Goal: Task Accomplishment & Management: Manage account settings

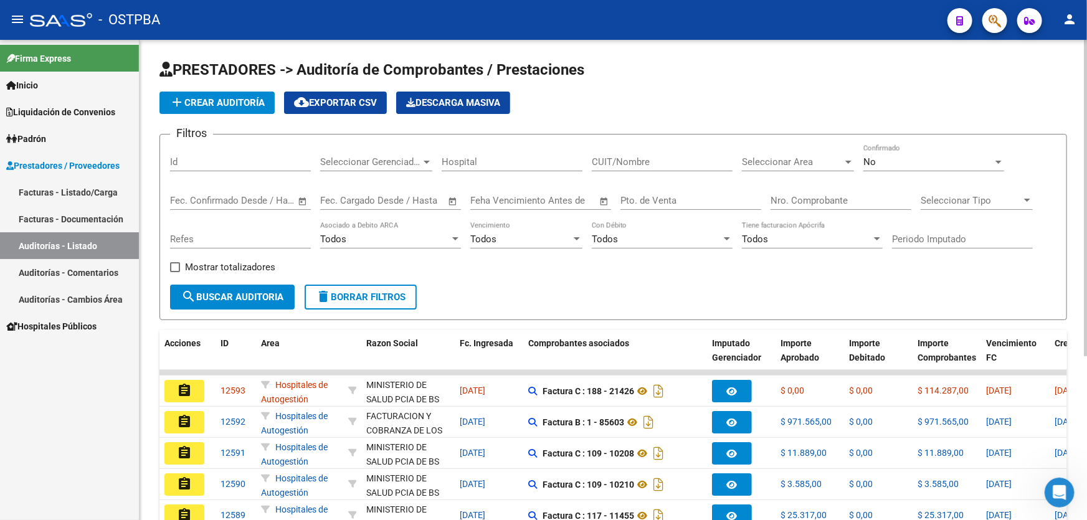
scroll to position [2, 0]
click at [230, 99] on span "add Crear Auditoría" at bounding box center [216, 102] width 95 height 11
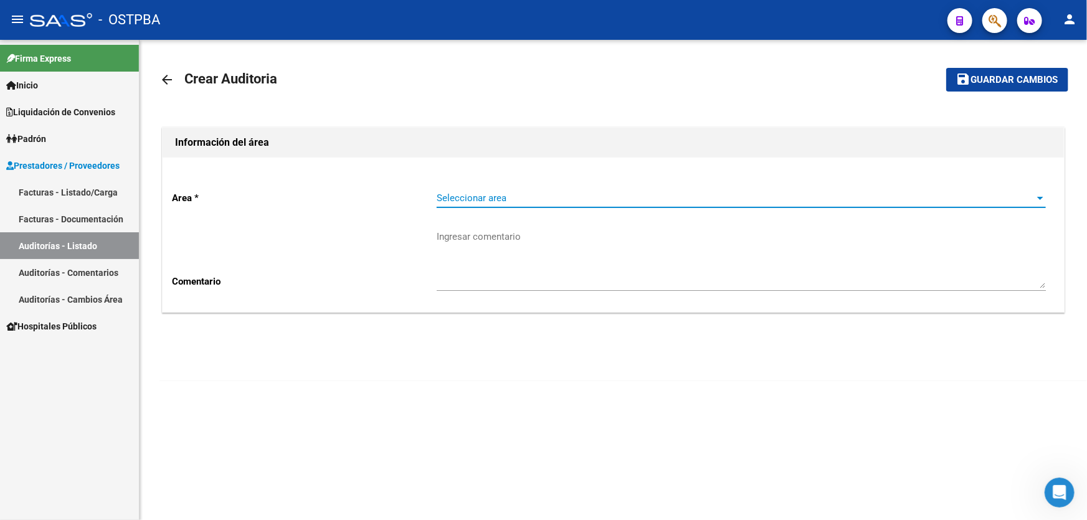
click at [450, 196] on span "Seleccionar area" at bounding box center [736, 197] width 598 height 11
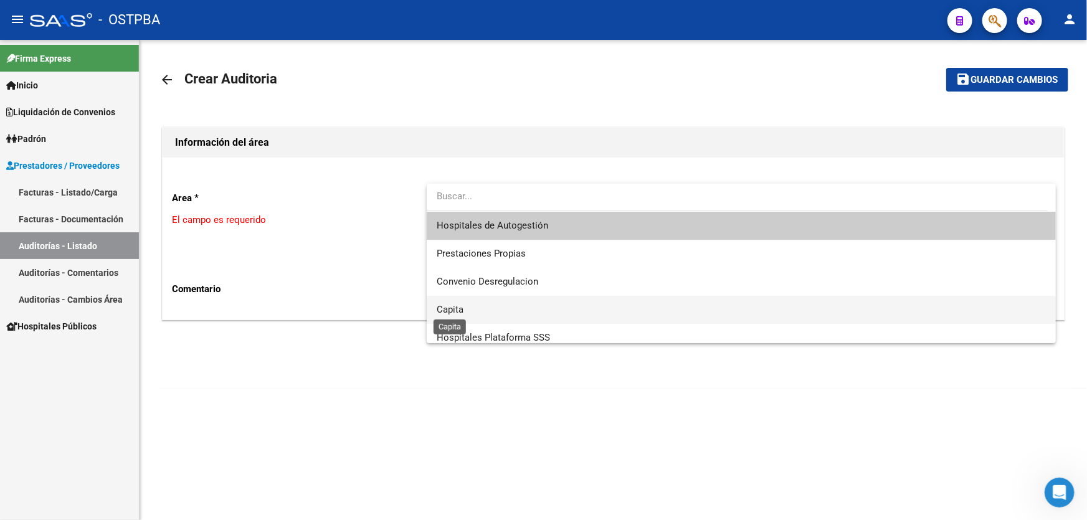
click at [459, 305] on span "Capita" at bounding box center [450, 309] width 27 height 11
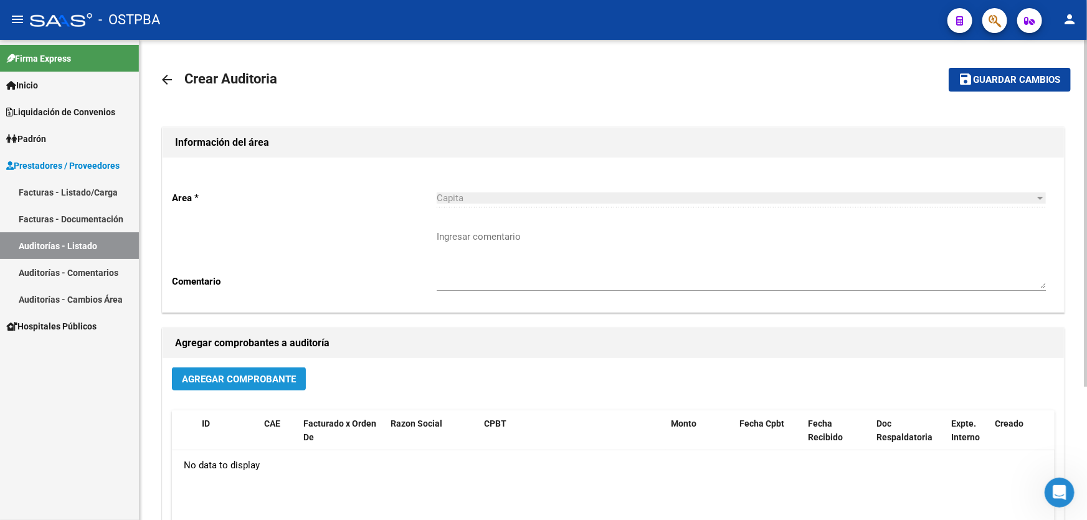
click at [212, 368] on button "Agregar Comprobante" at bounding box center [239, 379] width 134 height 23
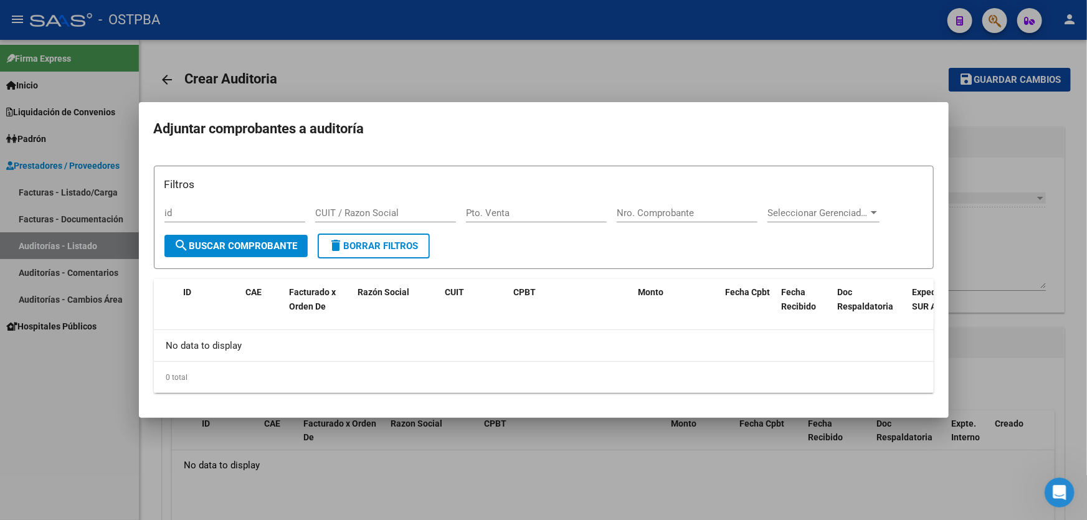
click at [292, 465] on div at bounding box center [543, 260] width 1087 height 520
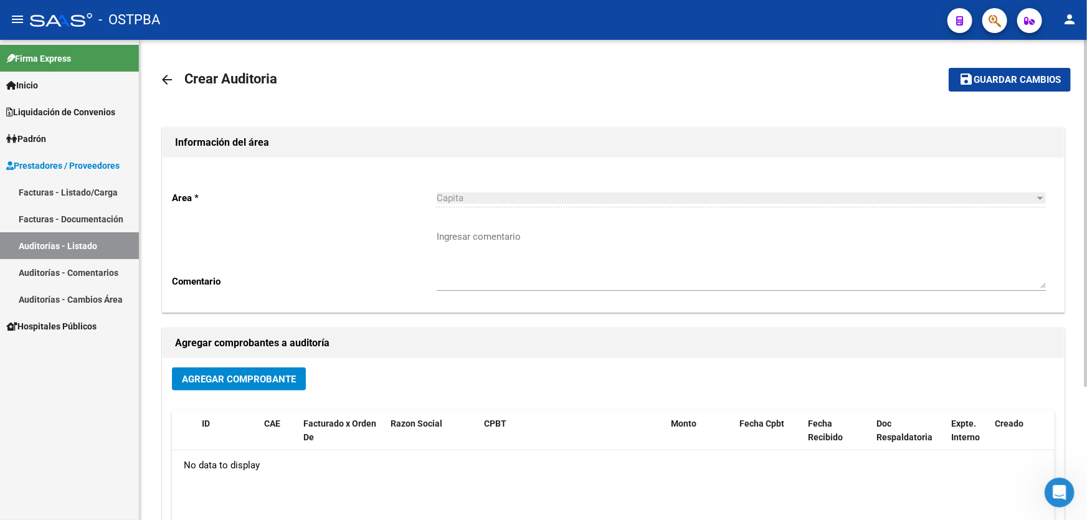
click at [164, 80] on mat-icon "arrow_back" at bounding box center [166, 79] width 15 height 15
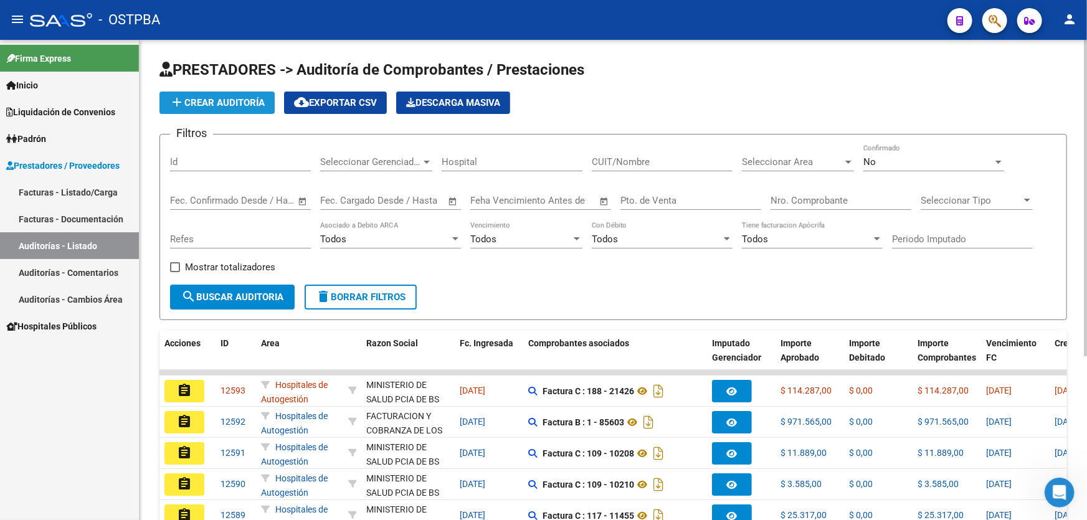
click at [234, 105] on button "add Crear Auditoría" at bounding box center [216, 103] width 115 height 22
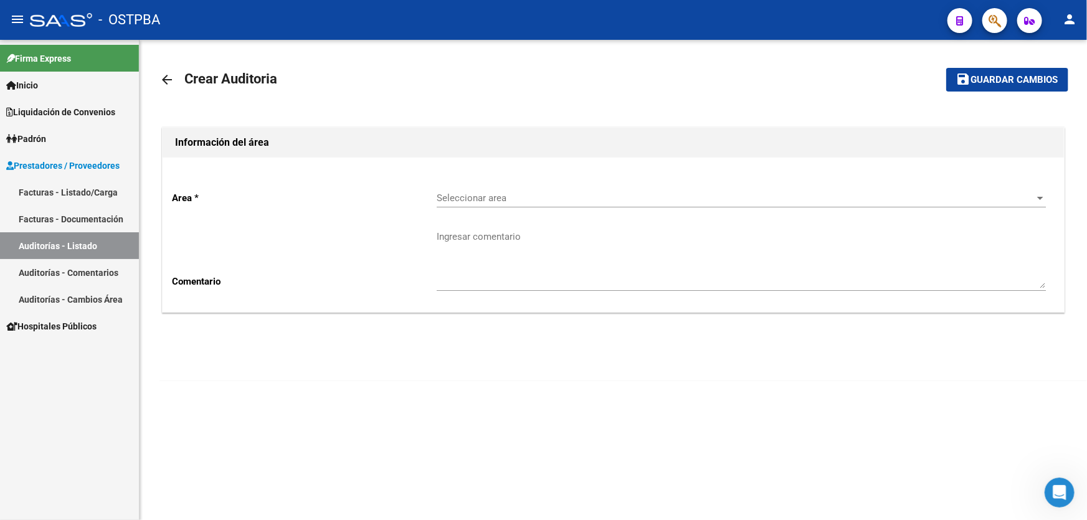
click at [454, 197] on span "Seleccionar area" at bounding box center [736, 197] width 598 height 11
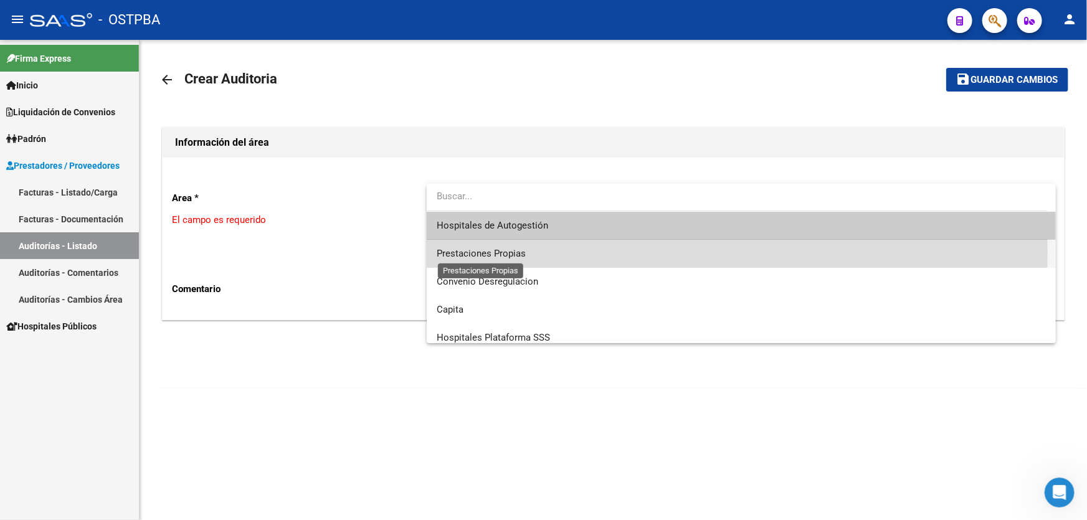
click at [473, 250] on span "Prestaciones Propias" at bounding box center [481, 253] width 89 height 11
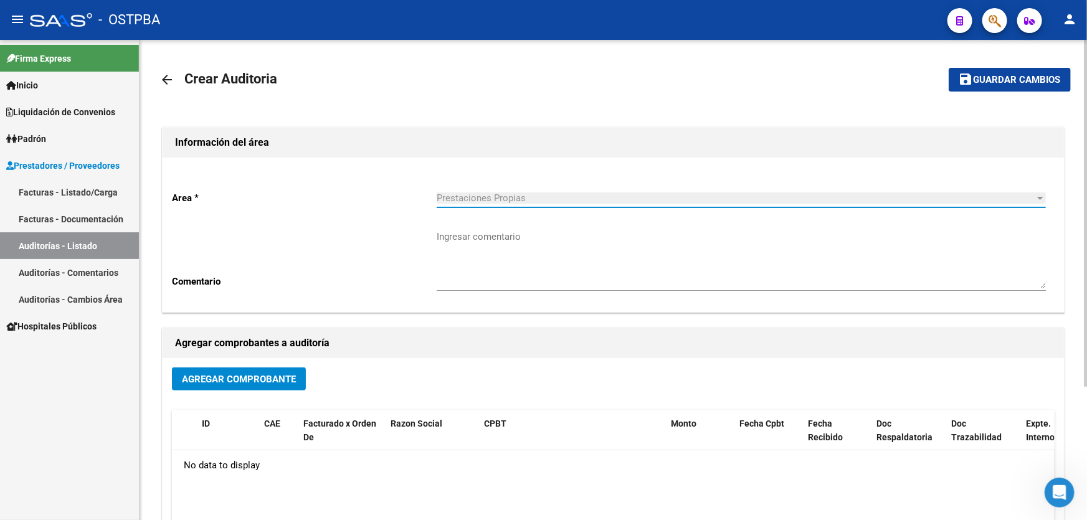
click at [225, 381] on span "Agregar Comprobante" at bounding box center [239, 379] width 114 height 11
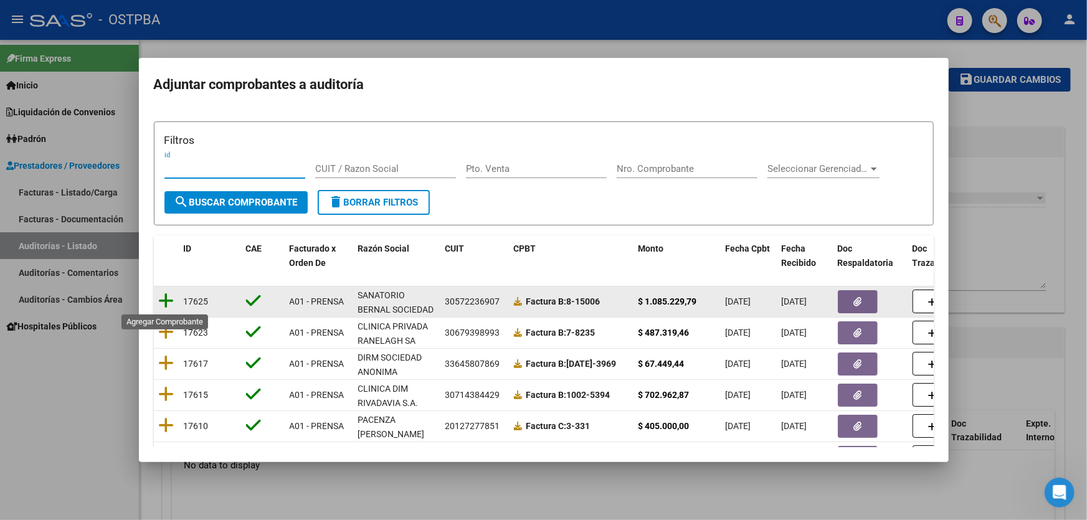
click at [168, 303] on icon at bounding box center [167, 300] width 16 height 17
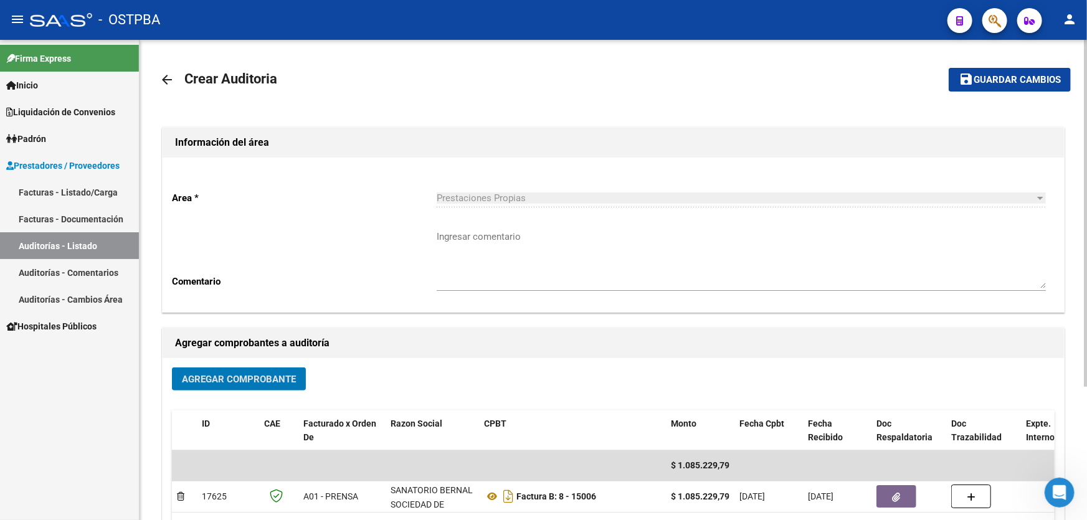
click at [990, 81] on span "Guardar cambios" at bounding box center [1017, 80] width 87 height 11
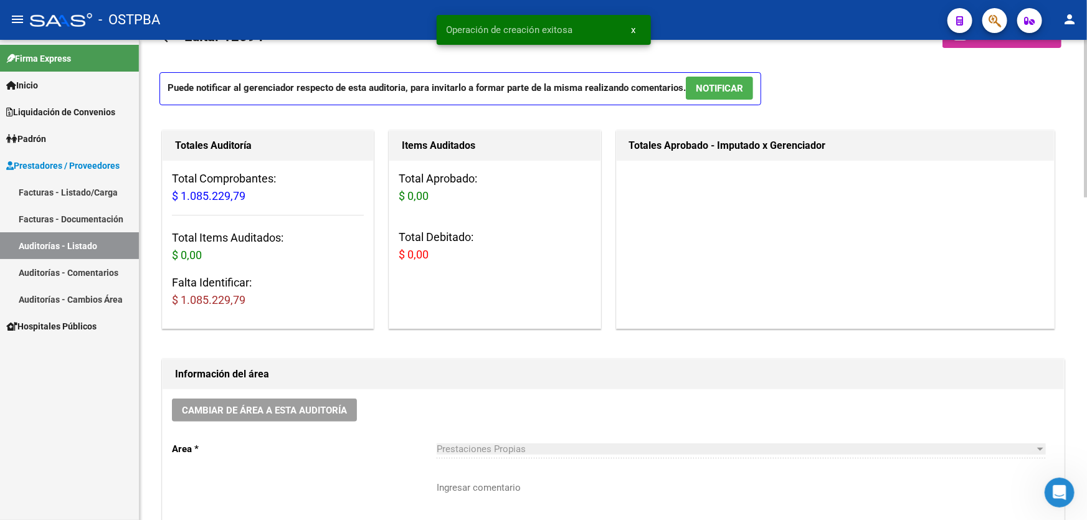
scroll to position [113, 0]
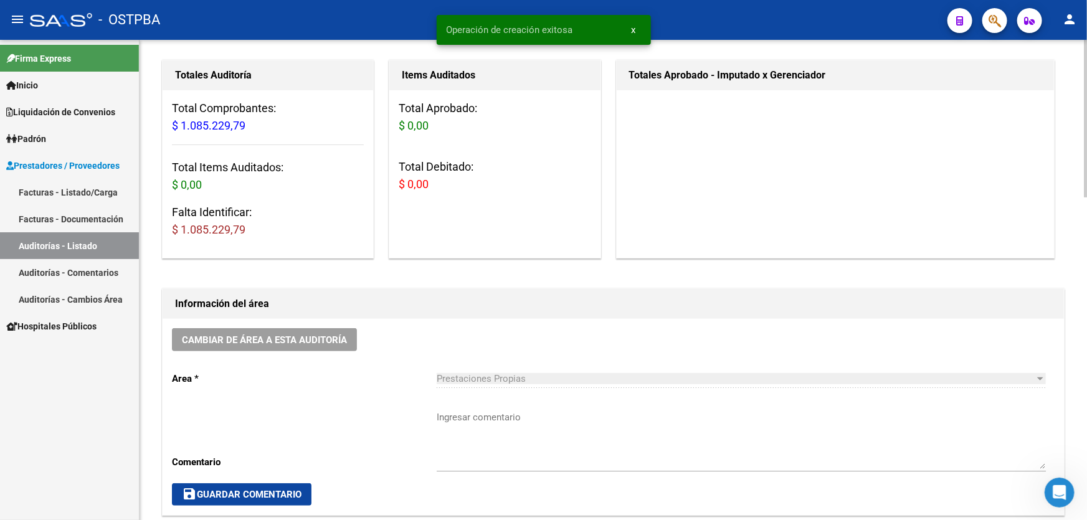
click at [493, 438] on textarea "Ingresar comentario" at bounding box center [741, 439] width 609 height 59
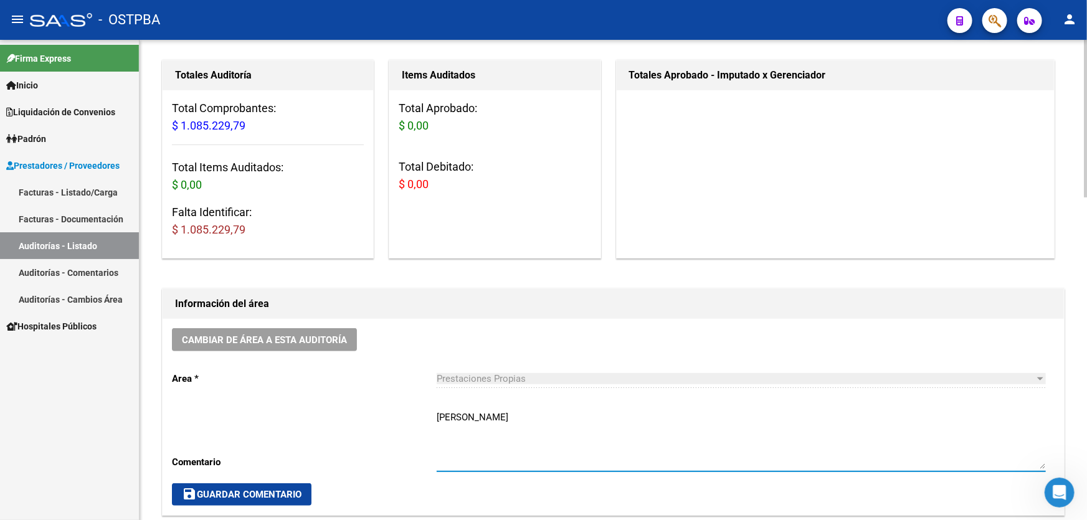
type textarea "[PERSON_NAME]"
click at [285, 495] on span "save Guardar Comentario" at bounding box center [242, 494] width 120 height 11
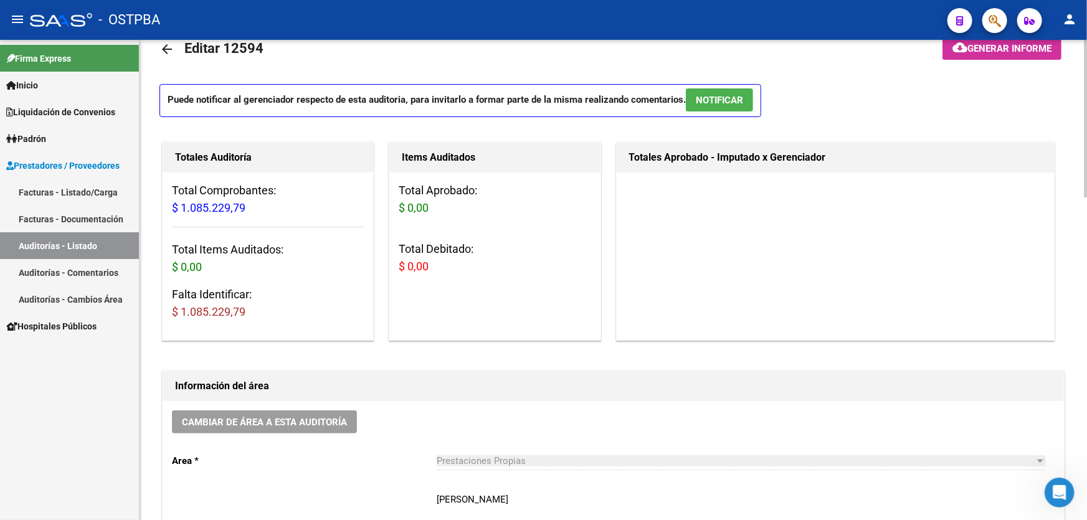
scroll to position [0, 0]
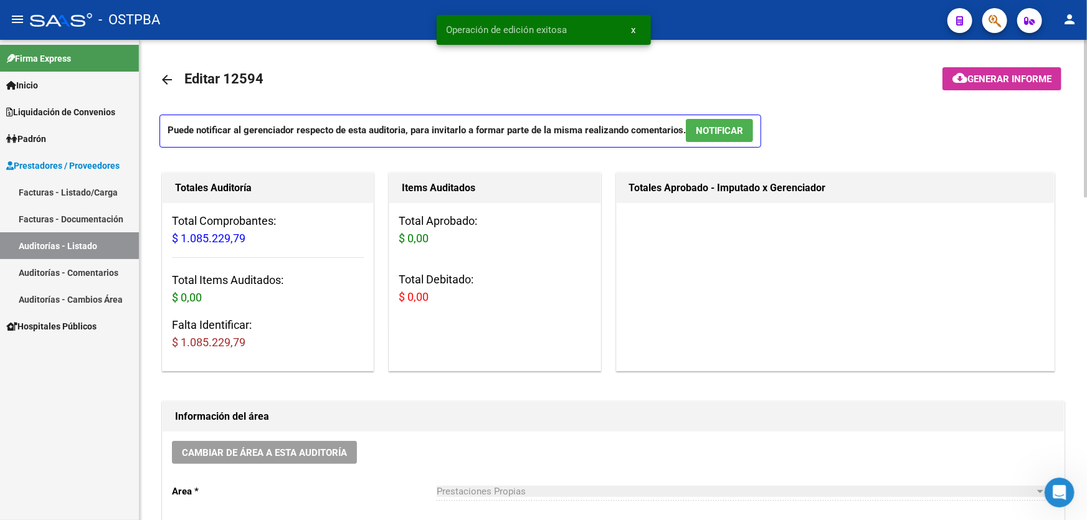
click at [161, 75] on mat-icon "arrow_back" at bounding box center [166, 79] width 15 height 15
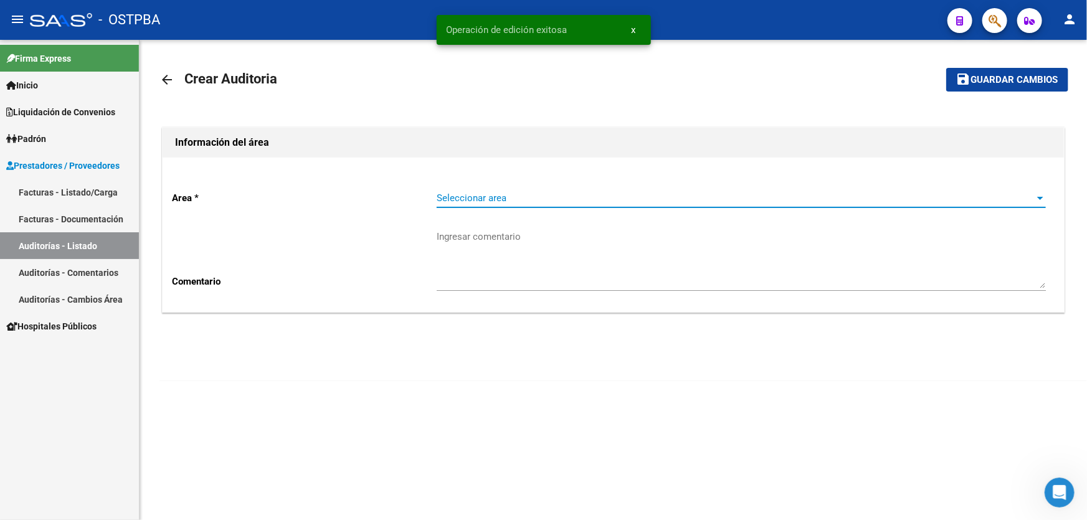
click at [454, 197] on span "Seleccionar area" at bounding box center [736, 197] width 598 height 11
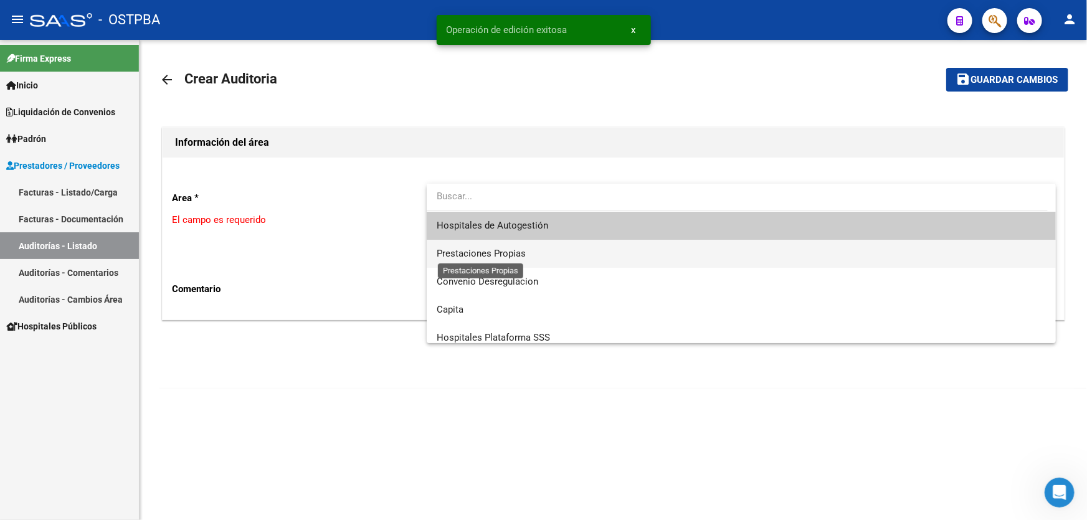
click at [473, 248] on span "Prestaciones Propias" at bounding box center [481, 253] width 89 height 11
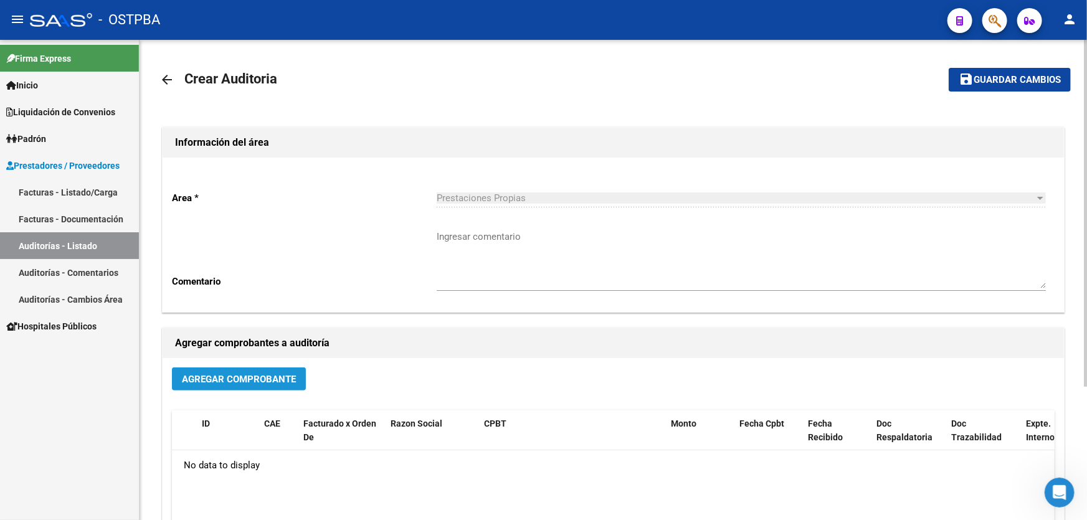
click at [234, 374] on span "Agregar Comprobante" at bounding box center [239, 379] width 114 height 11
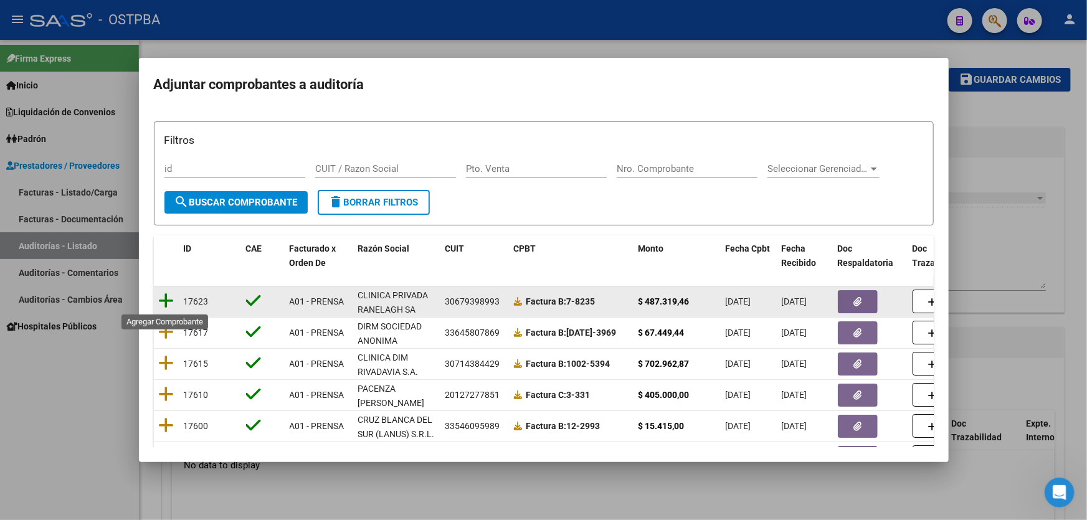
click at [166, 301] on icon at bounding box center [167, 300] width 16 height 17
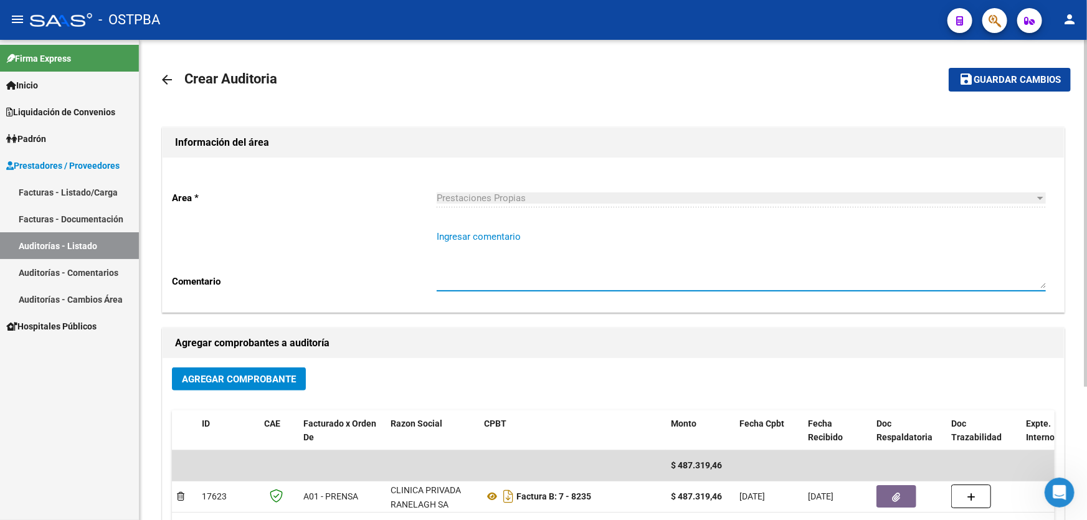
click at [459, 266] on textarea "Ingresar comentario" at bounding box center [741, 259] width 609 height 59
type textarea "[PERSON_NAME]"
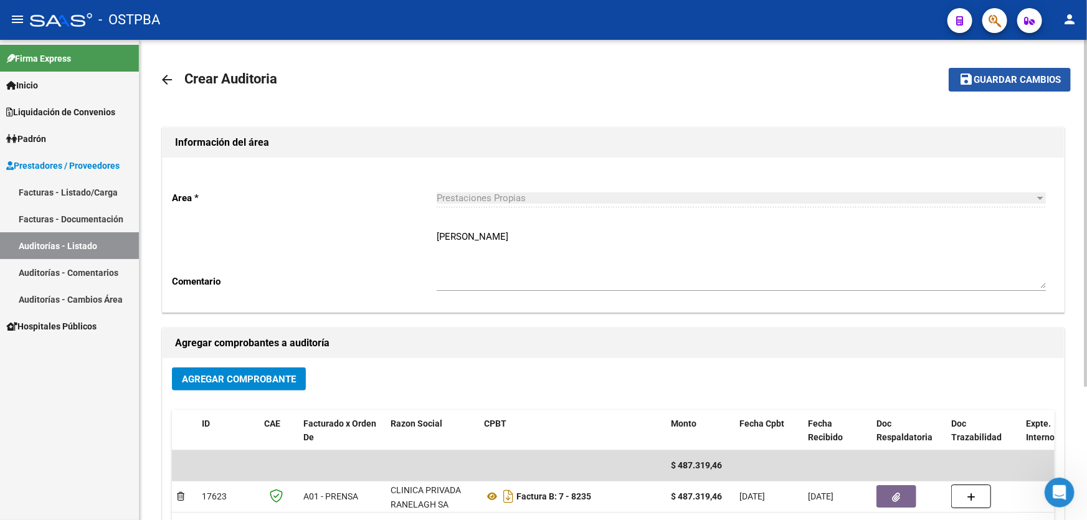
click at [1003, 80] on span "Guardar cambios" at bounding box center [1017, 80] width 87 height 11
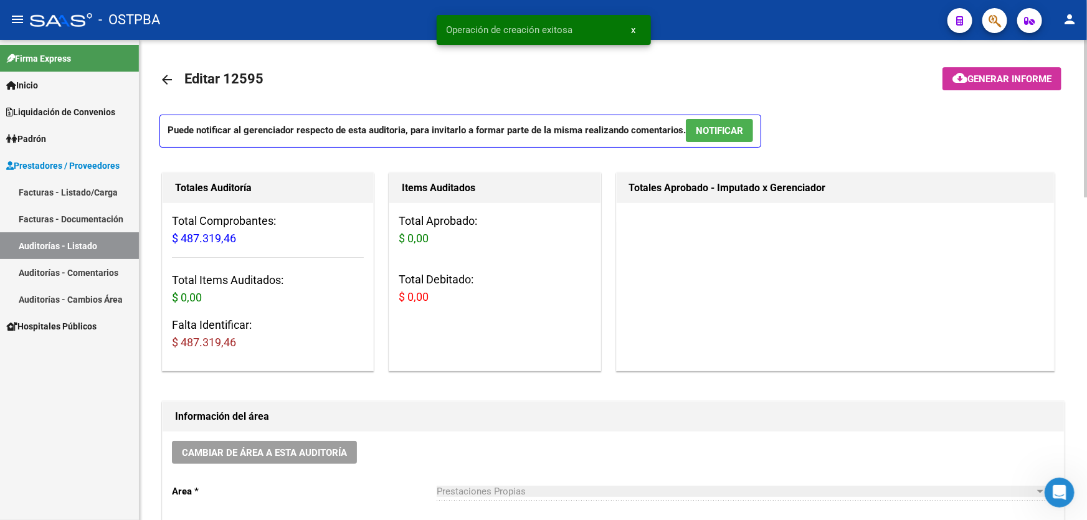
click at [162, 80] on mat-icon "arrow_back" at bounding box center [166, 79] width 15 height 15
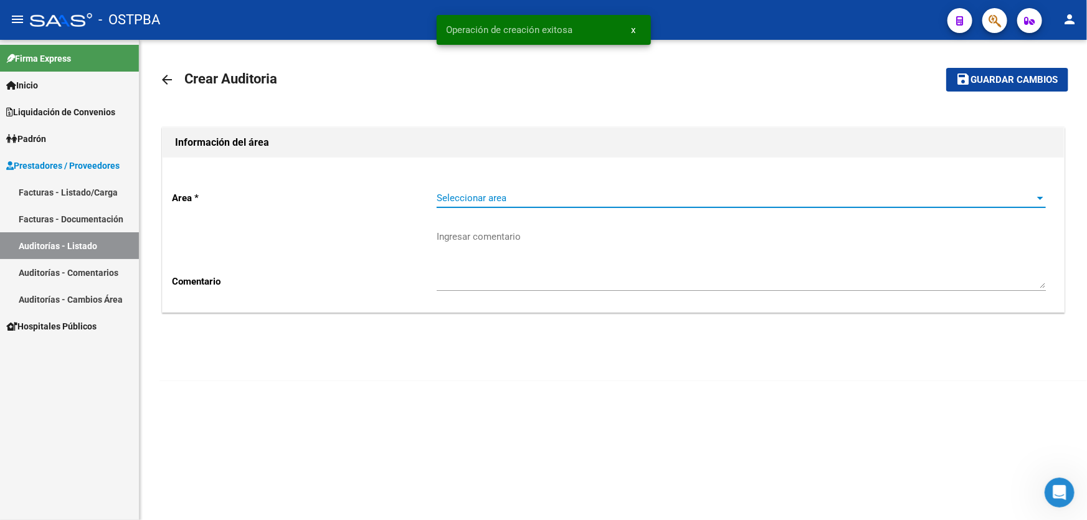
click at [478, 198] on span "Seleccionar area" at bounding box center [736, 197] width 598 height 11
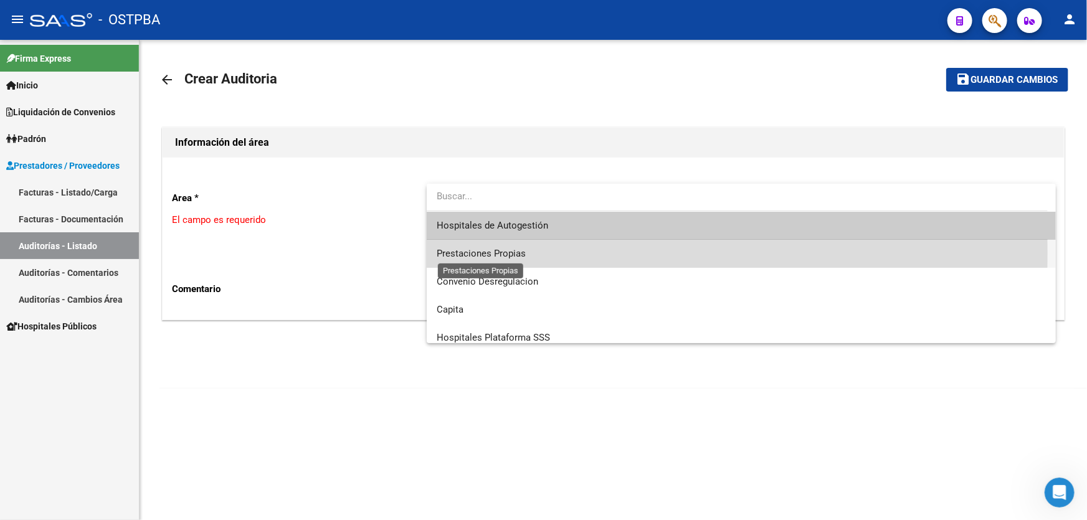
click at [477, 253] on span "Prestaciones Propias" at bounding box center [481, 253] width 89 height 11
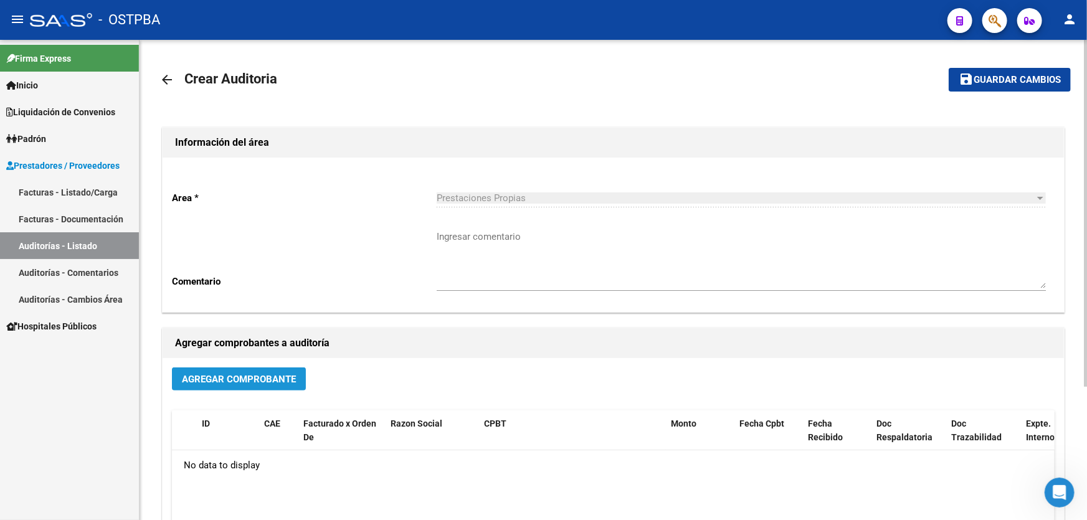
click at [227, 375] on span "Agregar Comprobante" at bounding box center [239, 379] width 114 height 11
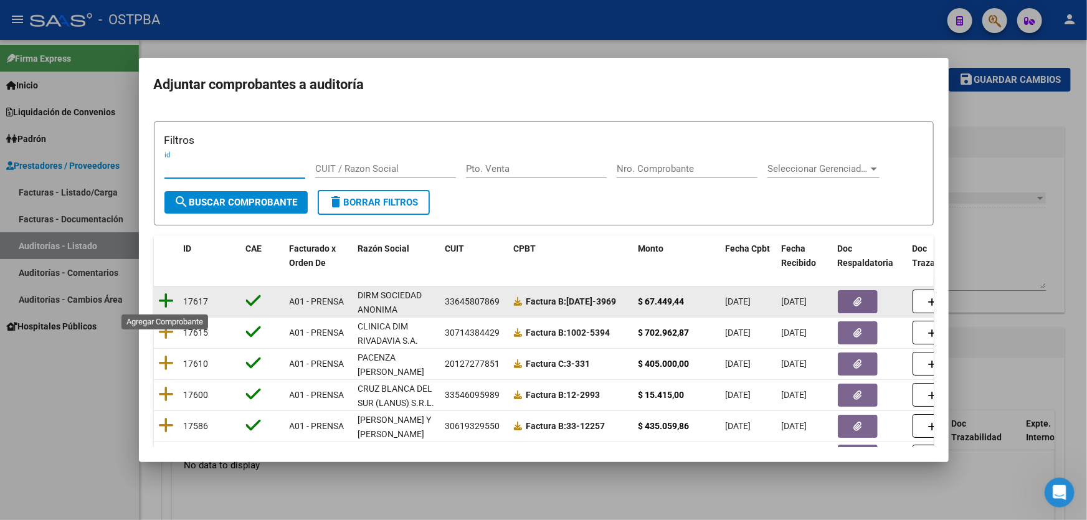
click at [164, 300] on icon at bounding box center [167, 300] width 16 height 17
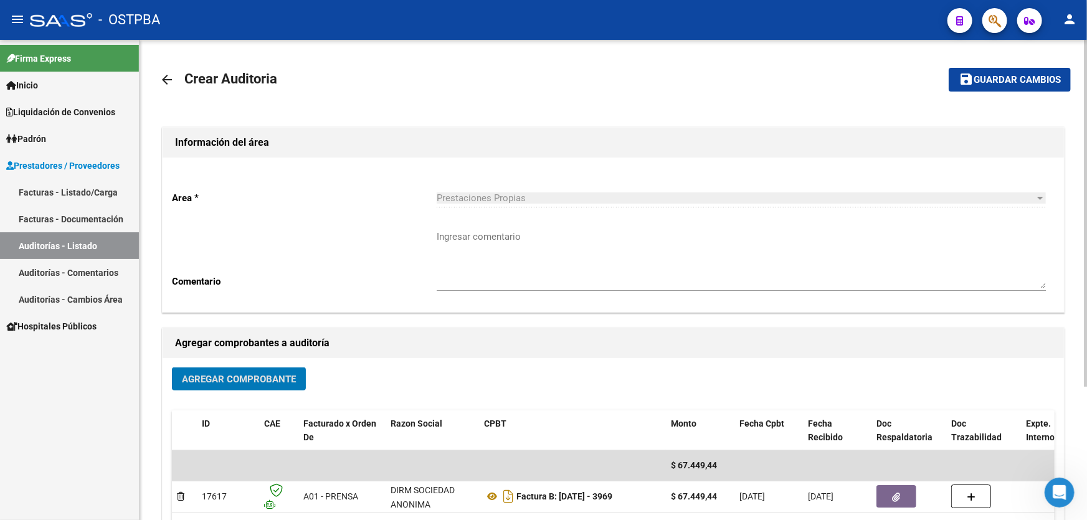
click at [986, 81] on span "Guardar cambios" at bounding box center [1017, 80] width 87 height 11
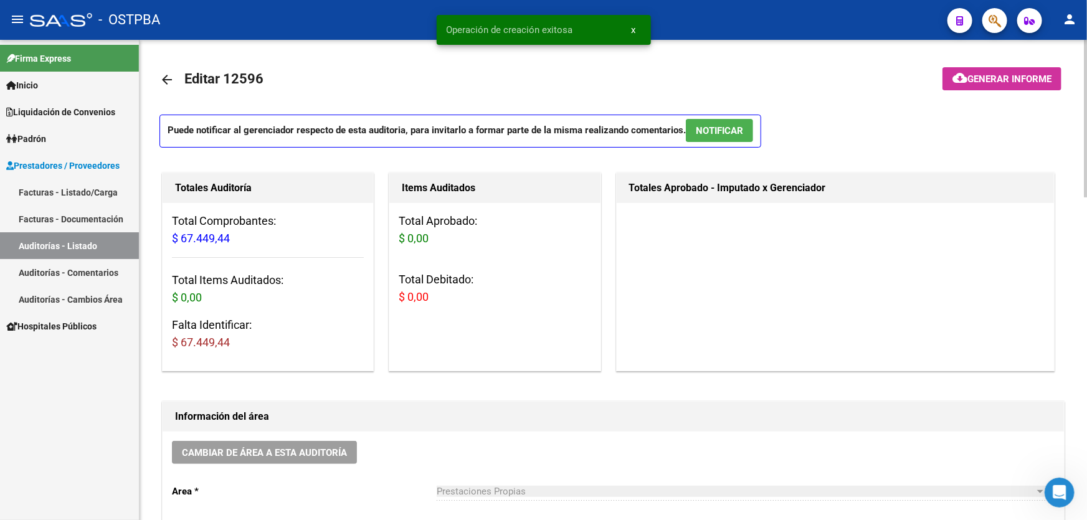
click at [160, 77] on mat-icon "arrow_back" at bounding box center [166, 79] width 15 height 15
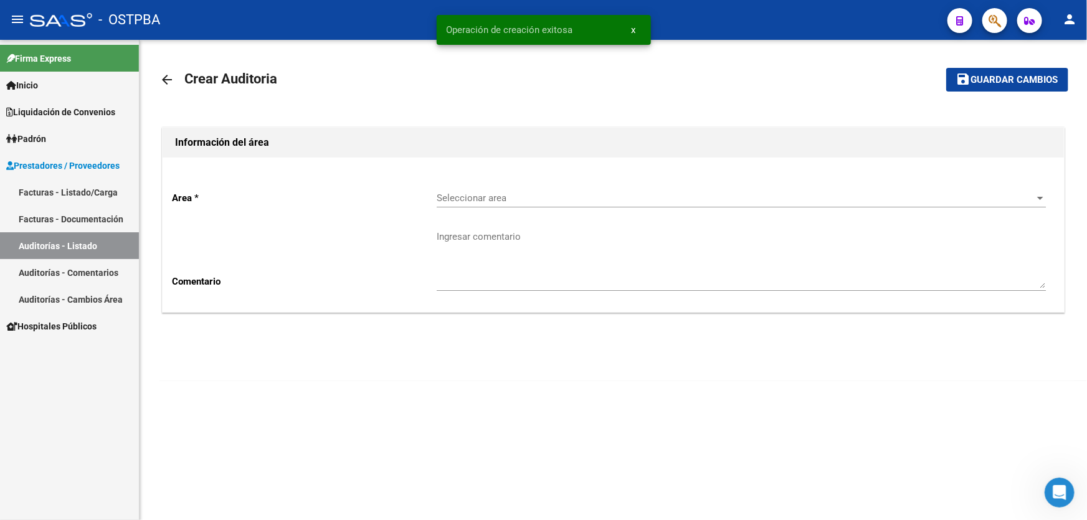
click at [448, 232] on textarea "Ingresar comentario" at bounding box center [741, 259] width 609 height 59
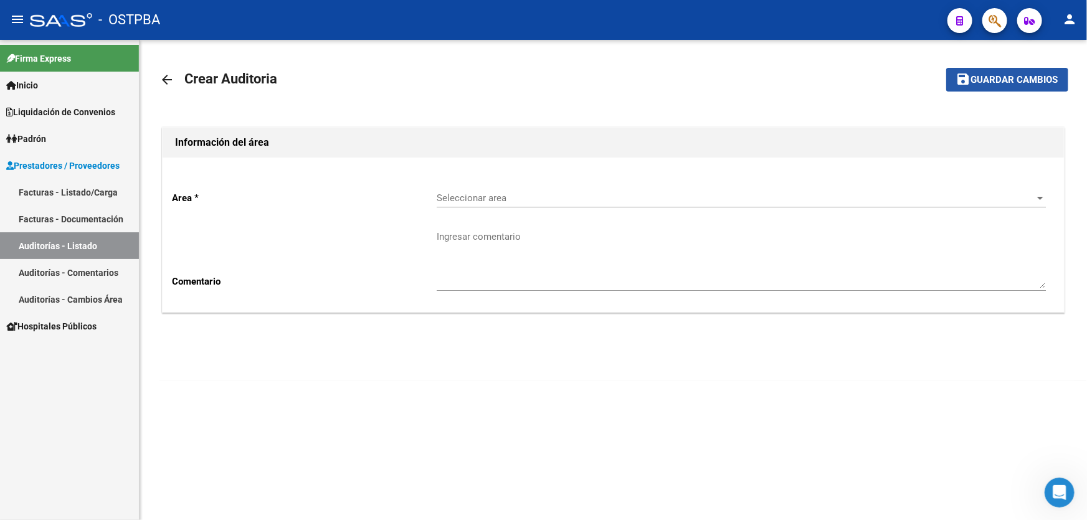
click at [1015, 75] on span "Guardar cambios" at bounding box center [1014, 80] width 87 height 11
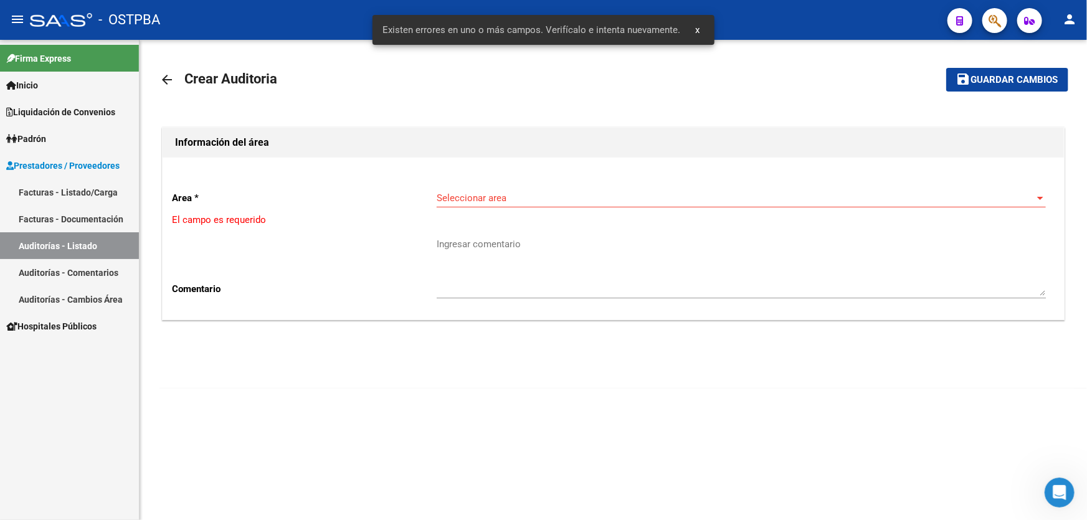
click at [448, 191] on div "Seleccionar area Seleccionar area" at bounding box center [741, 194] width 609 height 27
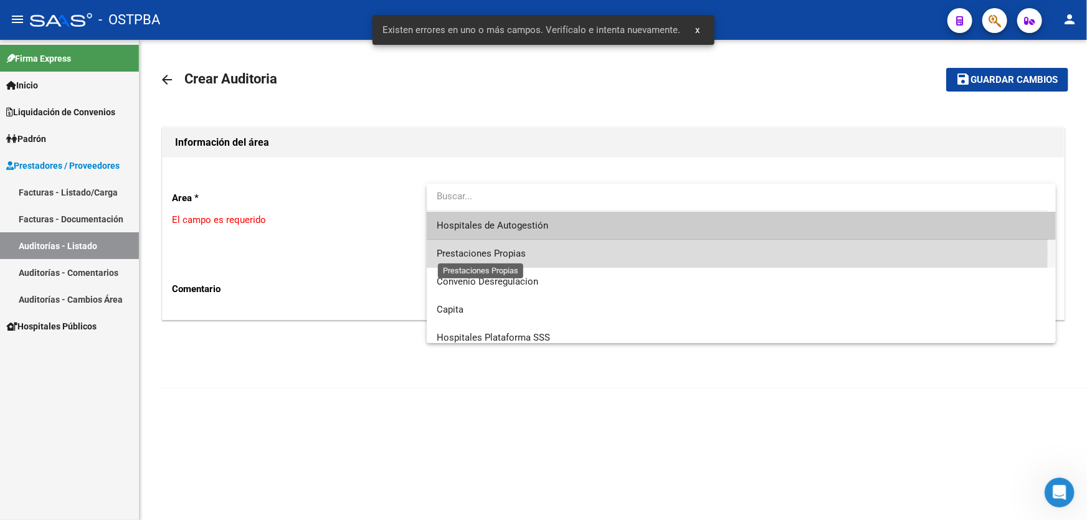
click at [457, 252] on span "Prestaciones Propias" at bounding box center [481, 253] width 89 height 11
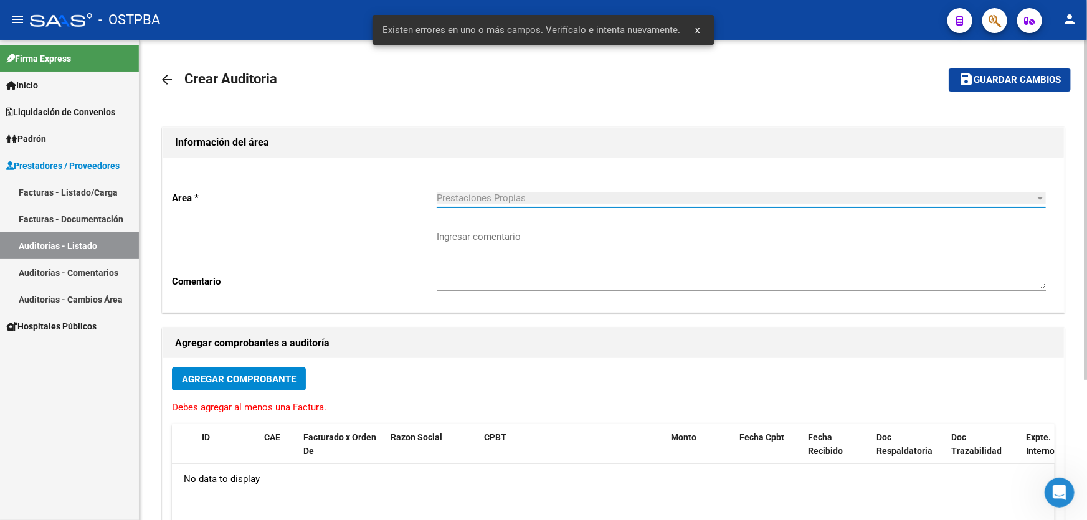
click at [222, 374] on span "Agregar Comprobante" at bounding box center [239, 379] width 114 height 11
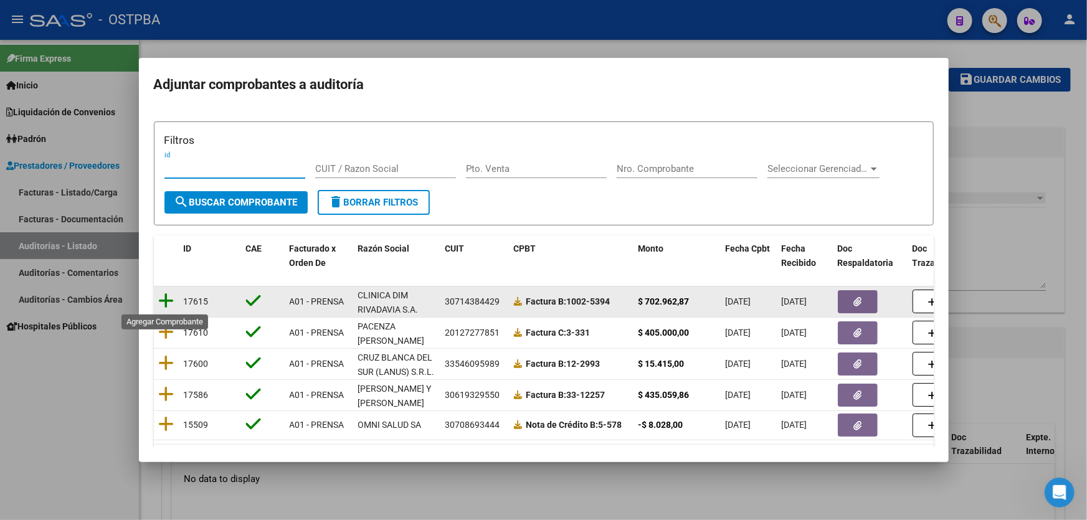
click at [167, 301] on icon at bounding box center [167, 300] width 16 height 17
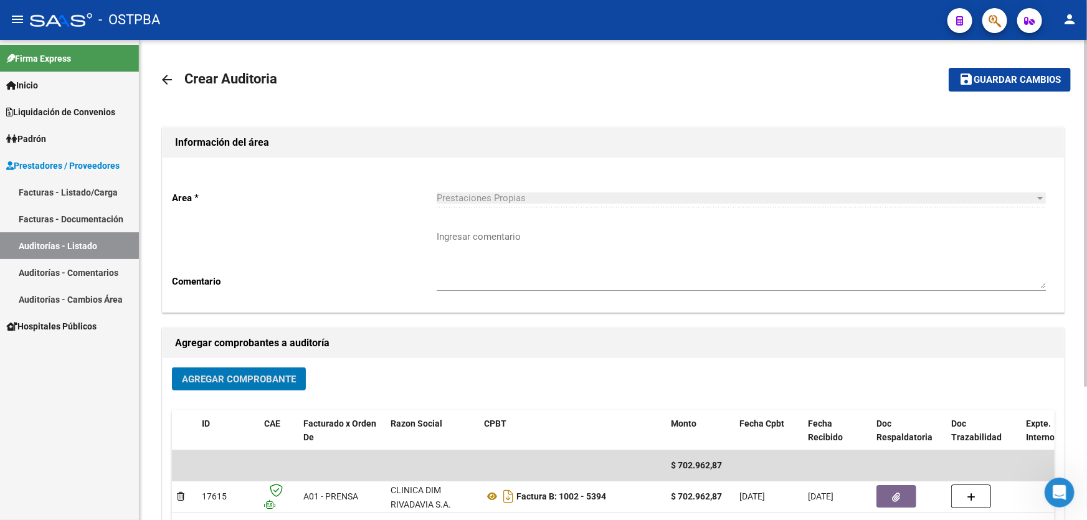
click at [1010, 80] on span "Guardar cambios" at bounding box center [1017, 80] width 87 height 11
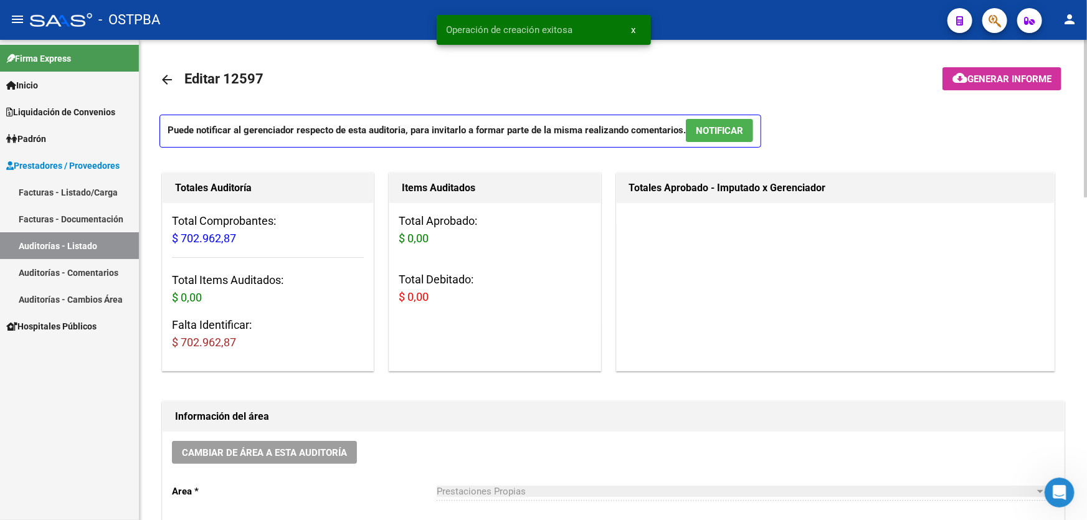
click at [171, 77] on mat-icon "arrow_back" at bounding box center [166, 79] width 15 height 15
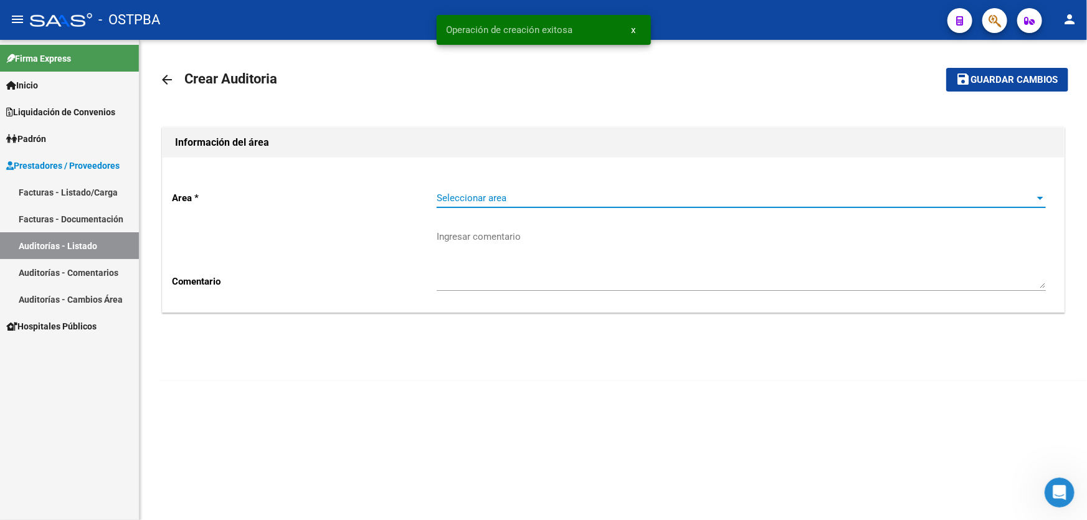
click at [487, 199] on span "Seleccionar area" at bounding box center [736, 197] width 598 height 11
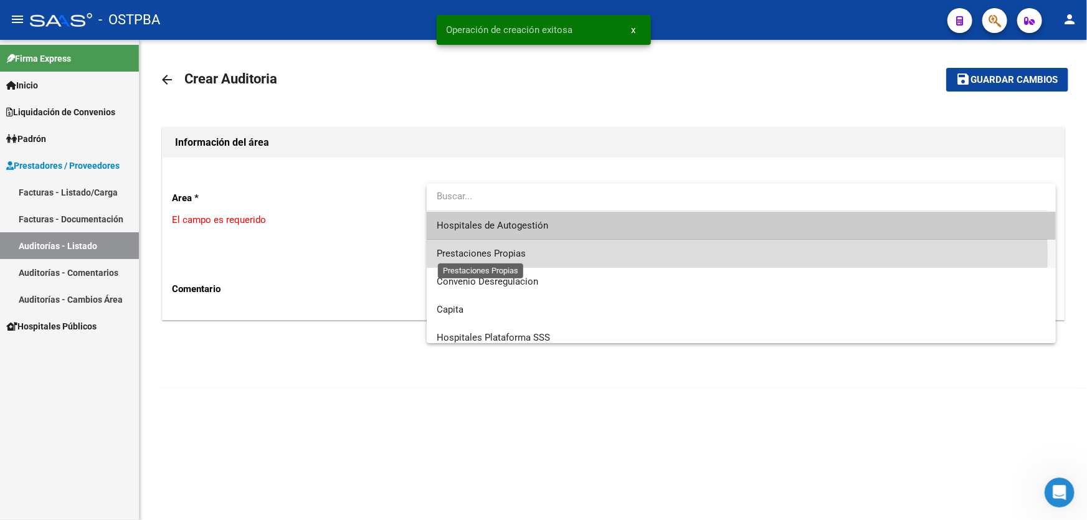
click at [470, 254] on span "Prestaciones Propias" at bounding box center [481, 253] width 89 height 11
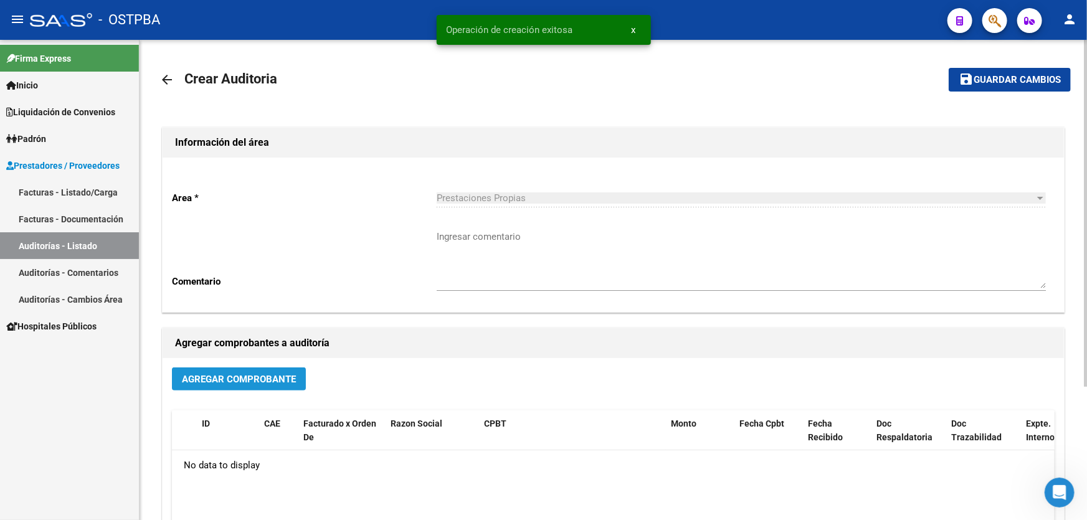
click at [224, 374] on span "Agregar Comprobante" at bounding box center [239, 379] width 114 height 11
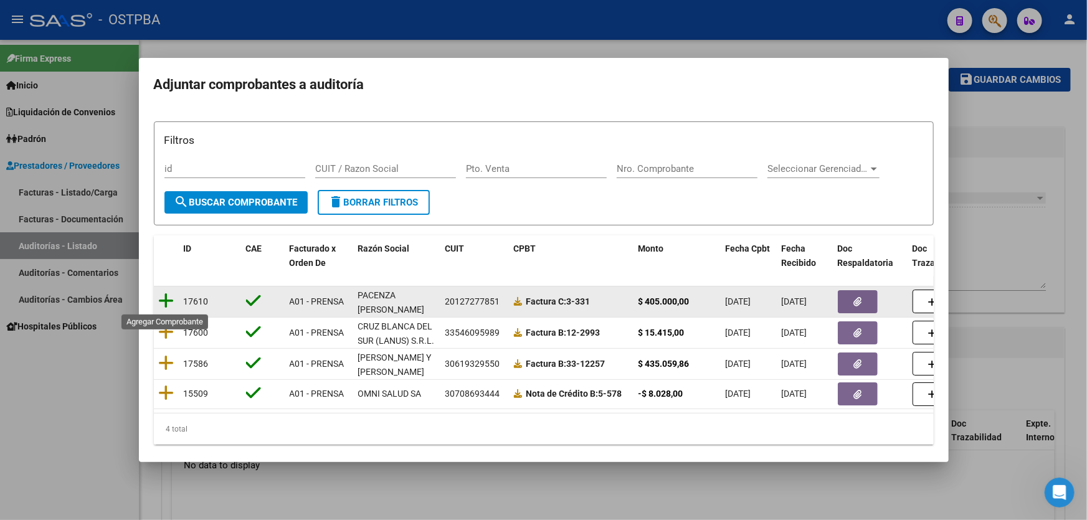
click at [161, 296] on icon at bounding box center [167, 300] width 16 height 17
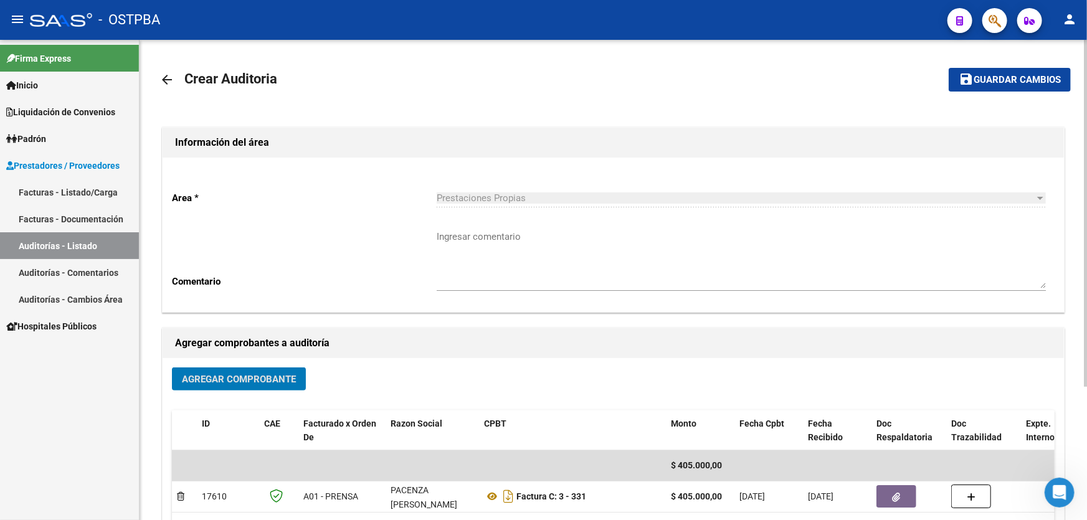
click at [990, 78] on span "Guardar cambios" at bounding box center [1017, 80] width 87 height 11
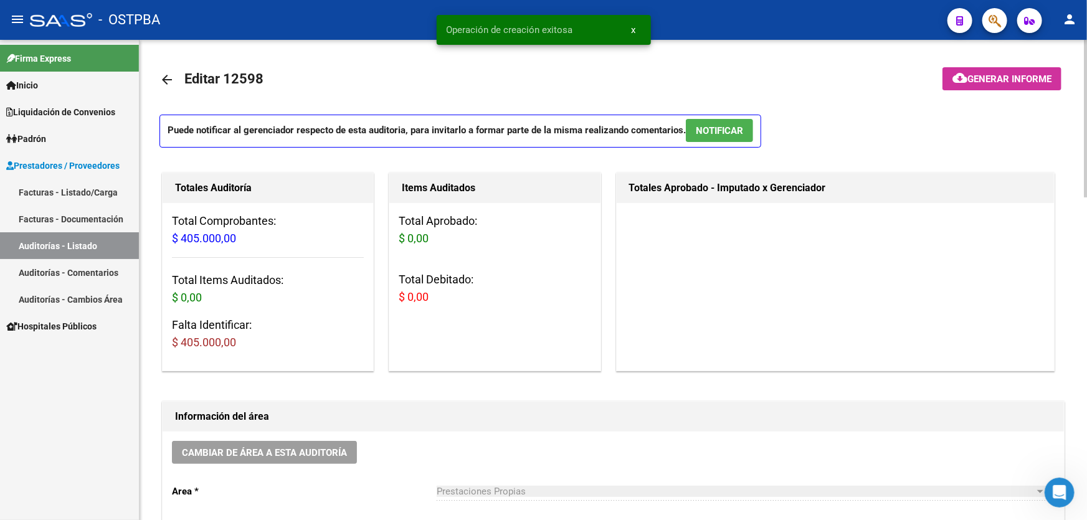
click at [165, 79] on mat-icon "arrow_back" at bounding box center [166, 79] width 15 height 15
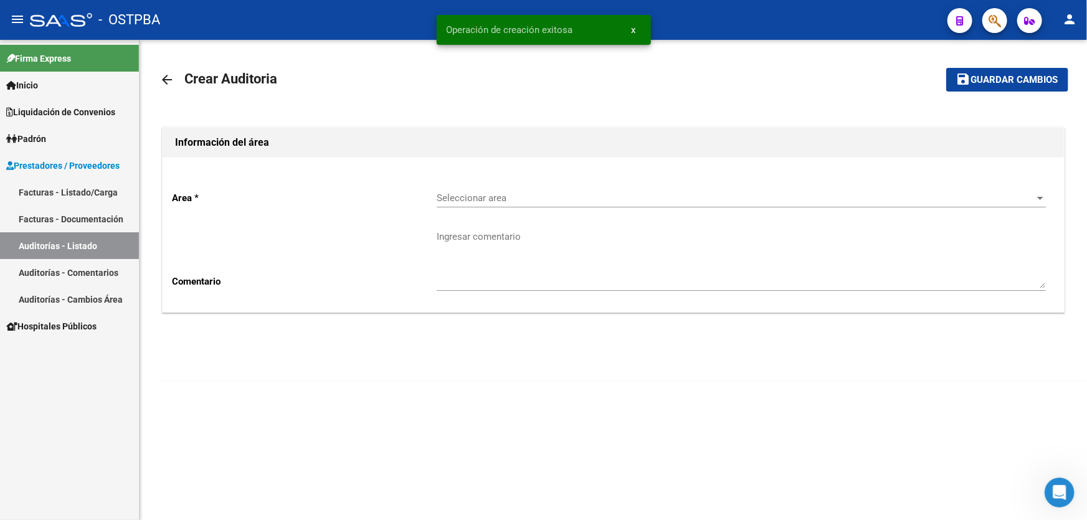
click at [488, 198] on span "Seleccionar area" at bounding box center [736, 197] width 598 height 11
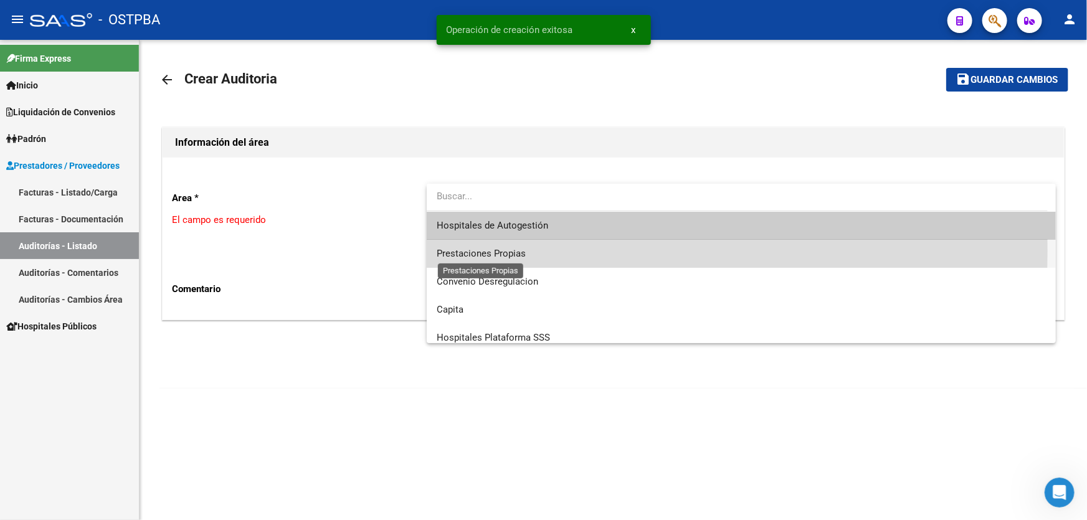
click at [457, 251] on span "Prestaciones Propias" at bounding box center [481, 253] width 89 height 11
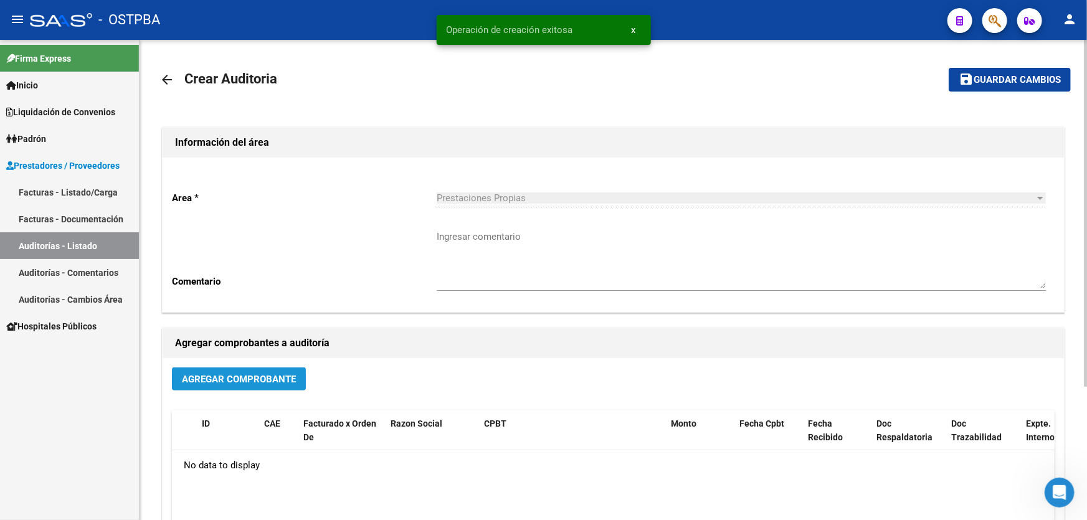
click at [226, 374] on span "Agregar Comprobante" at bounding box center [239, 379] width 114 height 11
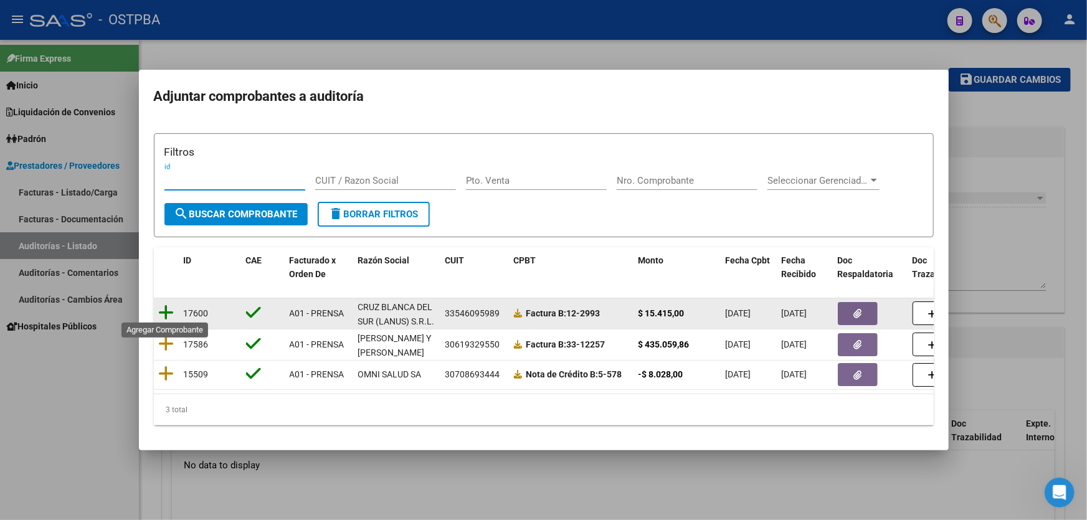
click at [163, 307] on icon at bounding box center [167, 312] width 16 height 17
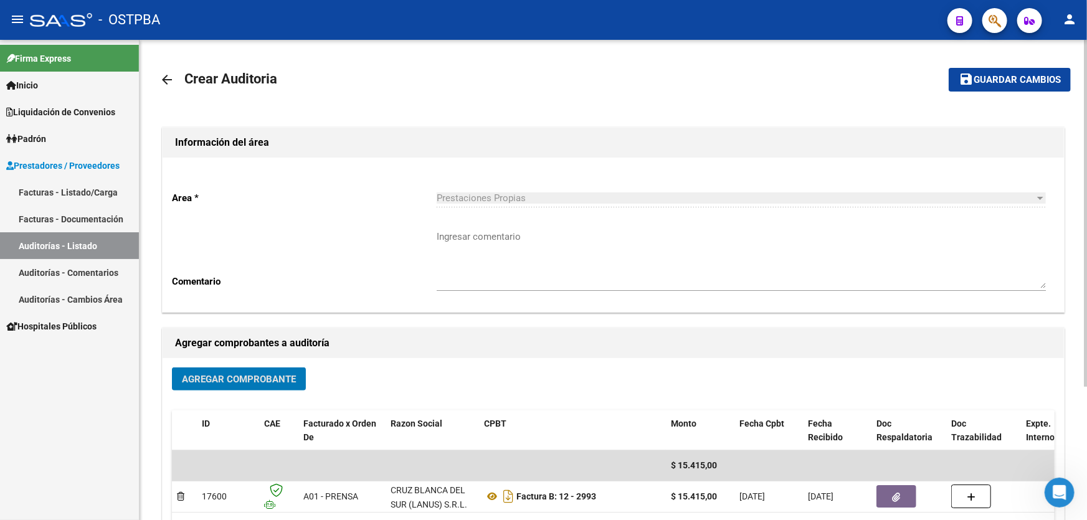
click at [462, 259] on textarea "Ingresar comentario" at bounding box center [741, 259] width 609 height 59
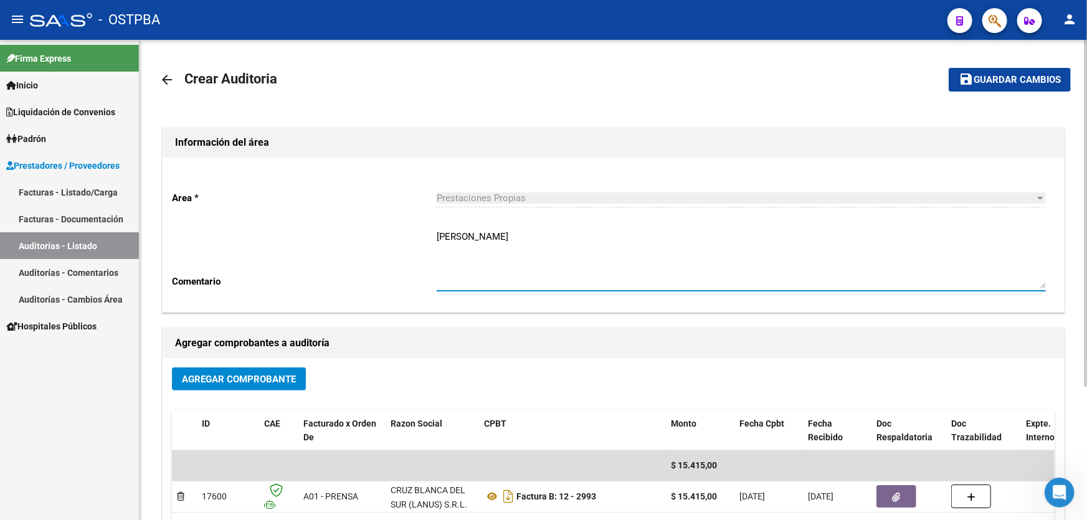
type textarea "[PERSON_NAME]"
click at [980, 70] on button "save Guardar cambios" at bounding box center [1010, 79] width 122 height 23
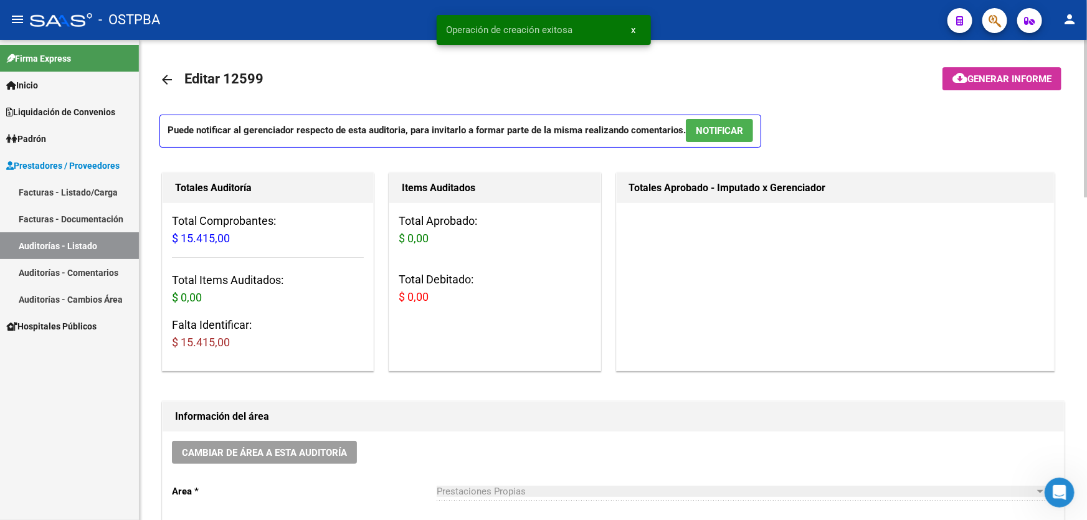
click at [164, 78] on mat-icon "arrow_back" at bounding box center [166, 79] width 15 height 15
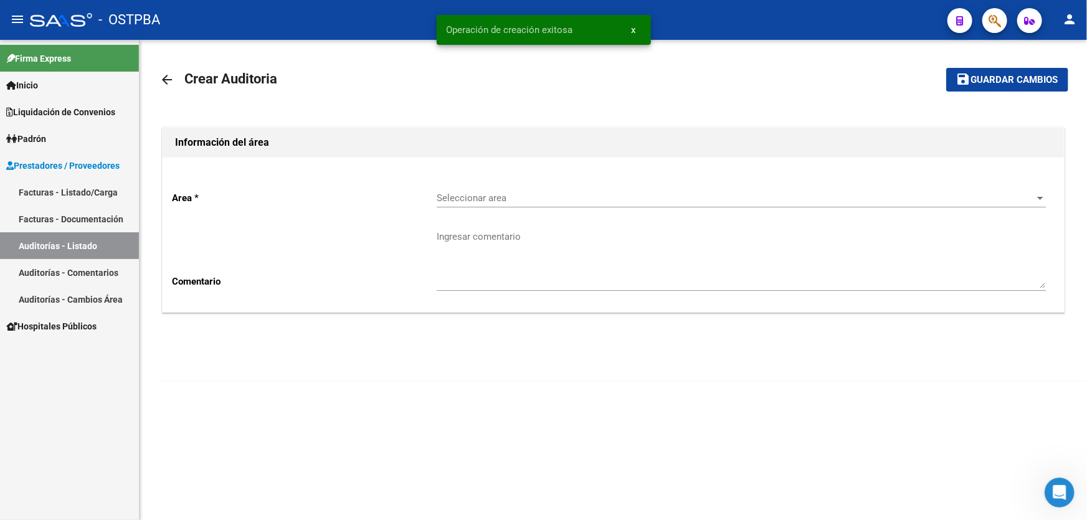
click at [473, 200] on span "Seleccionar area" at bounding box center [736, 197] width 598 height 11
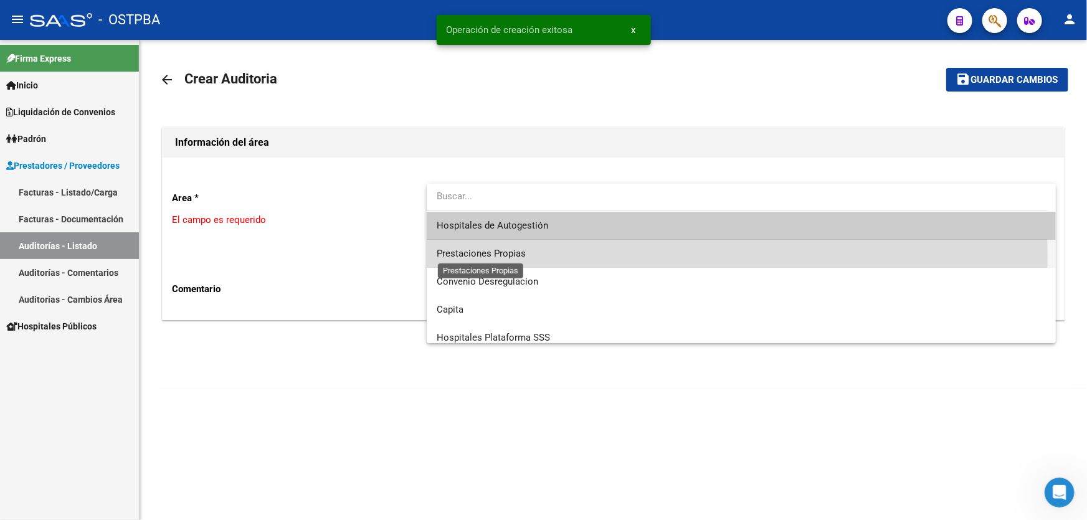
click at [453, 257] on span "Prestaciones Propias" at bounding box center [481, 253] width 89 height 11
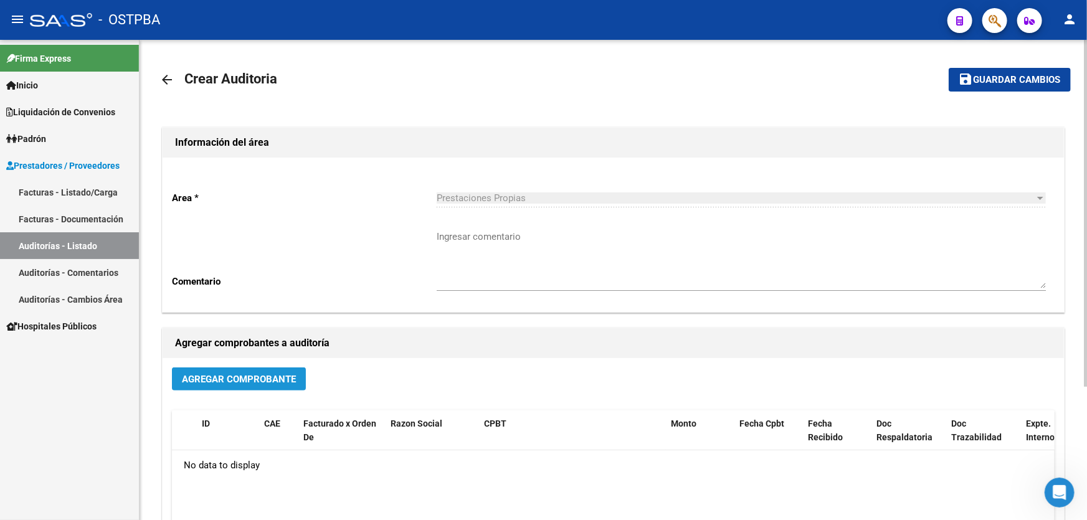
click at [184, 386] on button "Agregar Comprobante" at bounding box center [239, 379] width 134 height 23
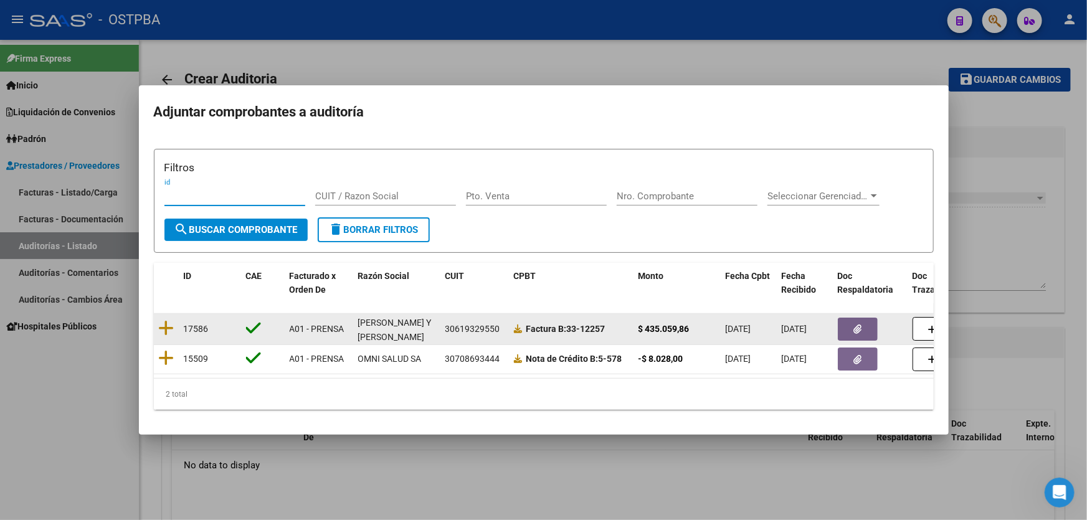
click at [861, 325] on button "button" at bounding box center [858, 329] width 40 height 23
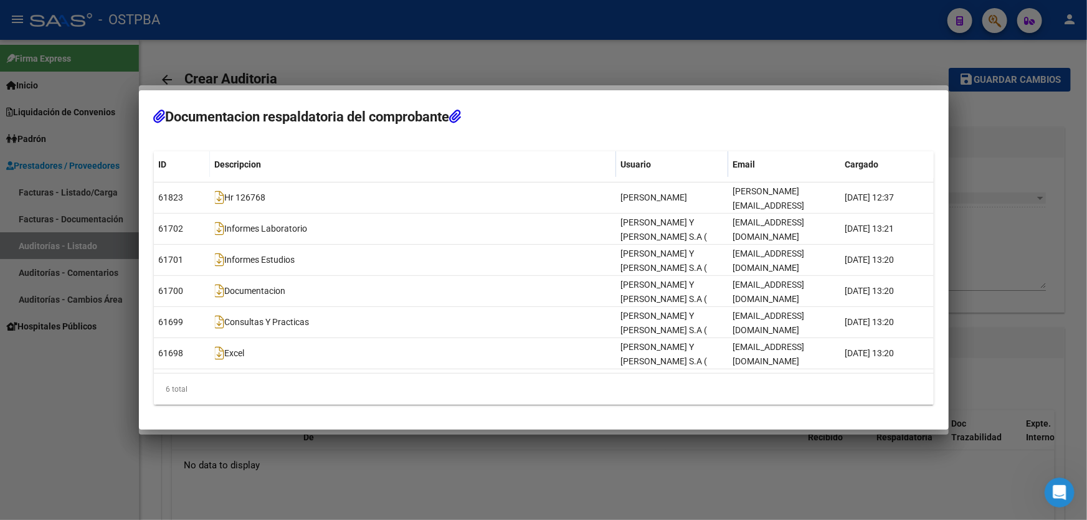
click at [410, 463] on div at bounding box center [543, 260] width 1087 height 520
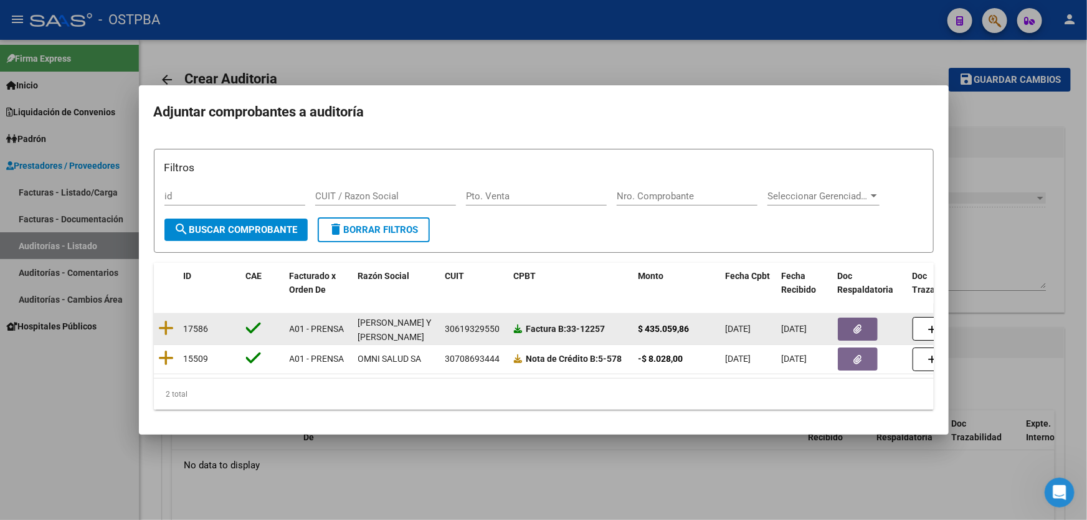
click at [519, 326] on icon at bounding box center [518, 329] width 9 height 9
click at [168, 320] on icon at bounding box center [167, 328] width 16 height 17
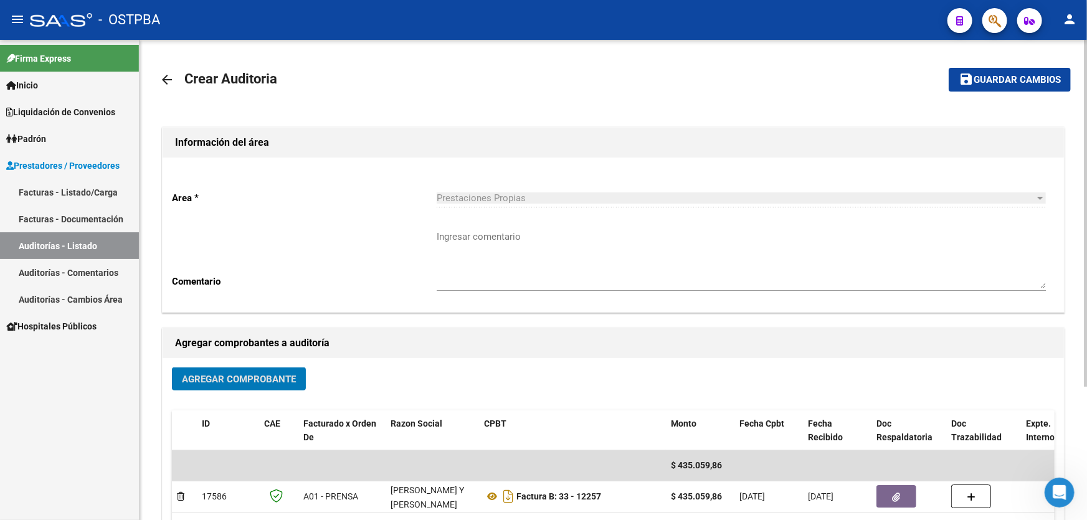
click at [513, 261] on textarea "Ingresar comentario" at bounding box center [741, 259] width 609 height 59
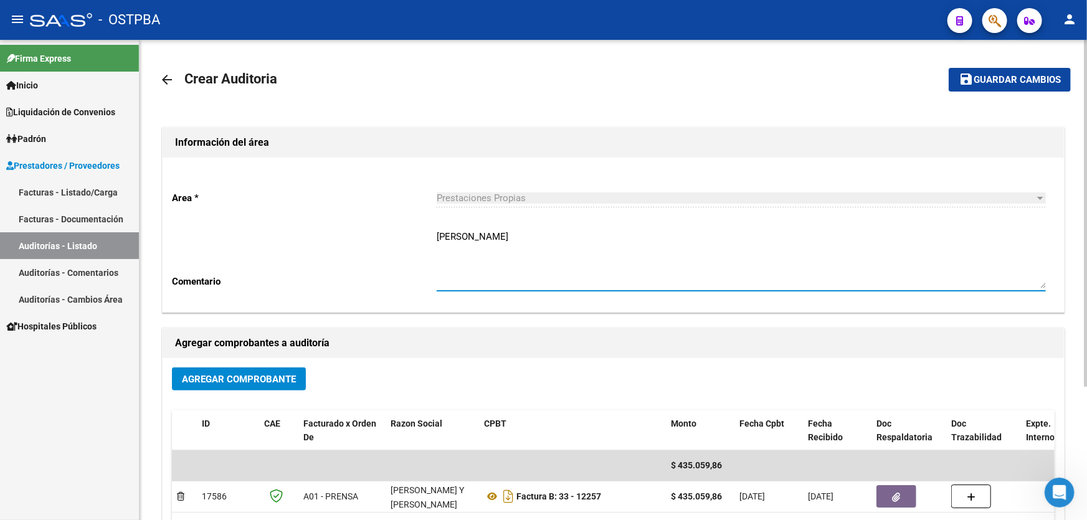
type textarea "[PERSON_NAME]"
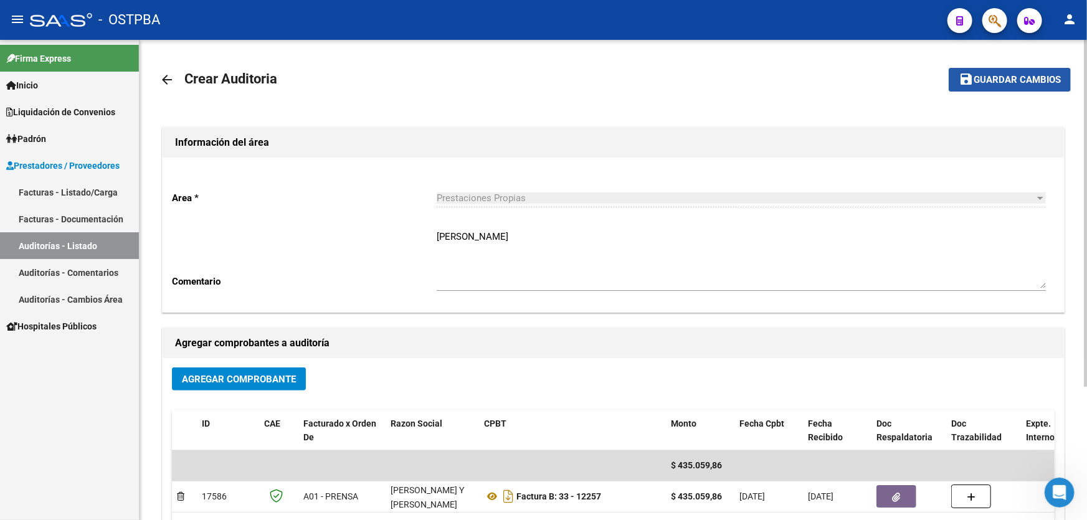
click at [1012, 78] on span "Guardar cambios" at bounding box center [1017, 80] width 87 height 11
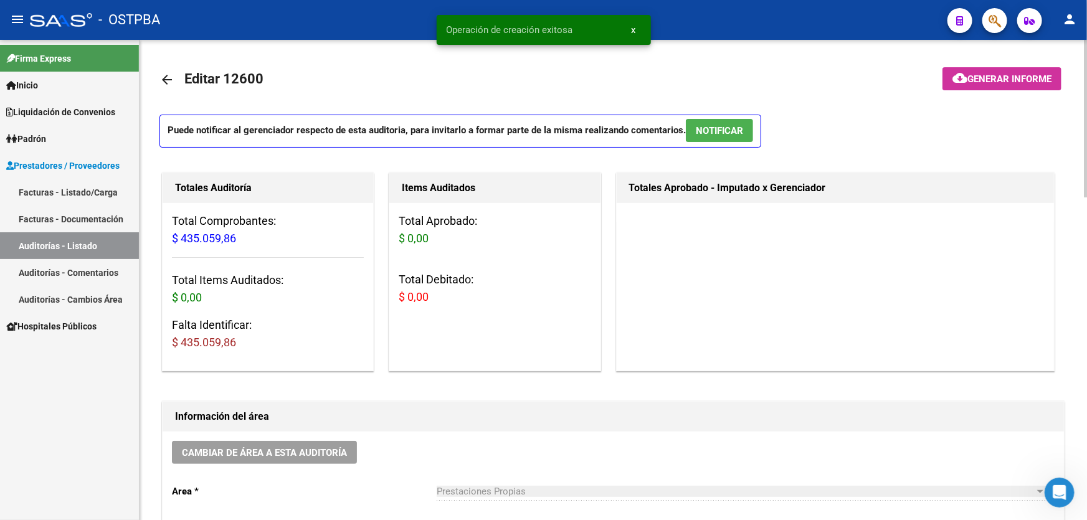
click at [168, 77] on mat-icon "arrow_back" at bounding box center [166, 79] width 15 height 15
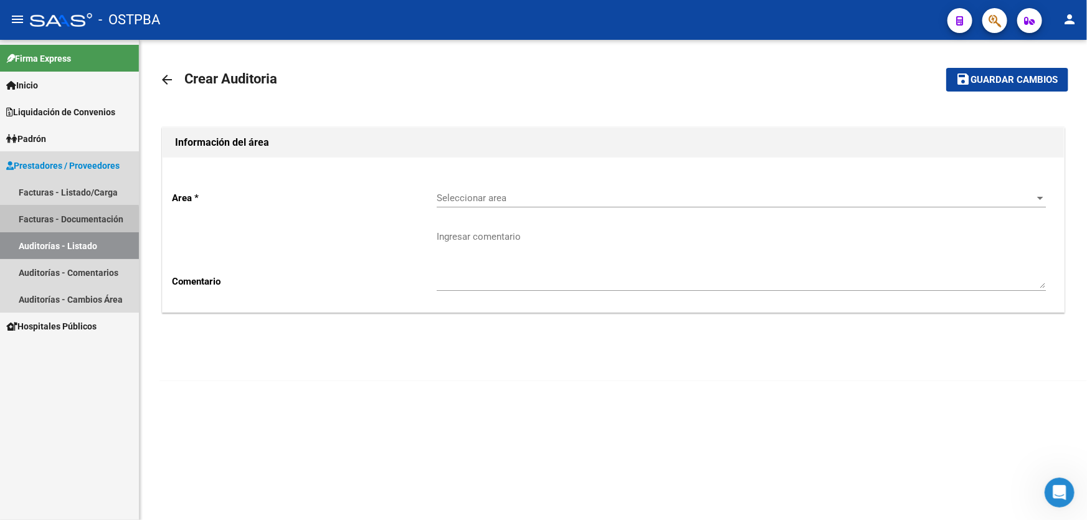
click at [65, 220] on link "Facturas - Documentación" at bounding box center [69, 219] width 139 height 27
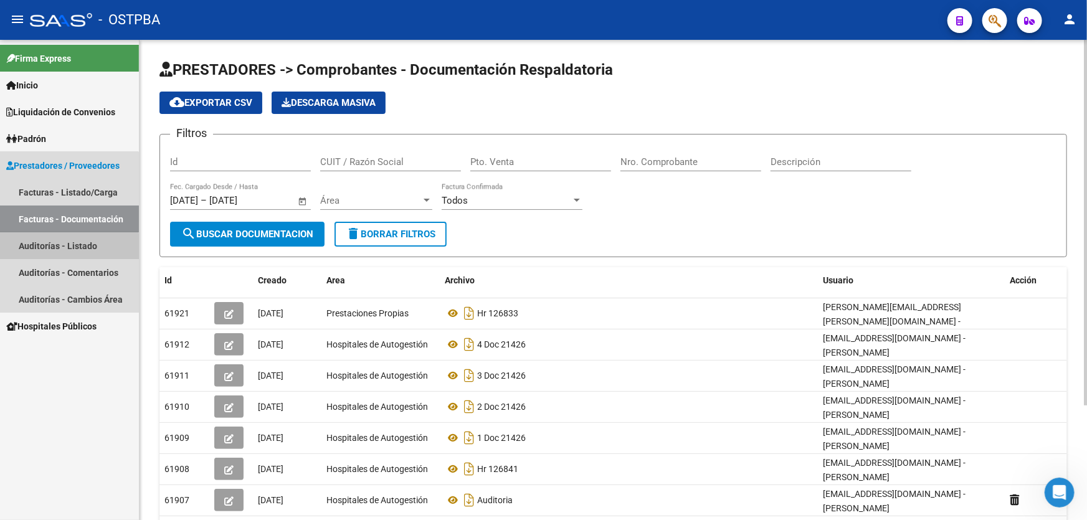
click at [64, 247] on link "Auditorías - Listado" at bounding box center [69, 245] width 139 height 27
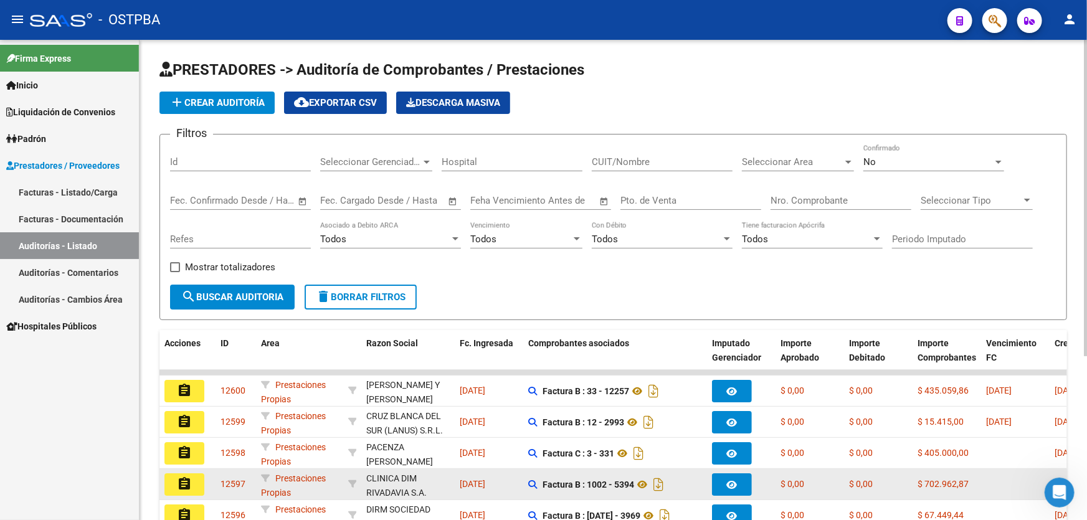
scroll to position [249, 0]
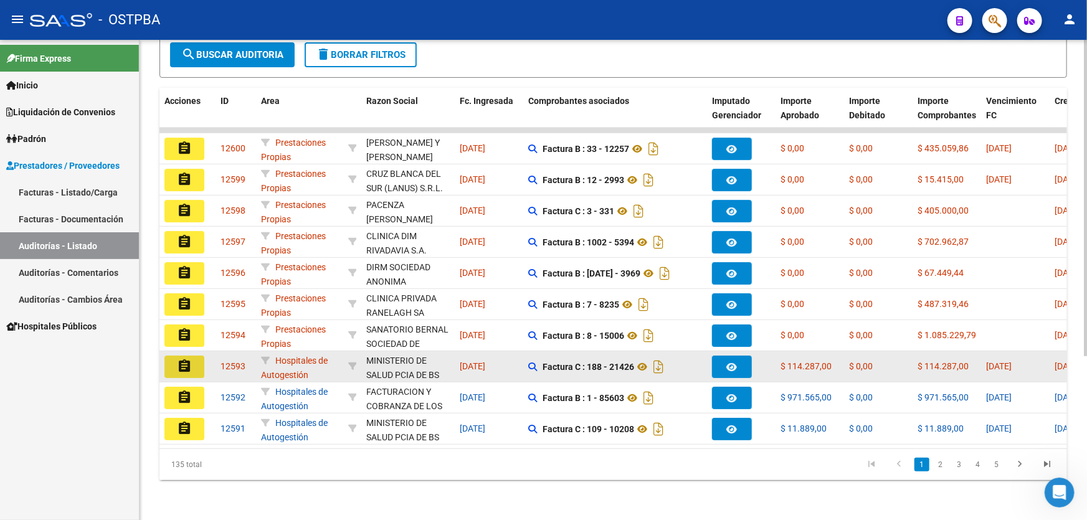
click at [181, 359] on mat-icon "assignment" at bounding box center [184, 366] width 15 height 15
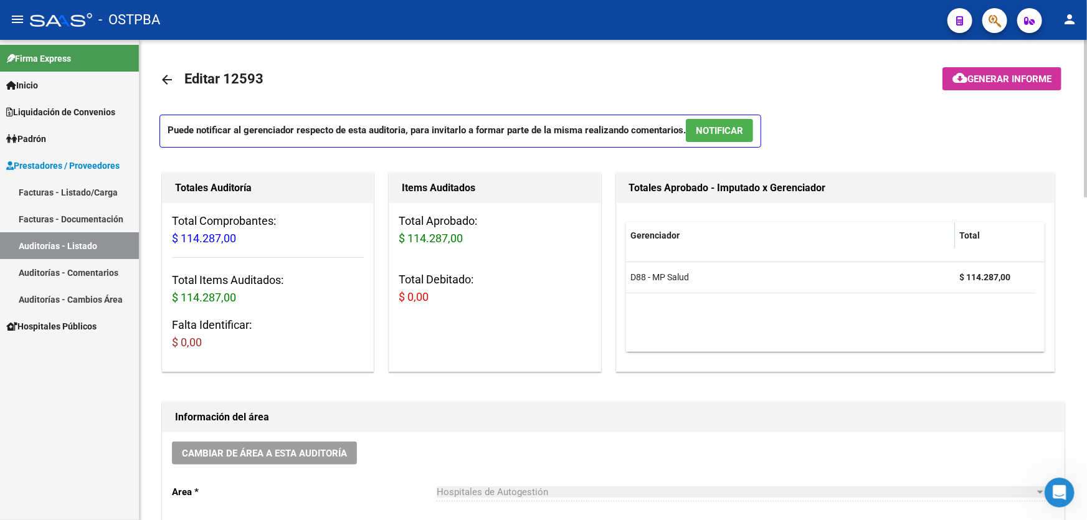
click at [717, 132] on span "NOTIFICAR" at bounding box center [719, 130] width 47 height 11
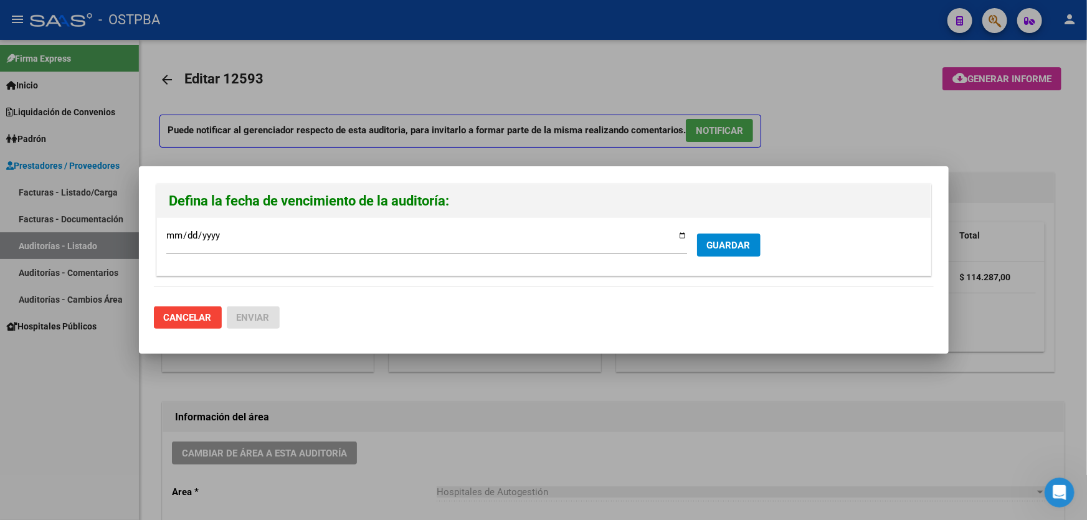
click at [712, 240] on form "[DATE] Ingresar la fecha * GUARDAR" at bounding box center [543, 246] width 755 height 38
click at [715, 240] on span "GUARDAR" at bounding box center [729, 245] width 44 height 11
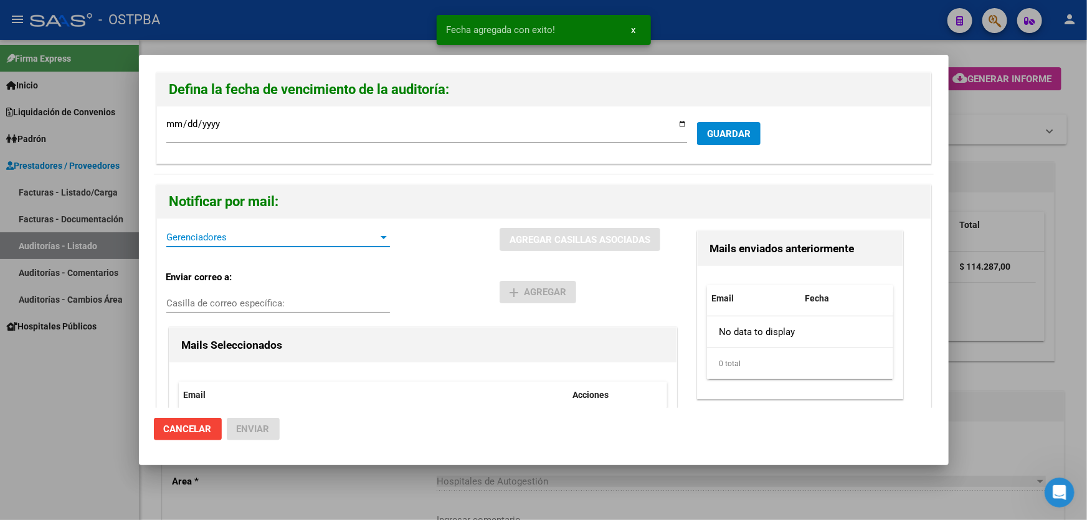
click at [211, 237] on span "Gerenciadores" at bounding box center [272, 237] width 212 height 11
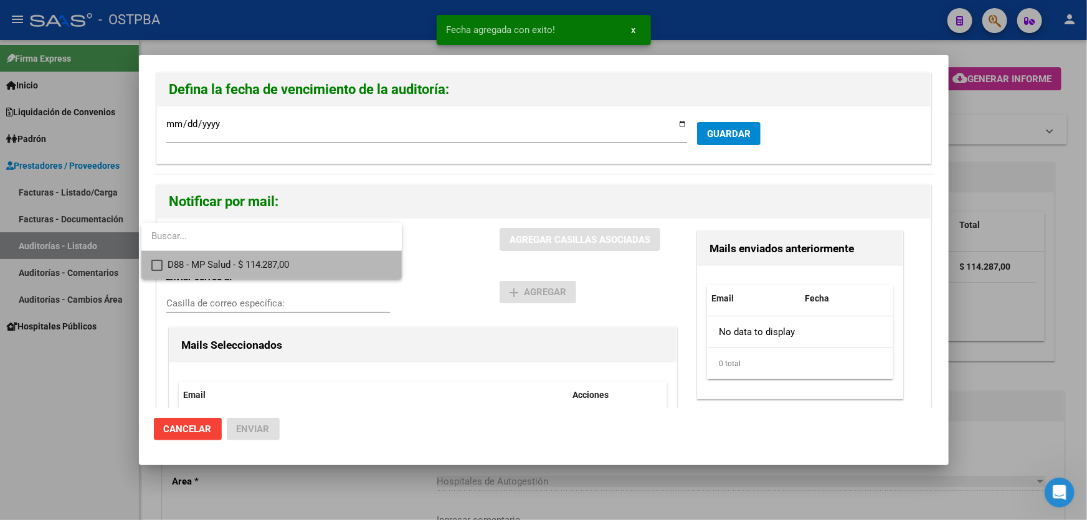
click at [159, 264] on mat-pseudo-checkbox at bounding box center [156, 265] width 11 height 11
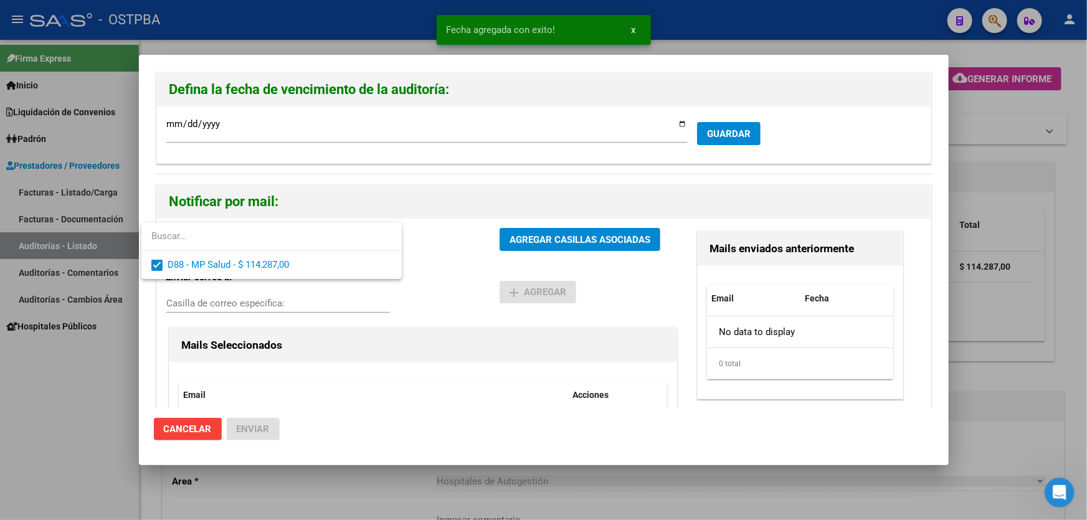
click at [420, 282] on div at bounding box center [543, 260] width 1087 height 520
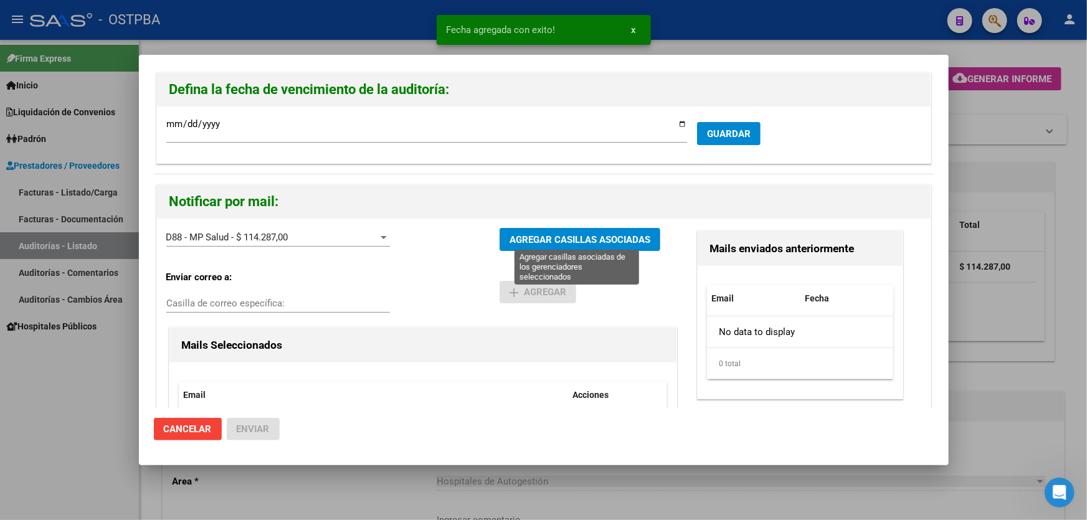
click at [548, 242] on span "AGREGAR CASILLAS ASOCIADAS" at bounding box center [580, 239] width 141 height 11
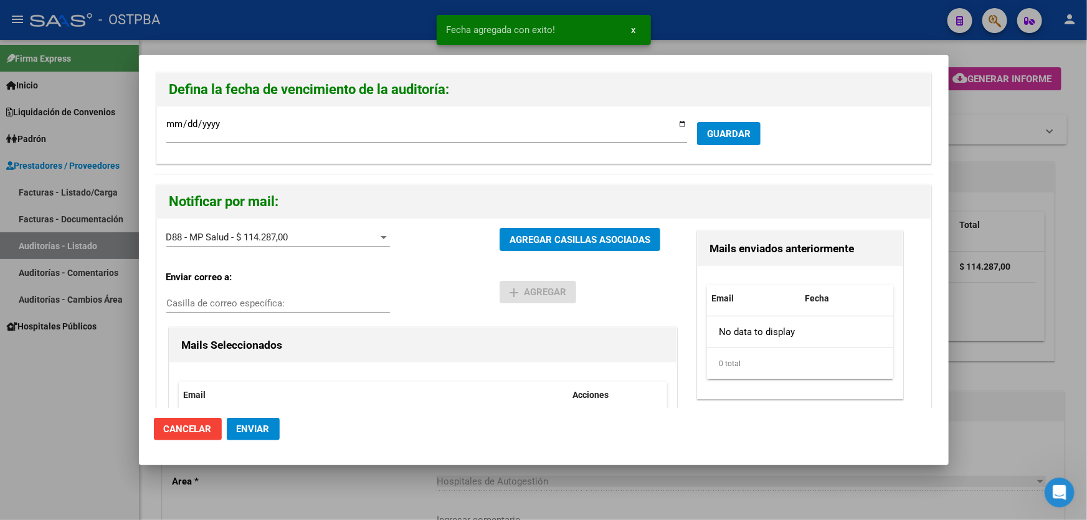
click at [262, 429] on span "Enviar" at bounding box center [253, 429] width 33 height 11
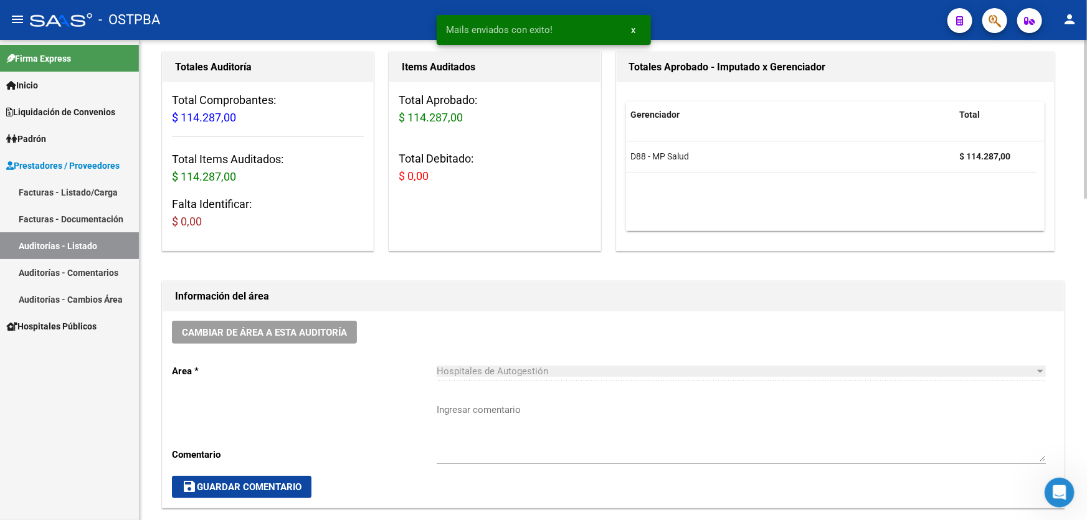
scroll to position [283, 0]
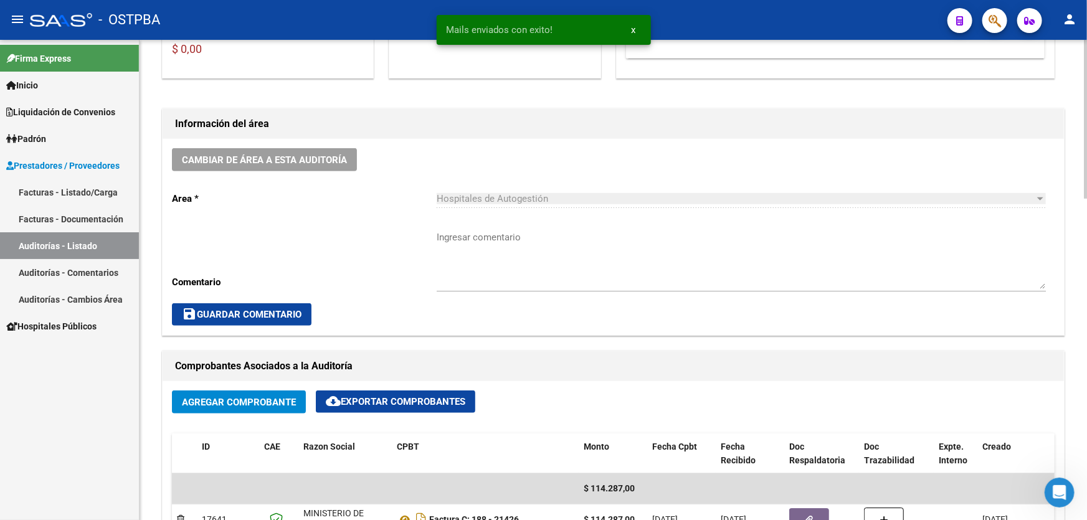
click at [533, 271] on textarea "Ingresar comentario" at bounding box center [741, 259] width 609 height 59
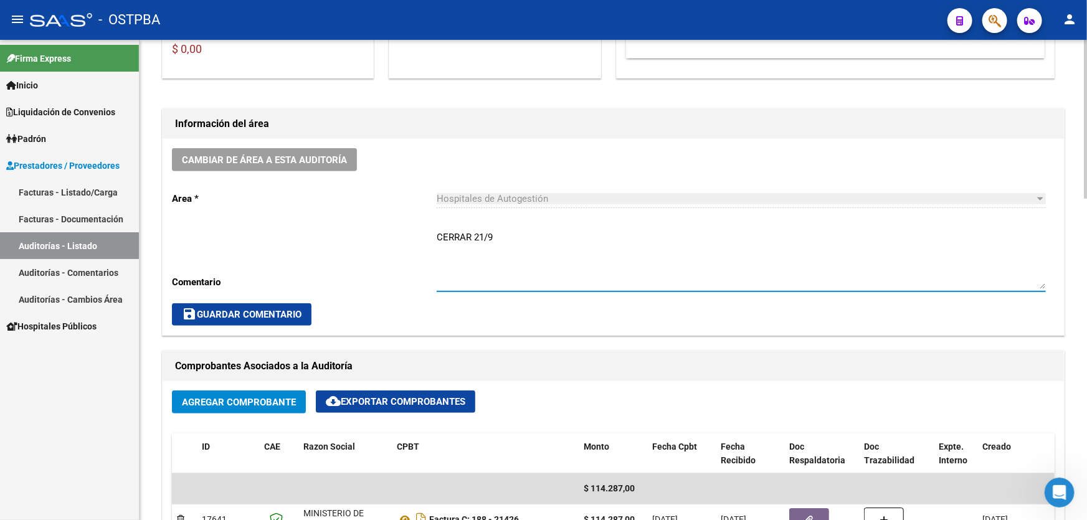
type textarea "CERRAR 21/9"
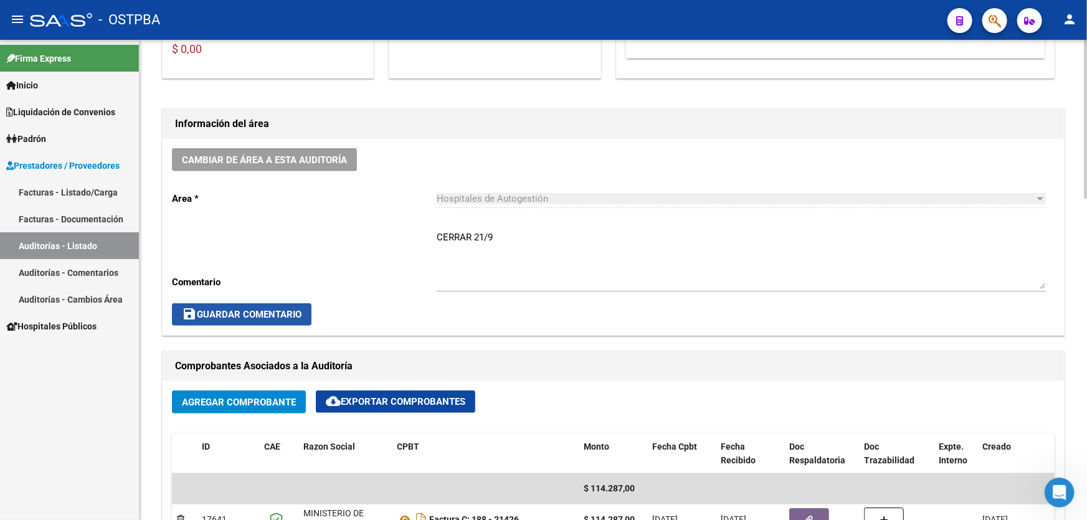
click at [250, 315] on span "save Guardar Comentario" at bounding box center [242, 314] width 120 height 11
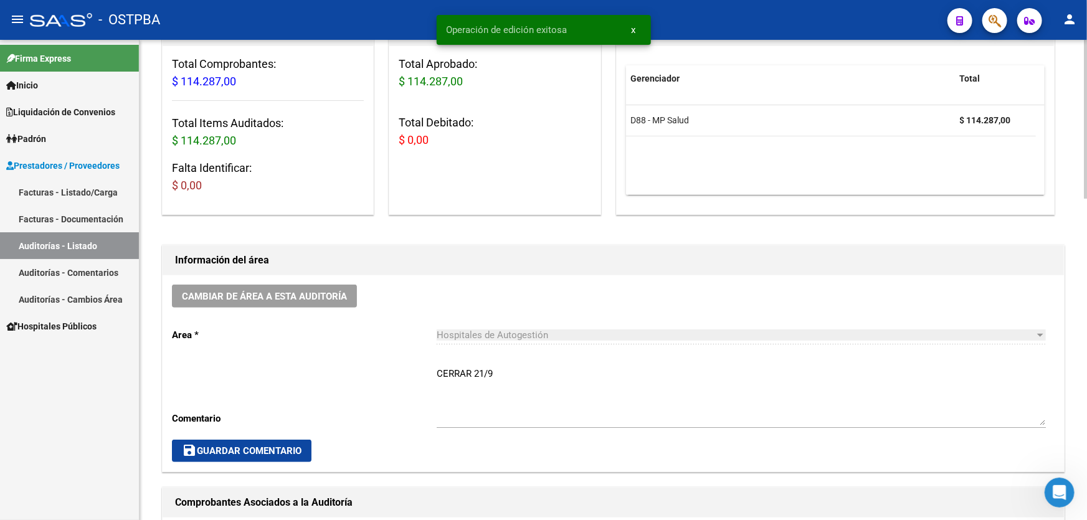
scroll to position [0, 0]
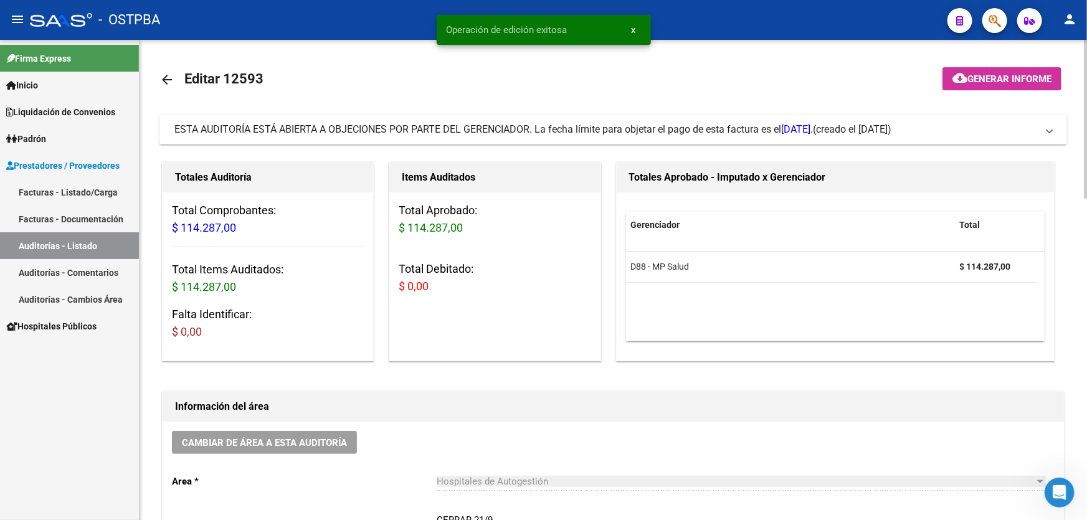
click at [162, 78] on mat-icon "arrow_back" at bounding box center [166, 79] width 15 height 15
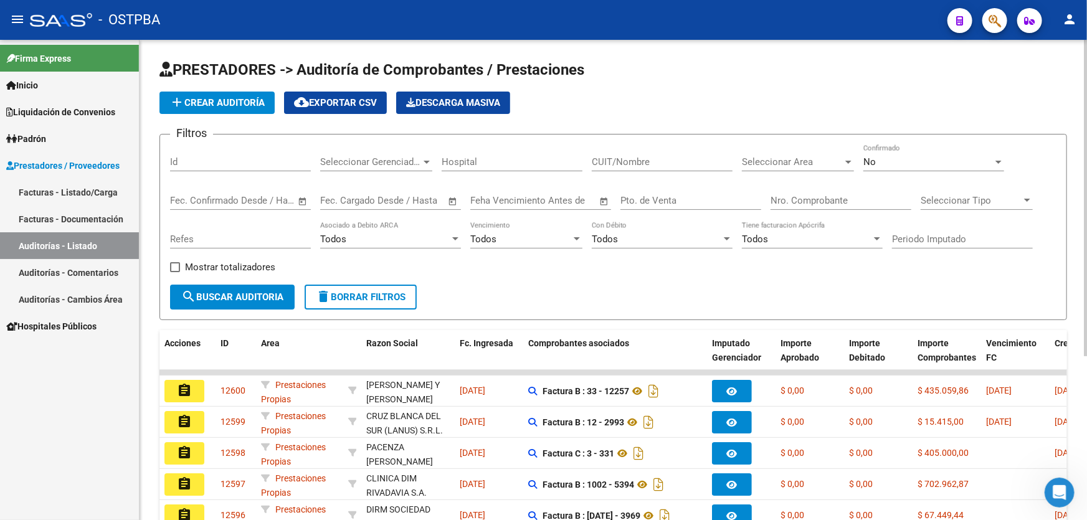
scroll to position [249, 0]
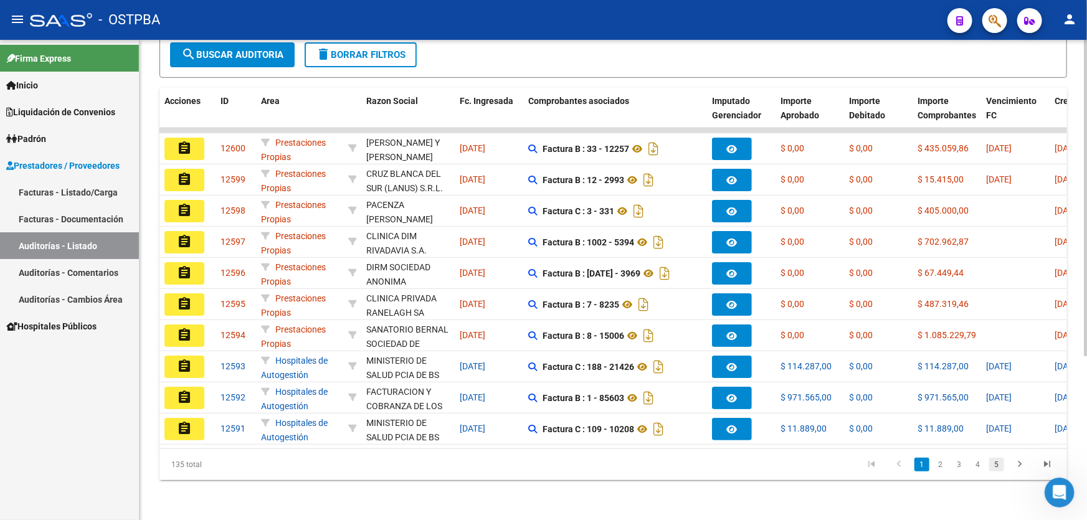
click at [997, 467] on link "5" at bounding box center [996, 465] width 15 height 14
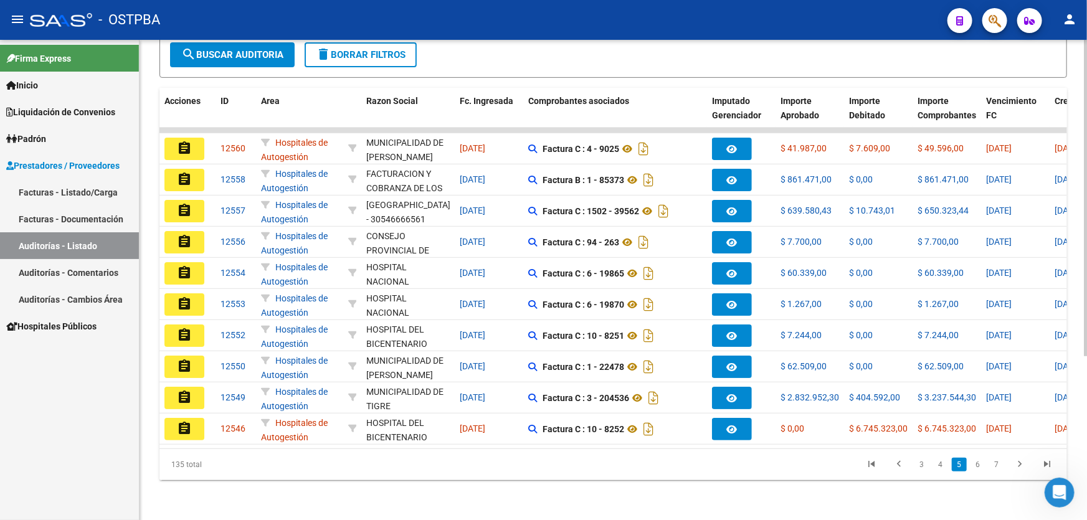
click at [997, 467] on link "7" at bounding box center [996, 465] width 15 height 14
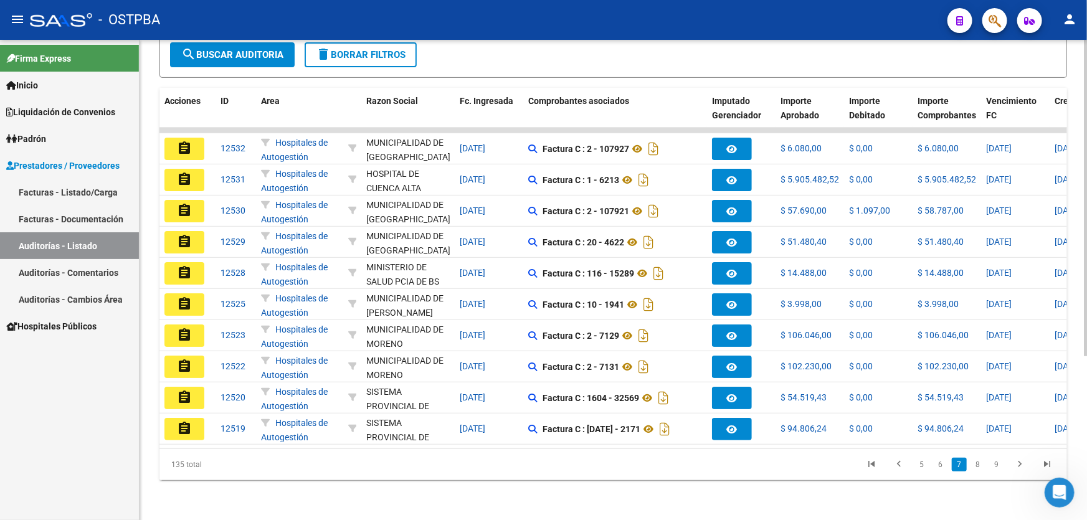
click at [997, 467] on link "9" at bounding box center [996, 465] width 15 height 14
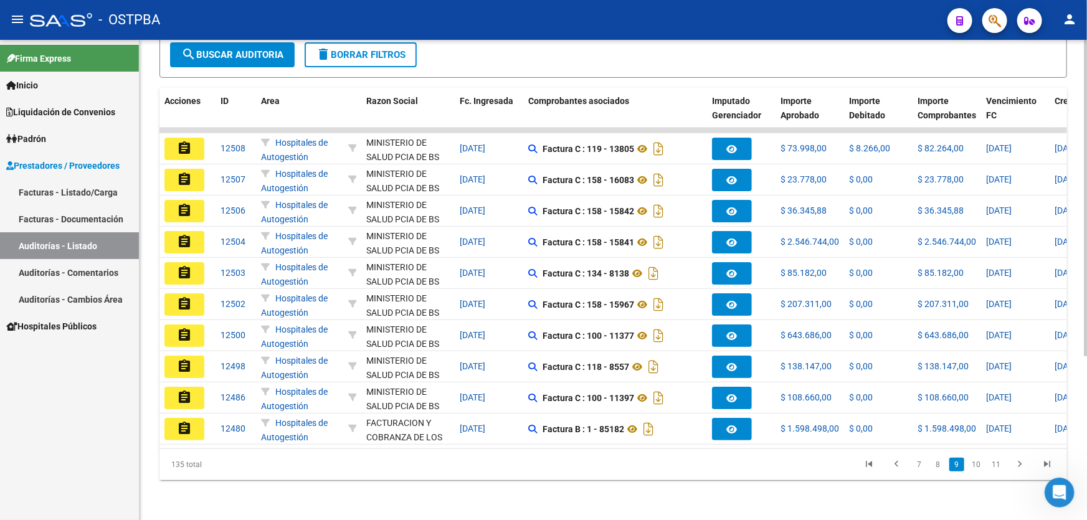
click at [997, 467] on link "11" at bounding box center [996, 465] width 16 height 14
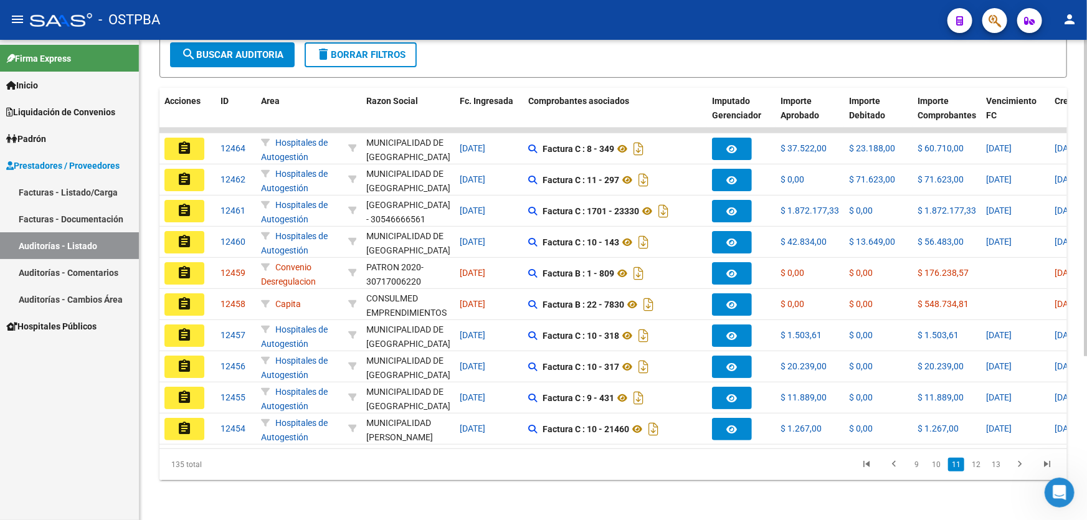
click at [997, 467] on link "13" at bounding box center [996, 465] width 16 height 14
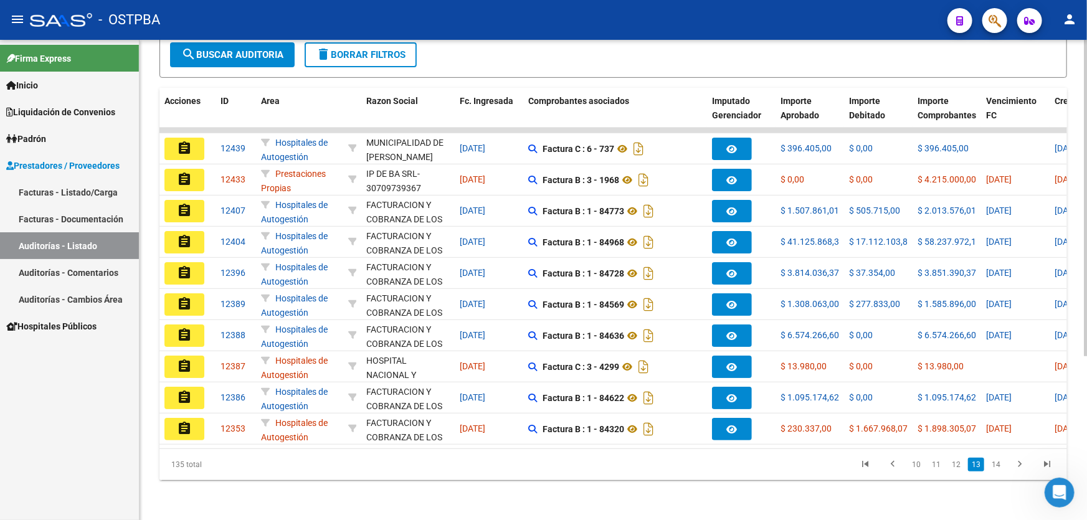
click at [997, 467] on link "14" at bounding box center [996, 465] width 16 height 14
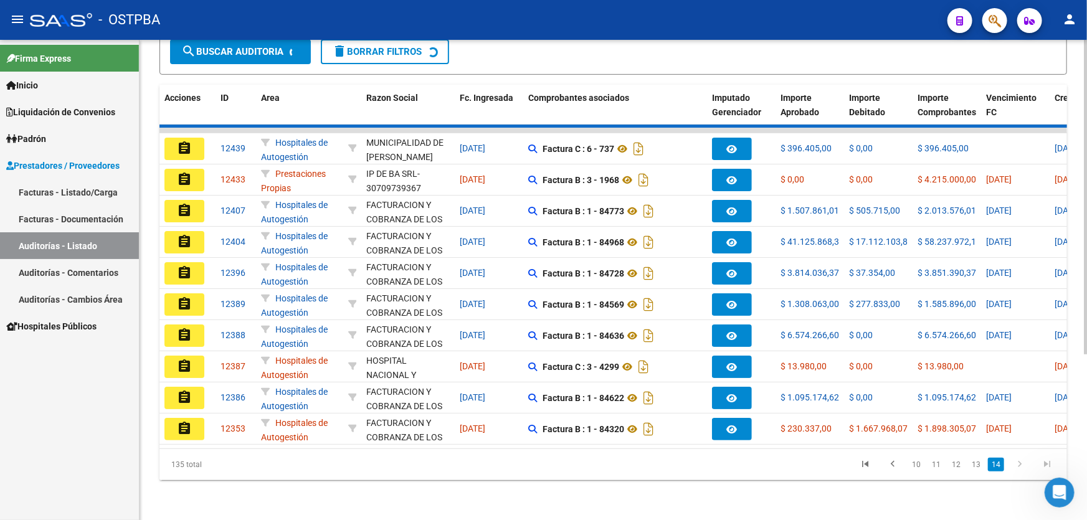
scroll to position [93, 0]
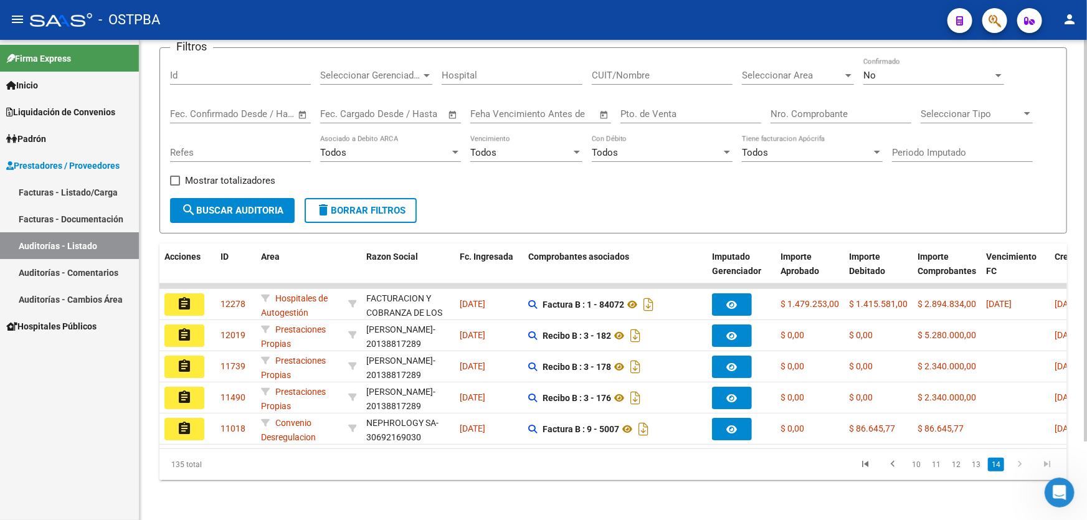
click at [997, 467] on link "14" at bounding box center [996, 465] width 16 height 14
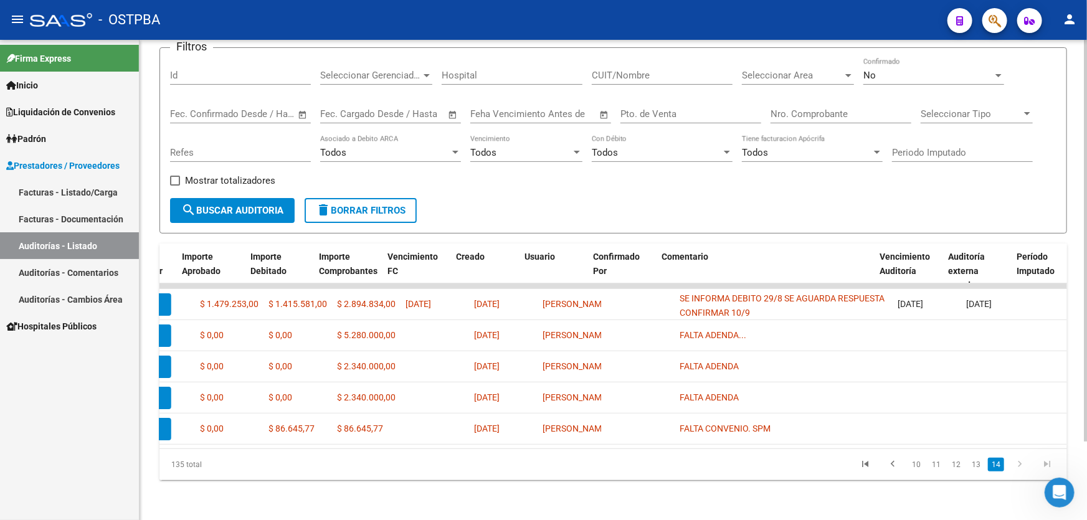
scroll to position [0, 610]
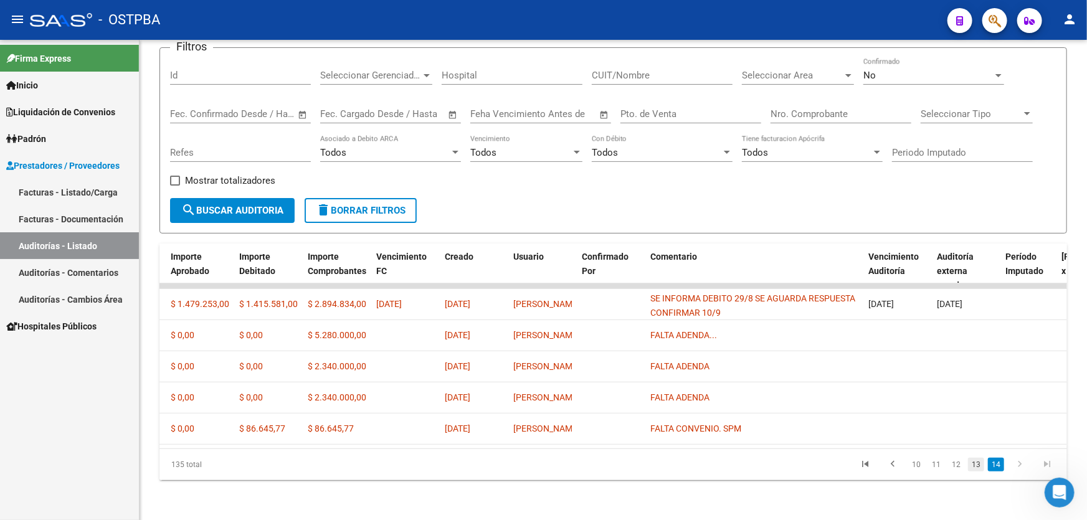
click at [977, 467] on link "13" at bounding box center [976, 465] width 16 height 14
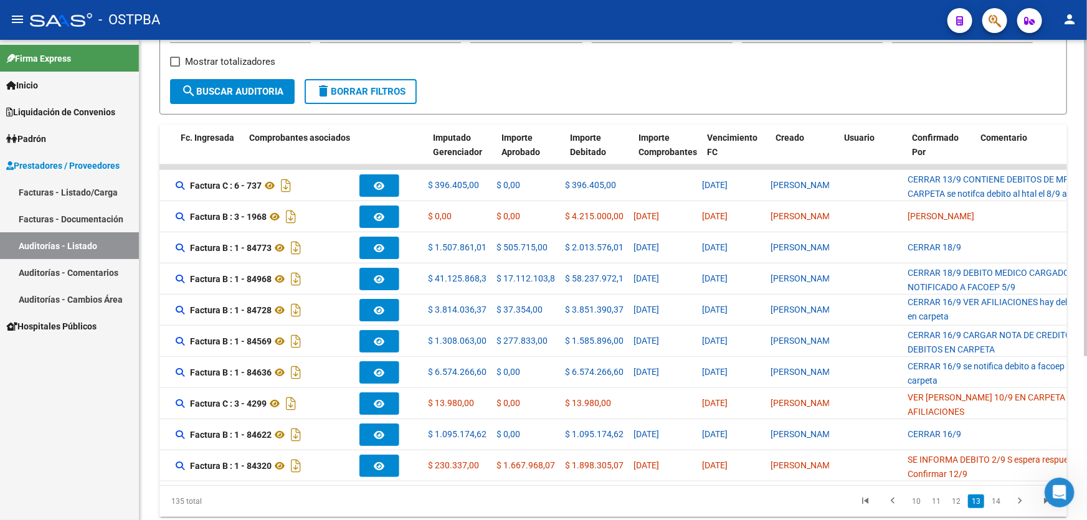
scroll to position [0, 0]
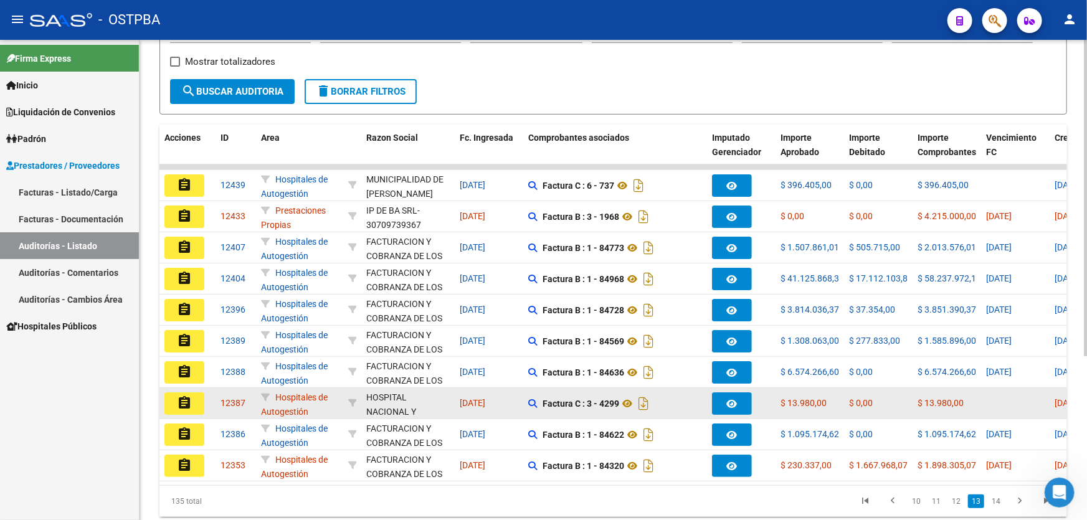
click at [181, 396] on mat-icon "assignment" at bounding box center [184, 403] width 15 height 15
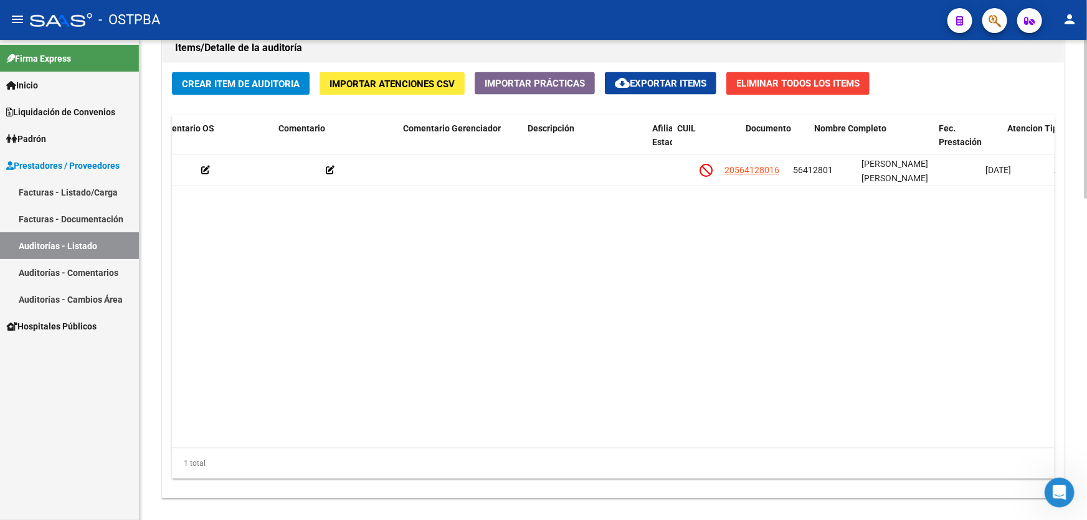
scroll to position [0, 554]
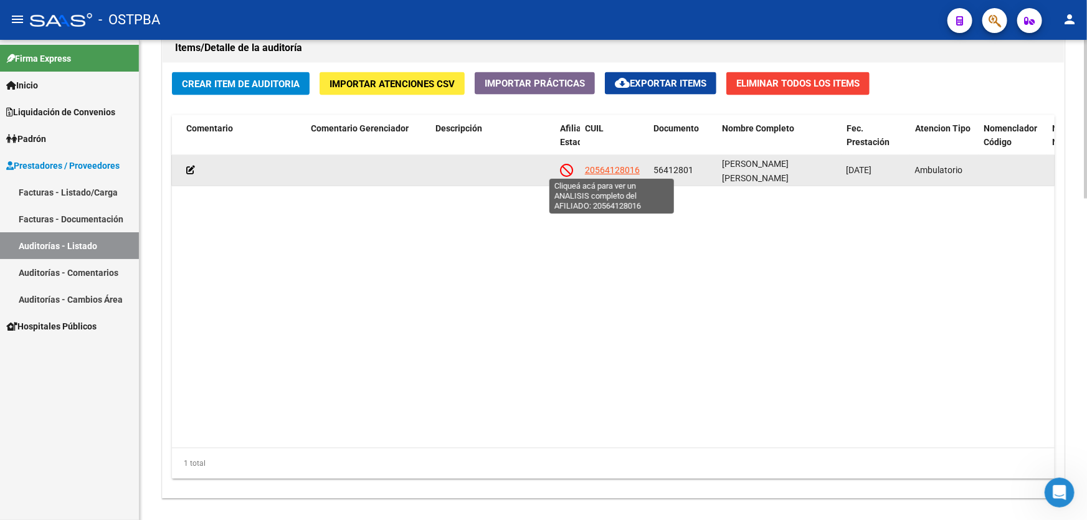
click at [609, 165] on span "20564128016" at bounding box center [612, 170] width 55 height 10
type textarea "20564128016"
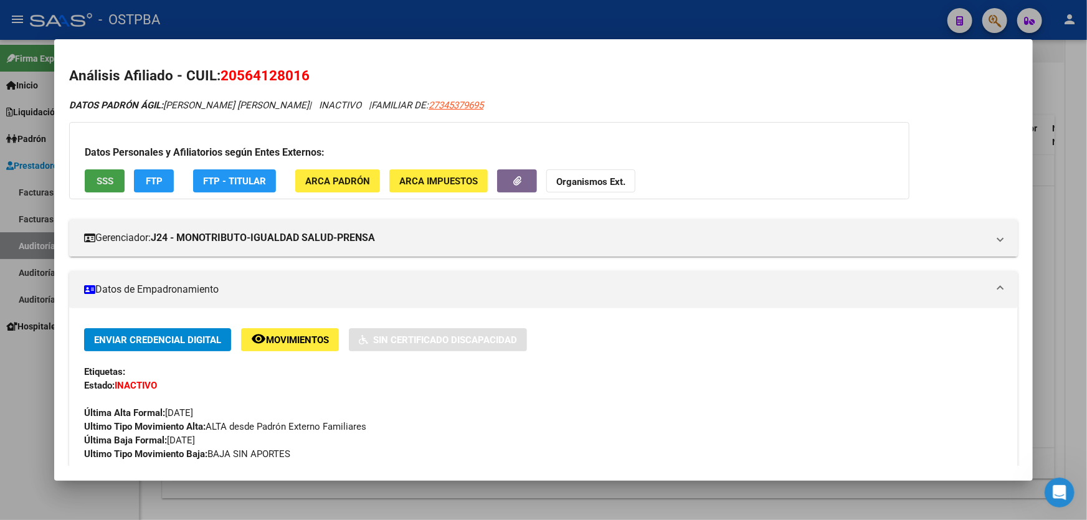
click at [111, 176] on span "SSS" at bounding box center [105, 181] width 17 height 11
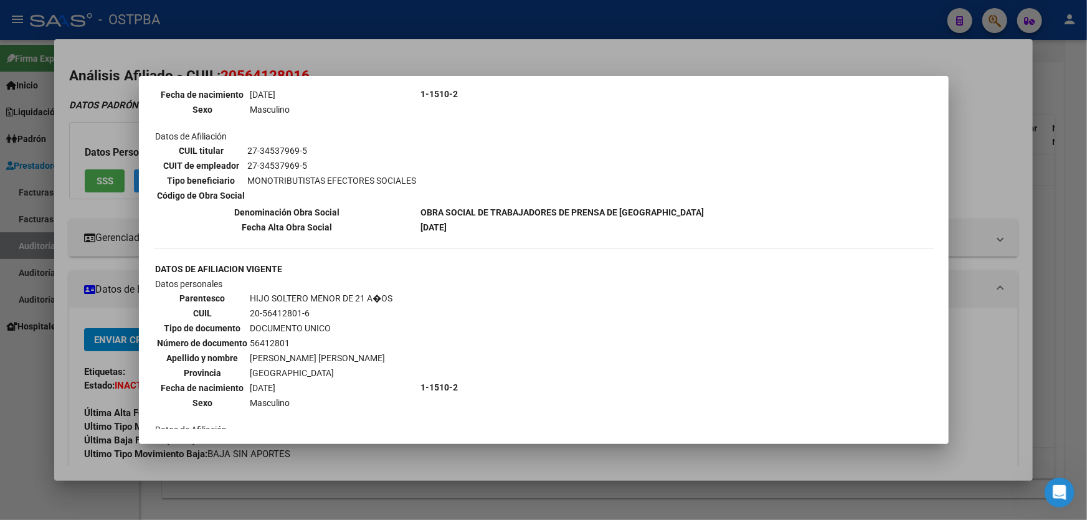
scroll to position [566, 0]
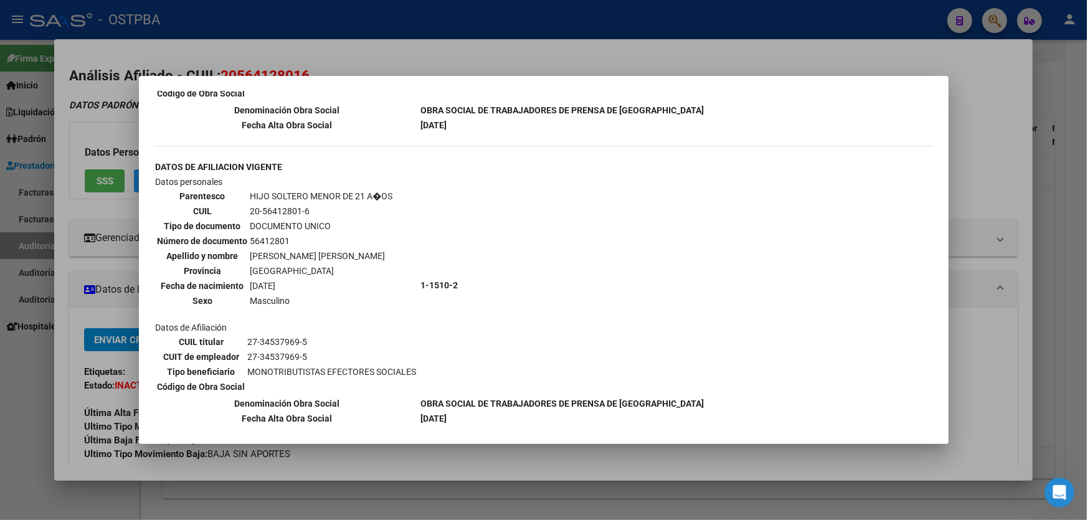
click at [7, 399] on div at bounding box center [543, 260] width 1087 height 520
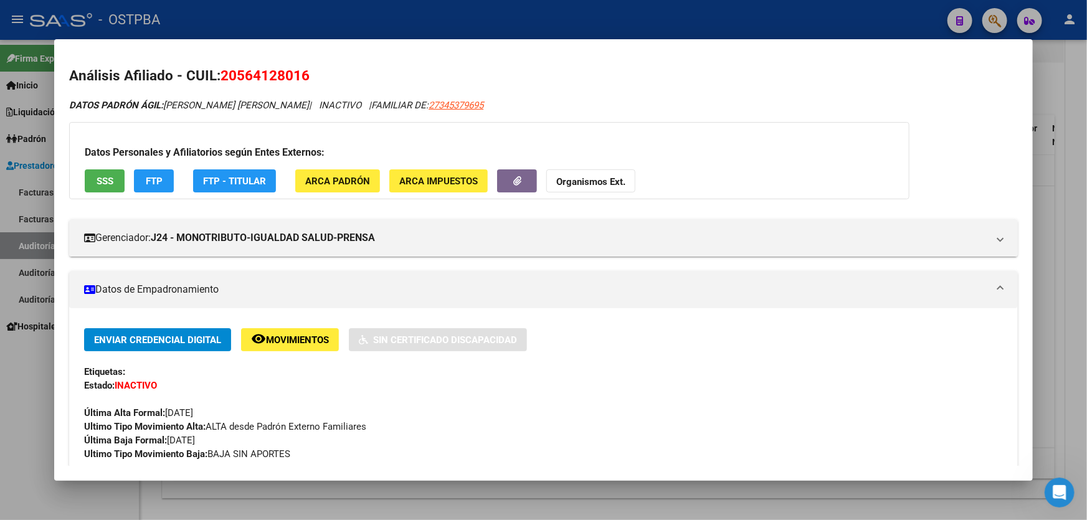
click at [605, 171] on button "Organismos Ext." at bounding box center [590, 180] width 89 height 23
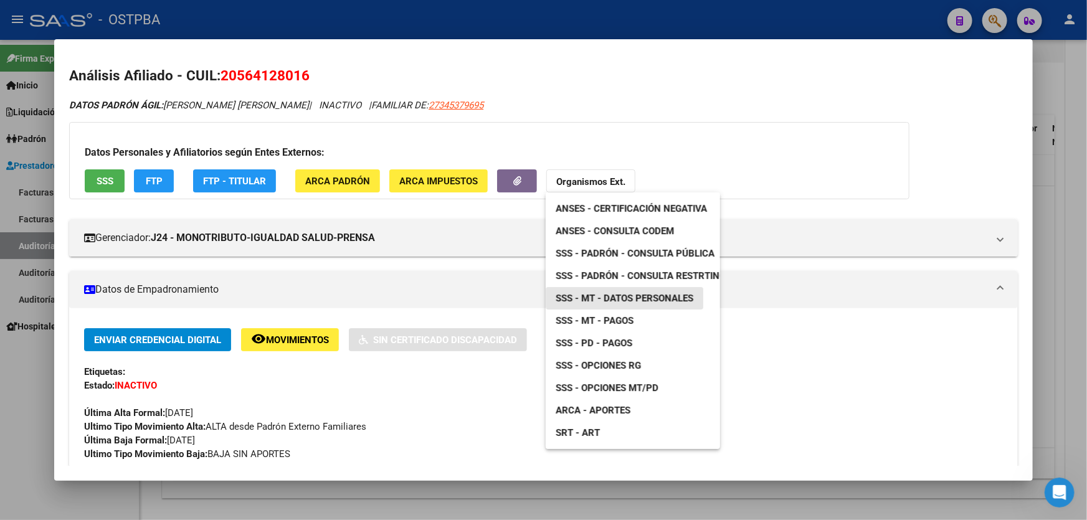
click at [655, 295] on span "SSS - MT - Datos Personales" at bounding box center [625, 298] width 138 height 11
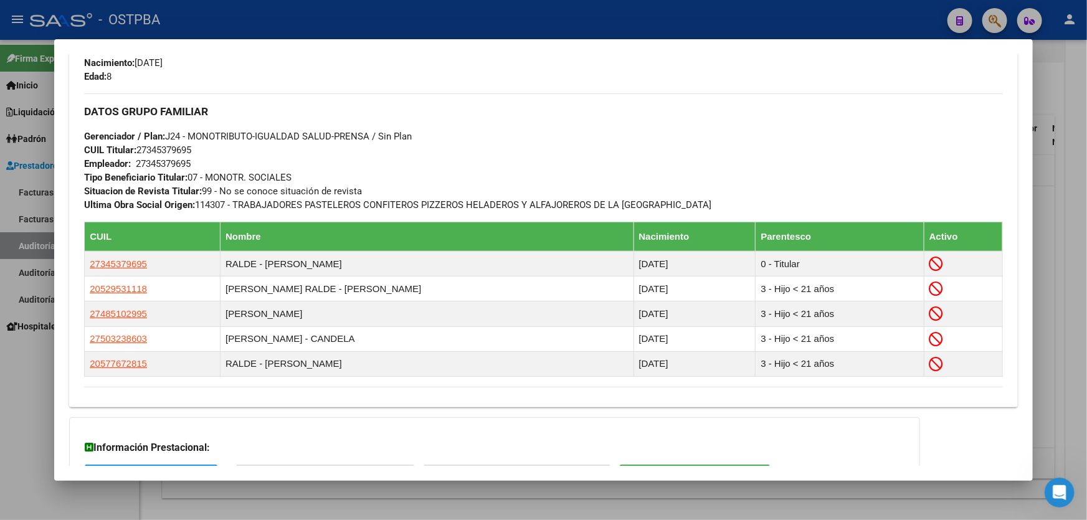
scroll to position [719, 0]
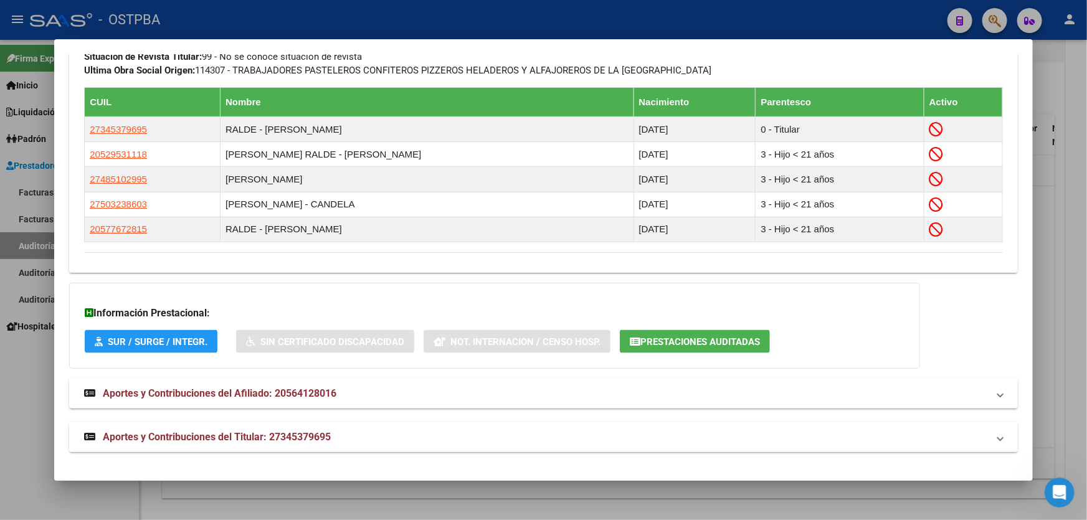
click at [232, 439] on span "Aportes y Contribuciones del Titular: 27345379695" at bounding box center [217, 437] width 228 height 12
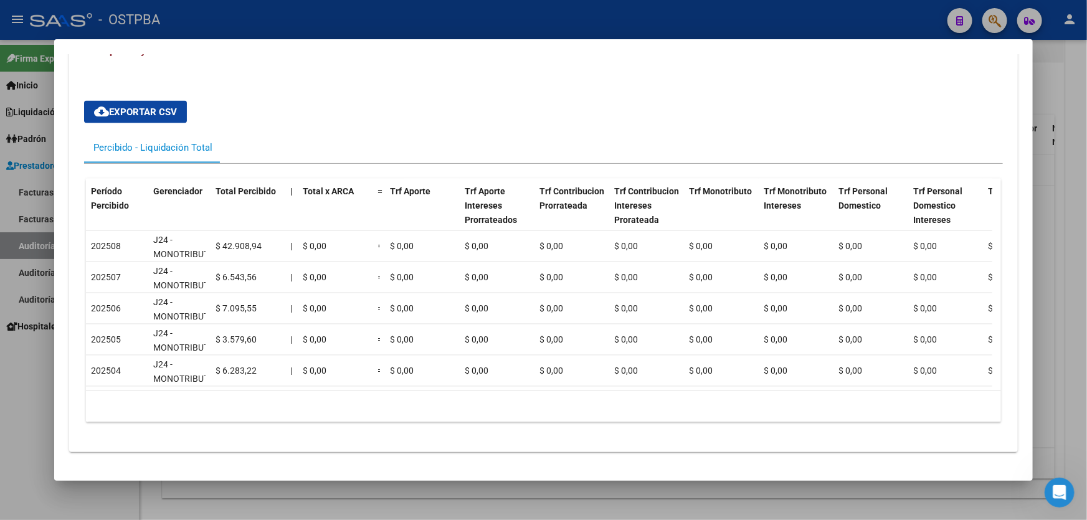
scroll to position [1118, 0]
click at [25, 361] on div at bounding box center [543, 260] width 1087 height 520
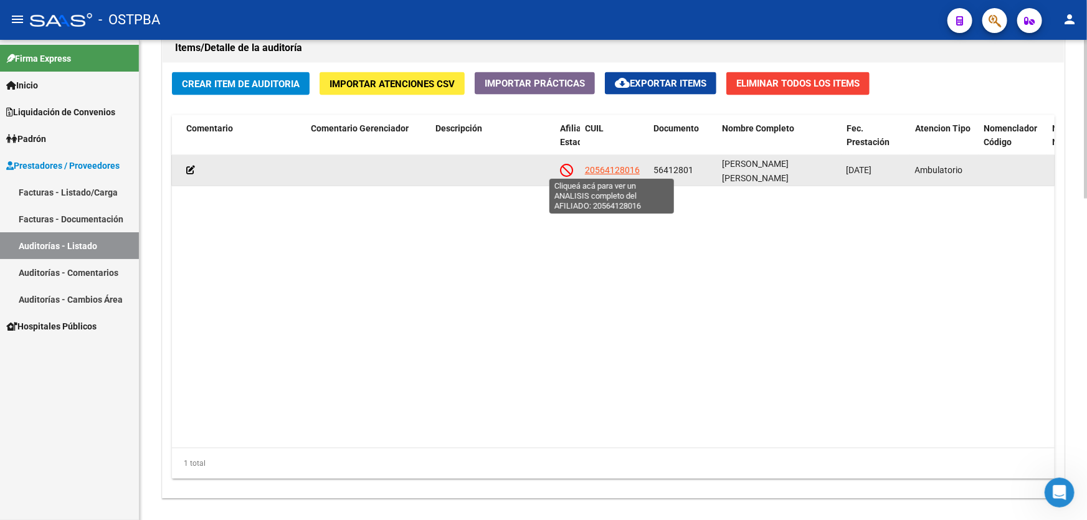
click at [611, 168] on span "20564128016" at bounding box center [612, 170] width 55 height 10
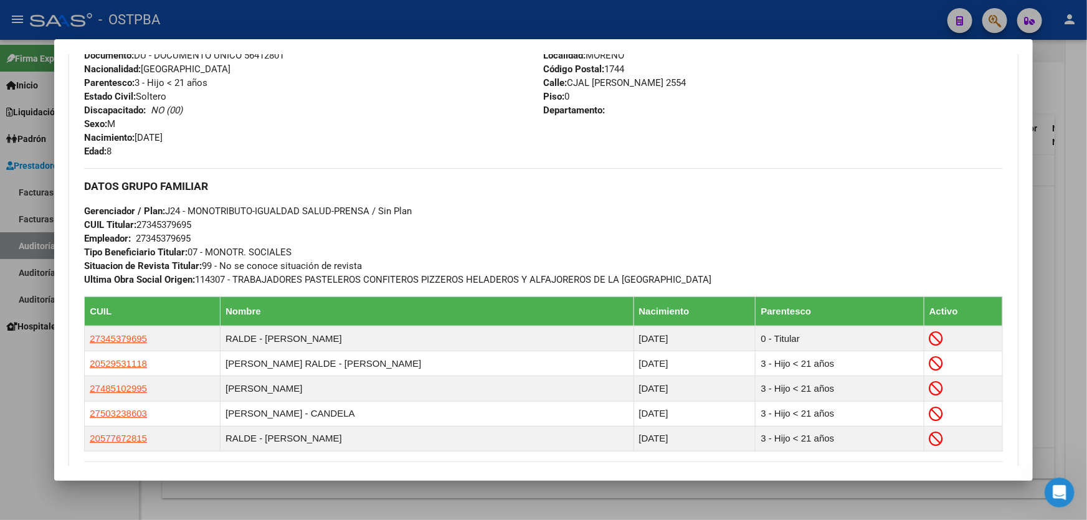
scroll to position [719, 0]
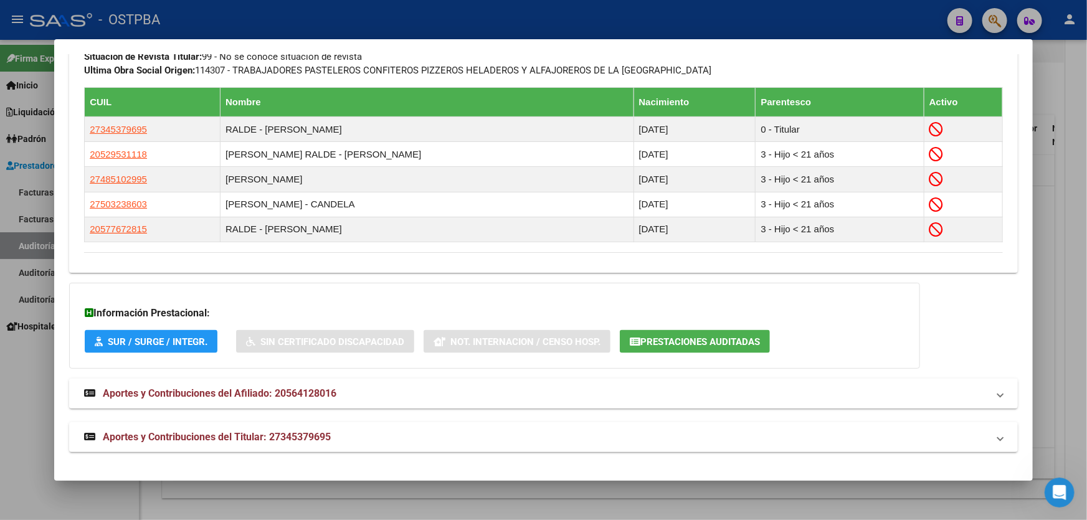
click at [234, 396] on span "Aportes y Contribuciones del Afiliado: 20564128016" at bounding box center [220, 393] width 234 height 12
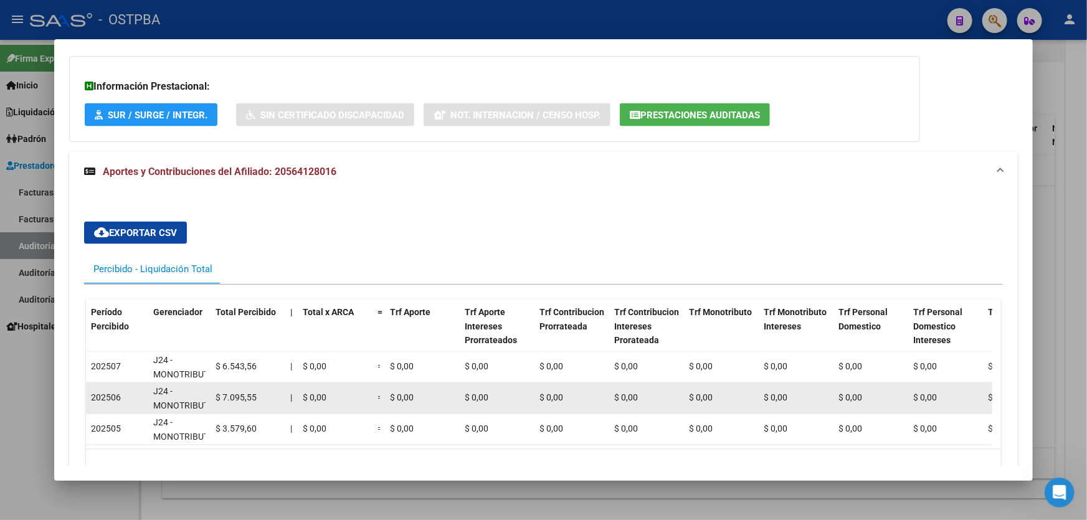
scroll to position [1056, 0]
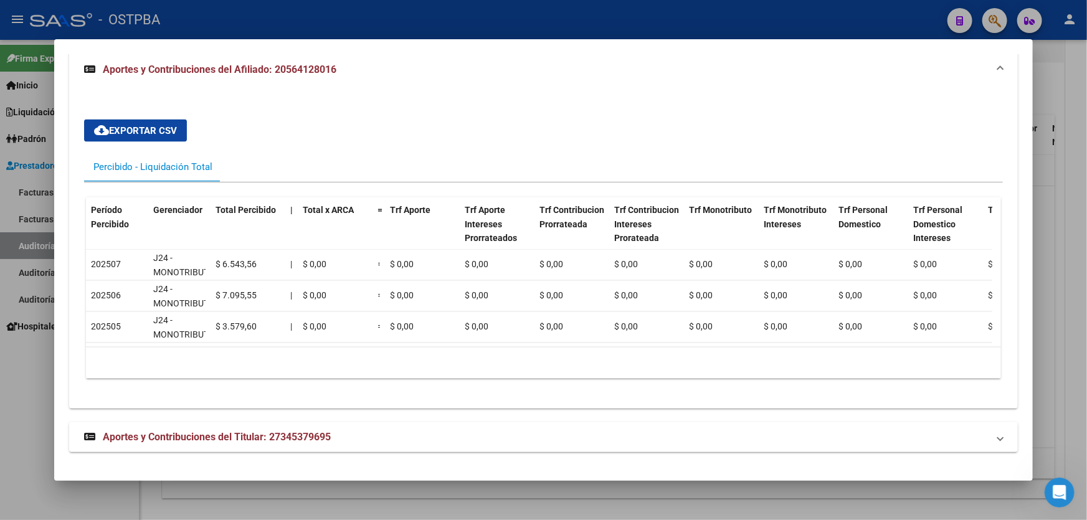
click at [24, 375] on div at bounding box center [543, 260] width 1087 height 520
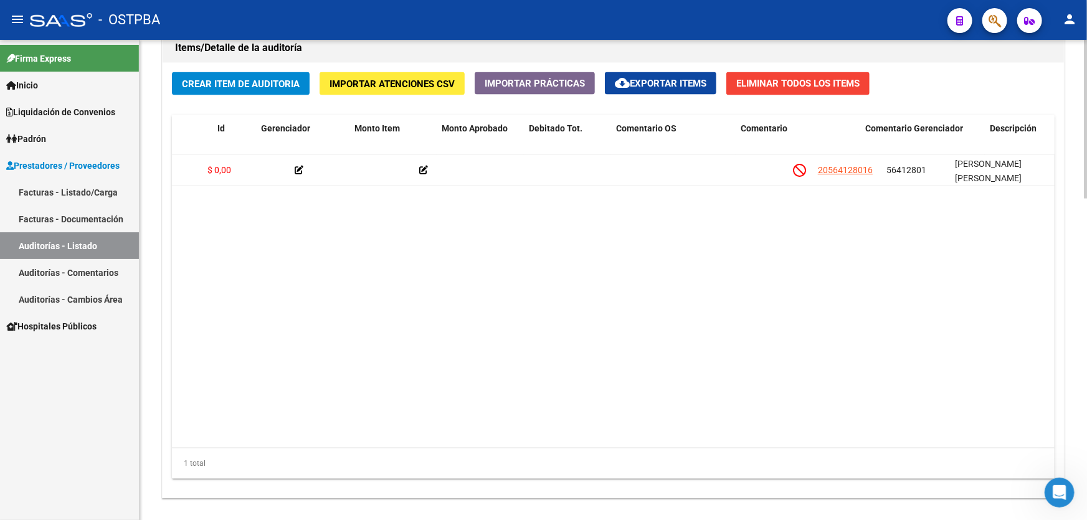
scroll to position [0, 0]
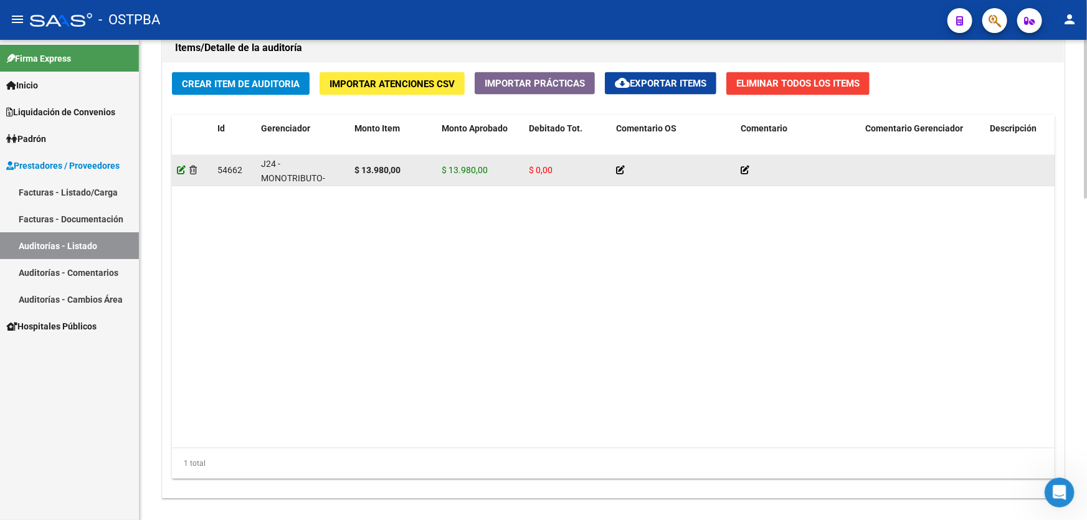
click at [181, 169] on icon at bounding box center [181, 170] width 9 height 9
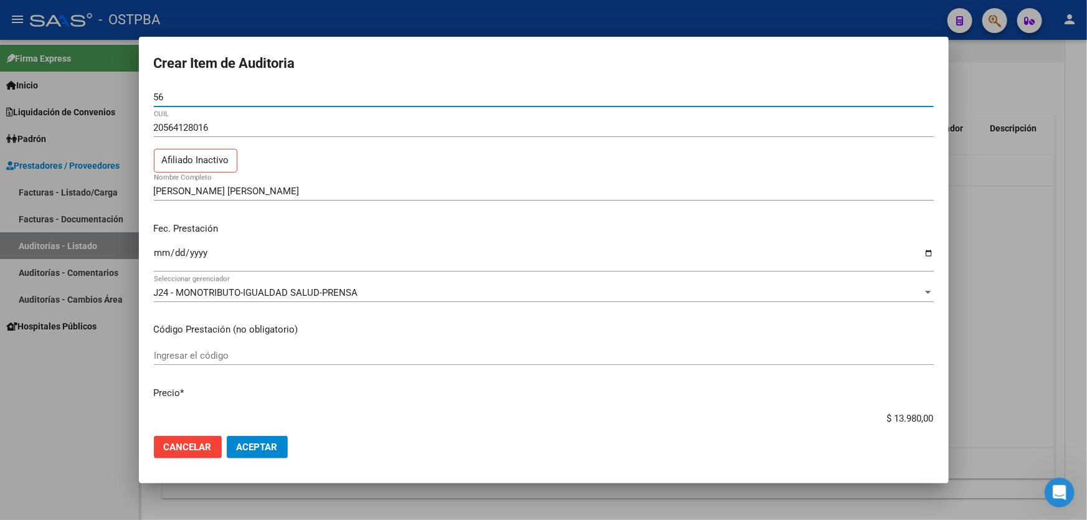
type input "5"
type input "34537969"
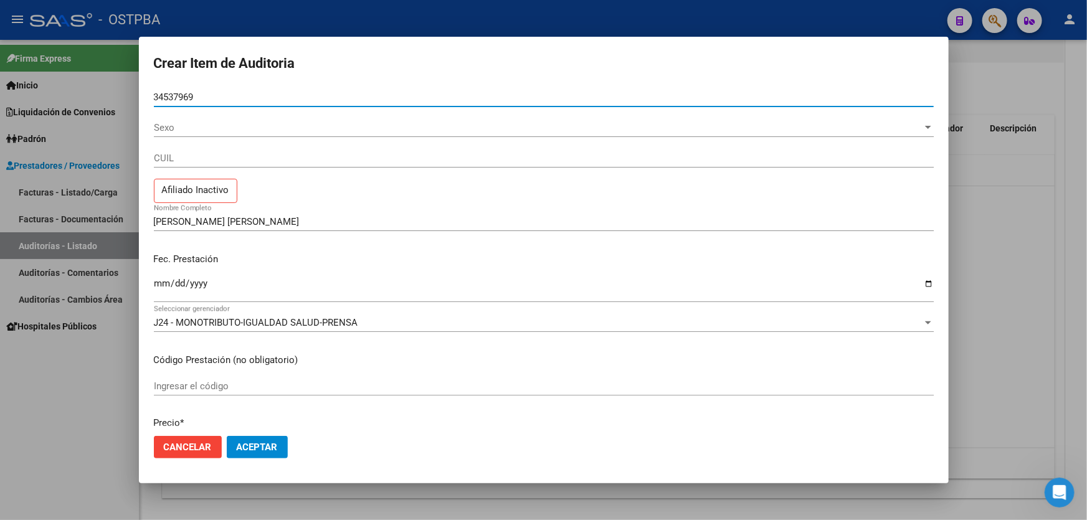
type input "34537969"
click at [268, 127] on span "Sexo" at bounding box center [538, 127] width 769 height 11
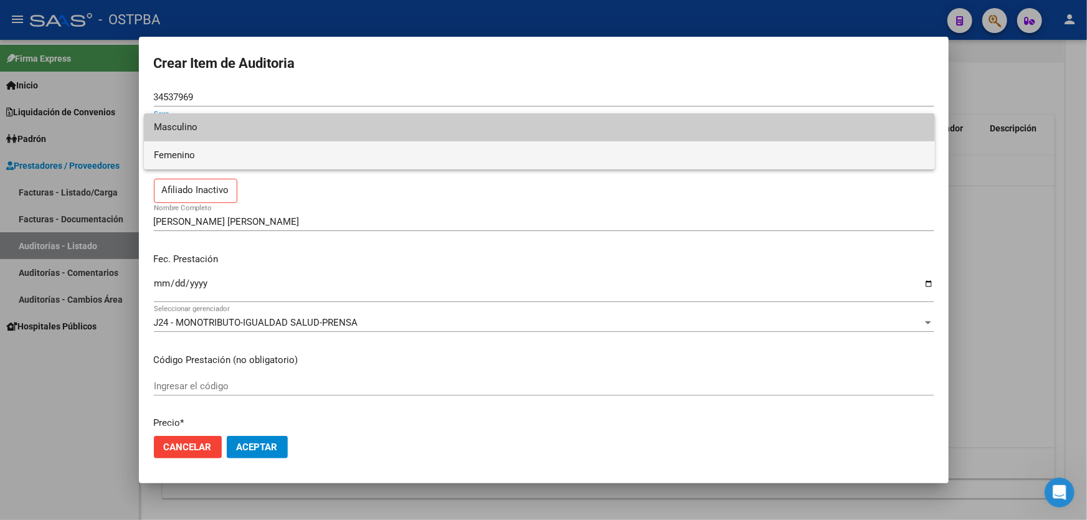
click at [203, 156] on span "Femenino" at bounding box center [539, 155] width 771 height 28
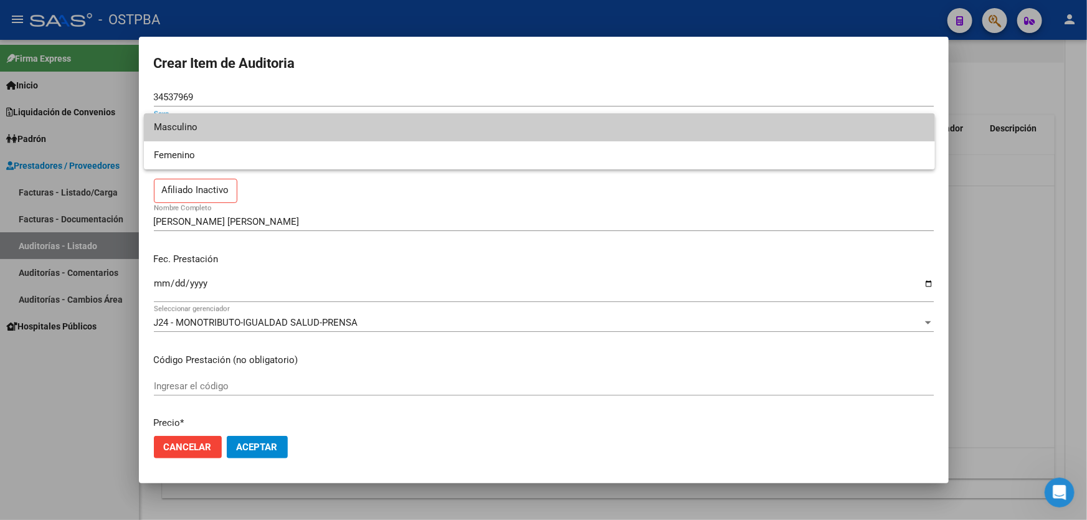
type input "27345379695"
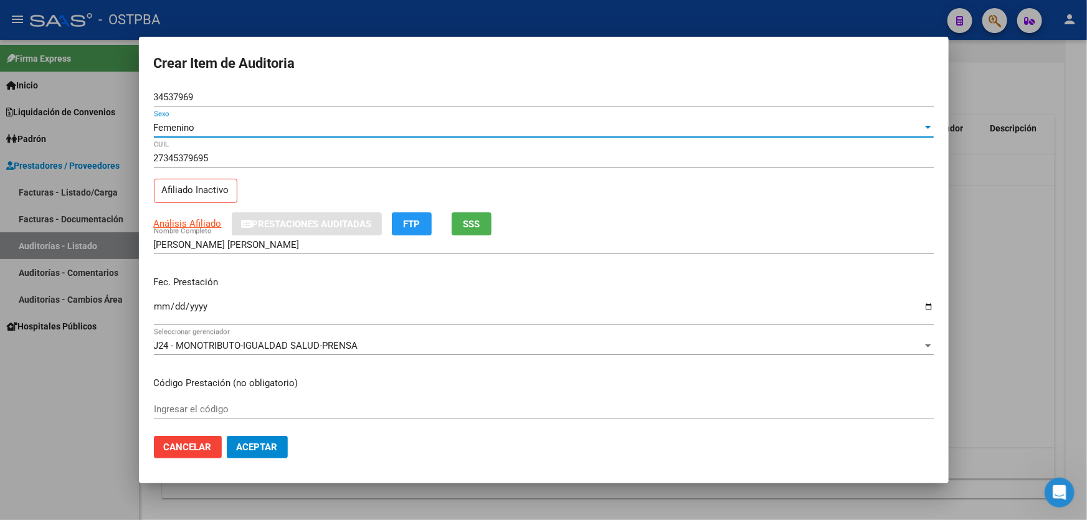
click at [311, 249] on input "[PERSON_NAME] [PERSON_NAME]" at bounding box center [544, 244] width 780 height 11
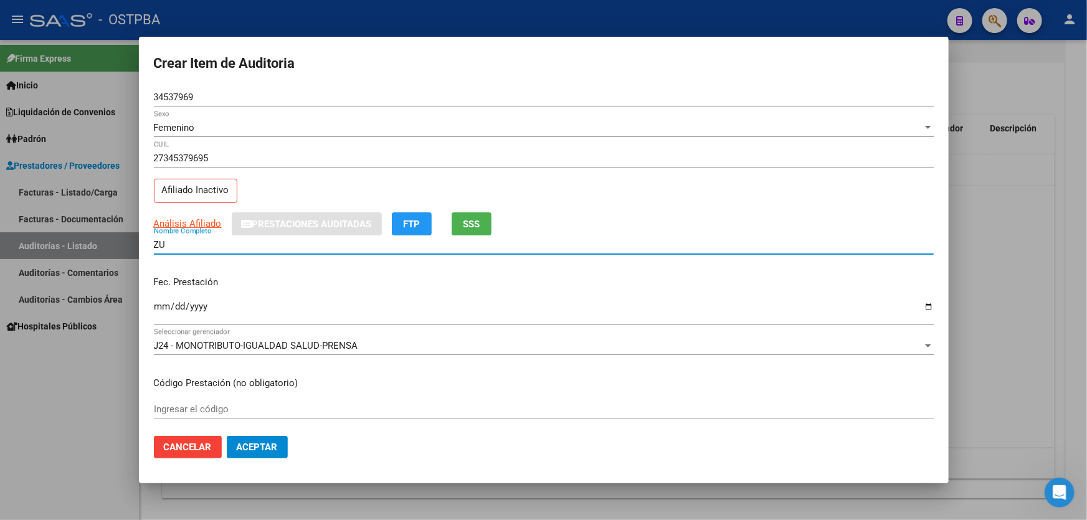
type input "Z"
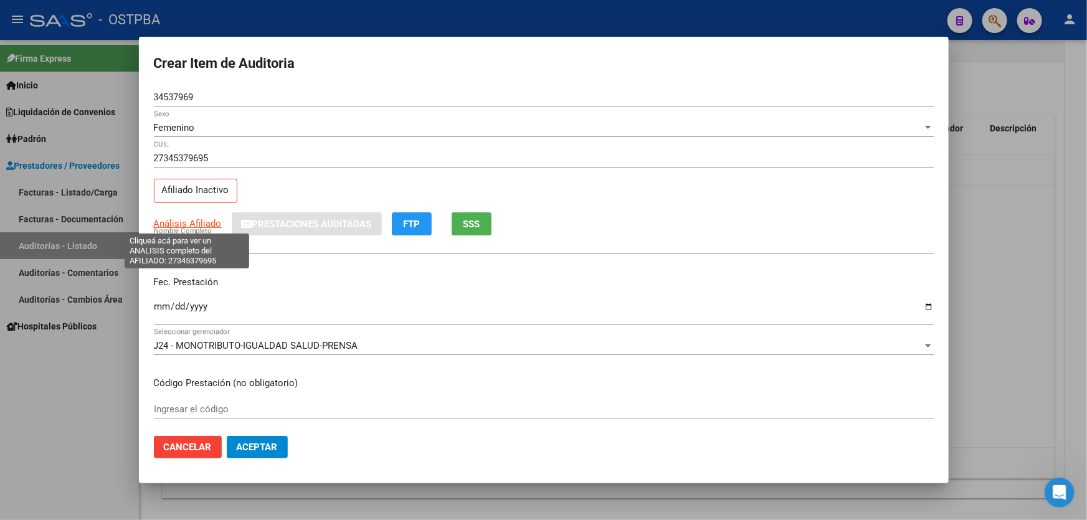
click at [187, 221] on span "Análisis Afiliado" at bounding box center [188, 223] width 68 height 11
type textarea "27345379695"
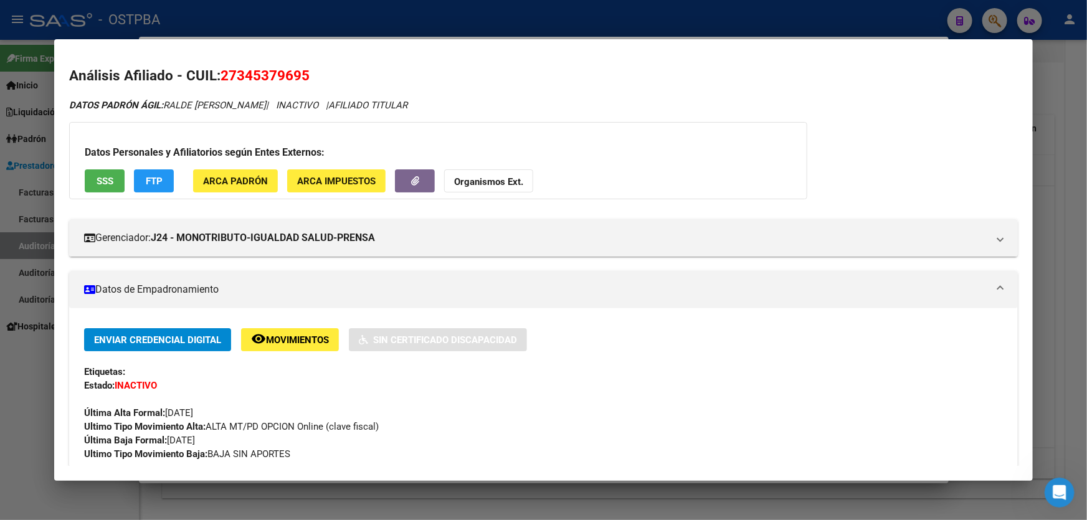
click at [30, 369] on div at bounding box center [543, 260] width 1087 height 520
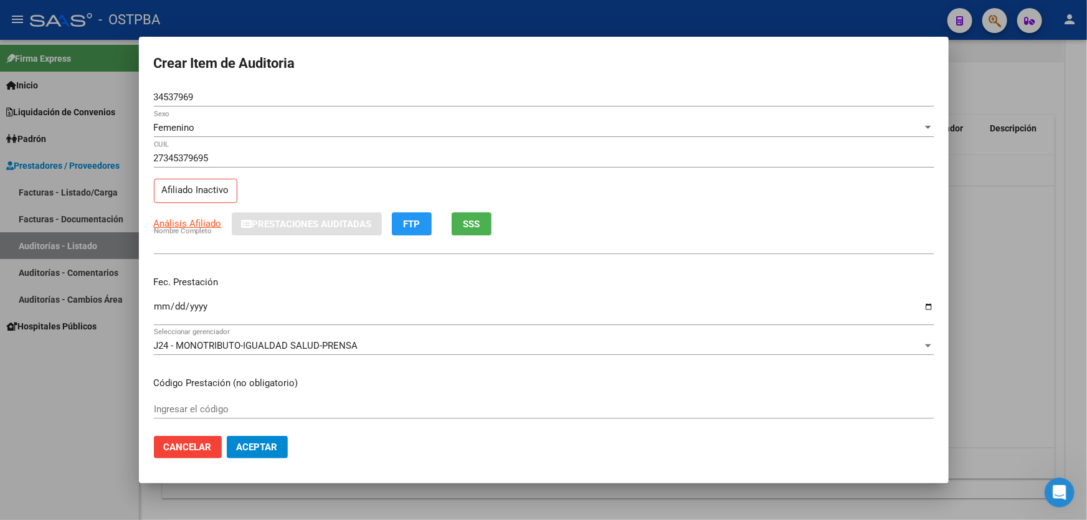
click at [184, 448] on span "Cancelar" at bounding box center [188, 447] width 48 height 11
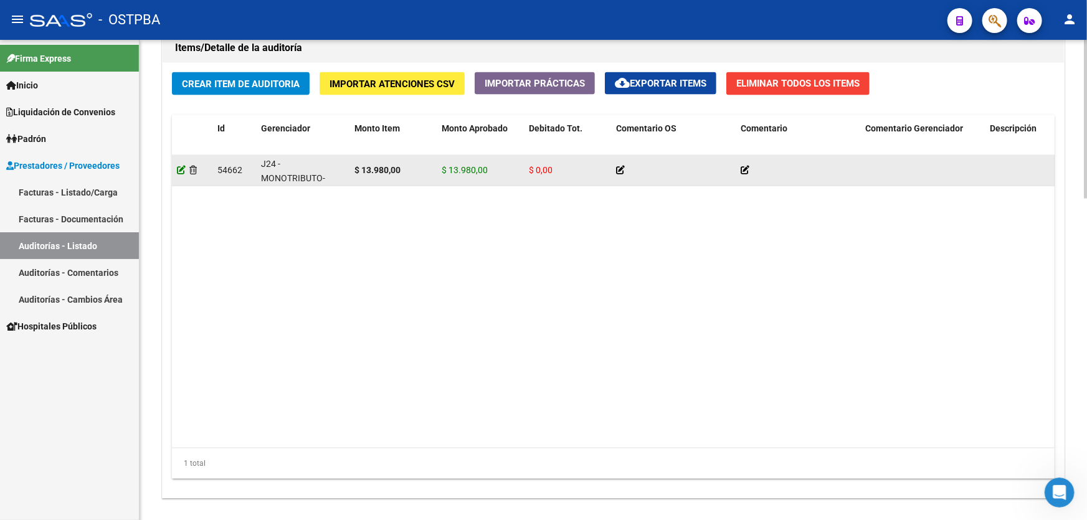
click at [183, 169] on icon at bounding box center [181, 170] width 9 height 9
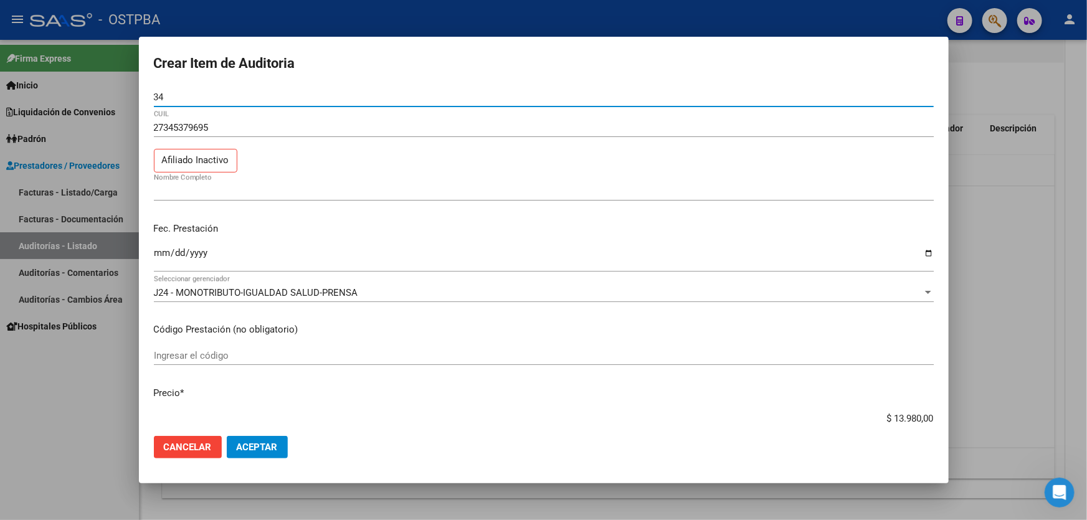
type input "3"
type input "56412801"
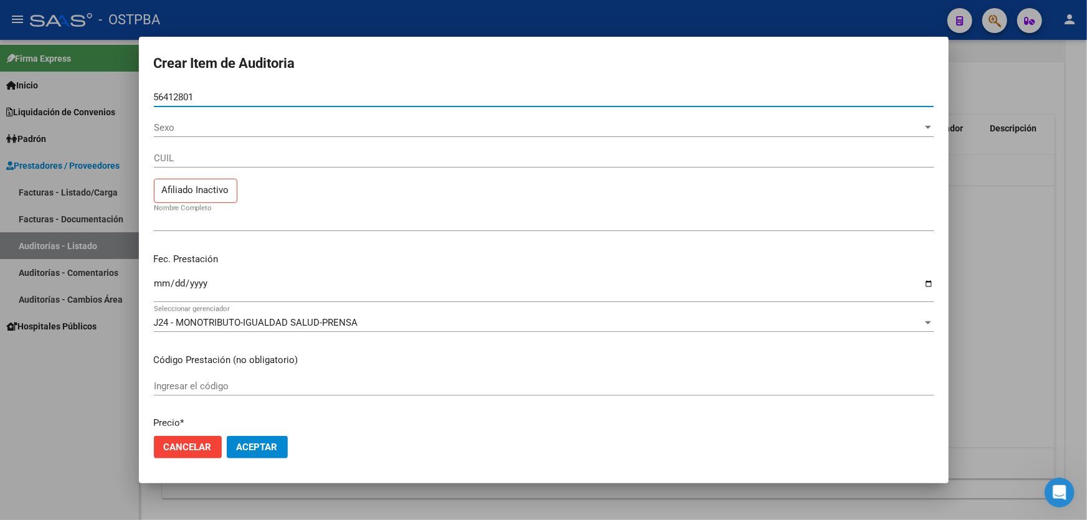
type input "56412801"
click at [185, 126] on span "Sexo" at bounding box center [538, 127] width 769 height 11
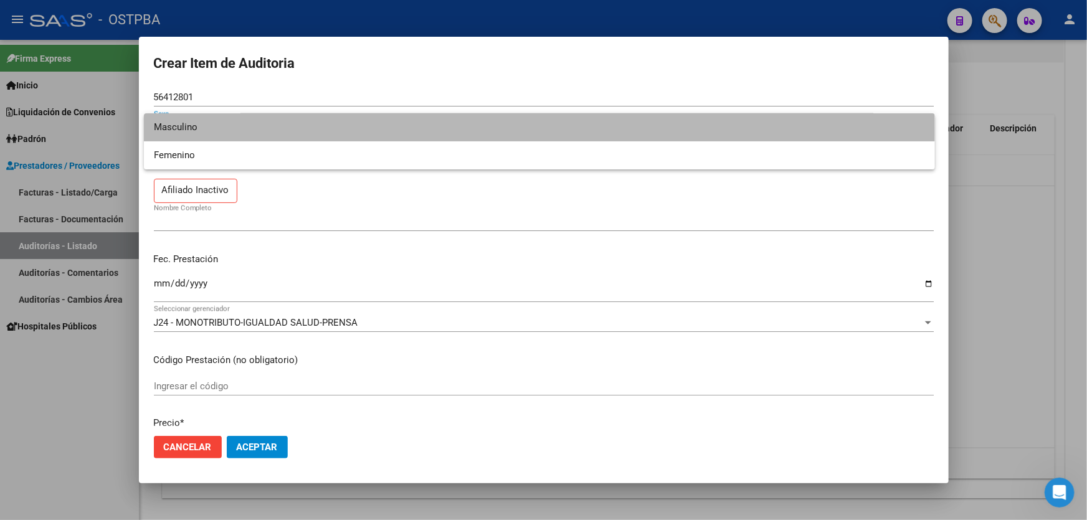
click at [192, 131] on span "Masculino" at bounding box center [539, 127] width 771 height 28
type input "20564128016"
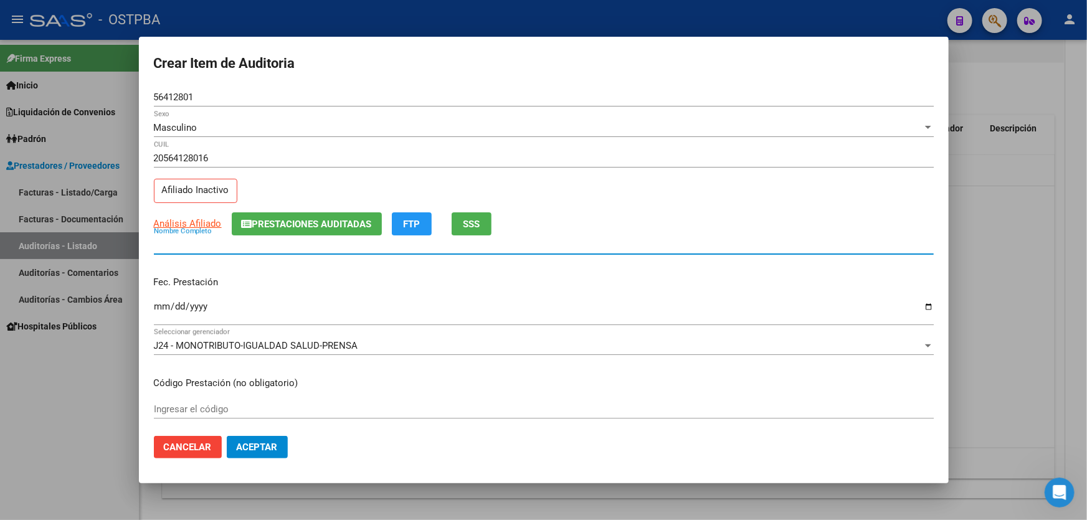
click at [183, 243] on input "Nombre Completo" at bounding box center [544, 244] width 780 height 11
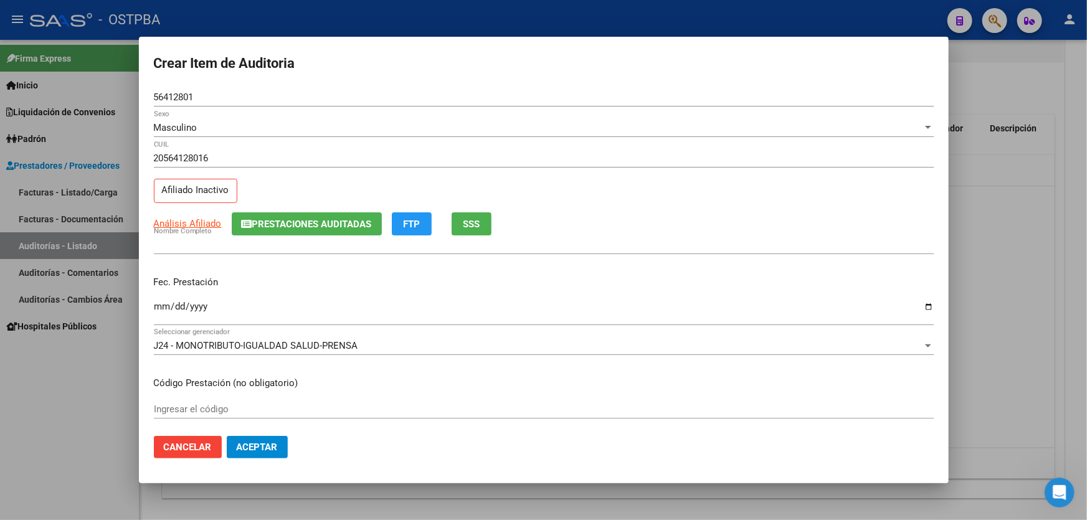
click at [72, 384] on div at bounding box center [543, 260] width 1087 height 520
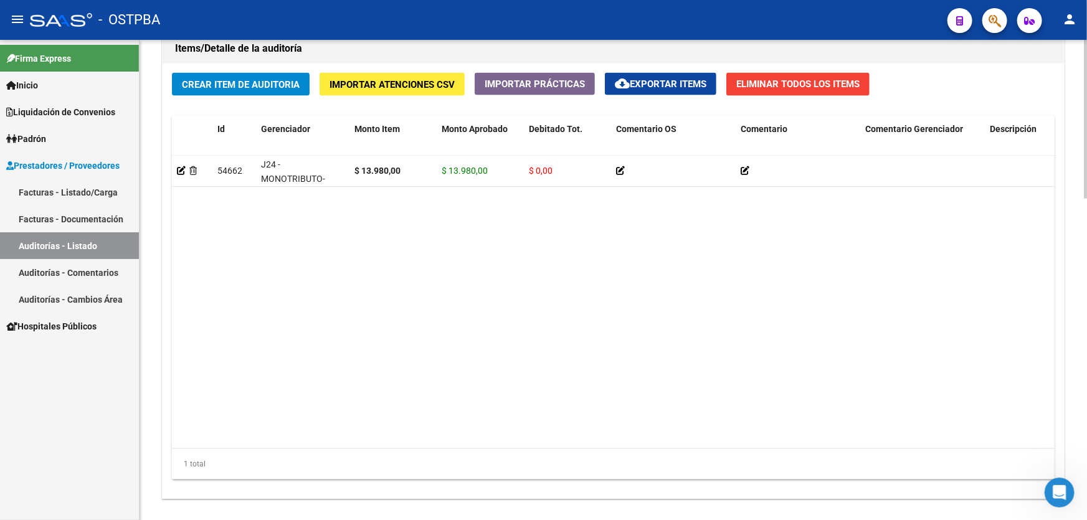
scroll to position [906, 0]
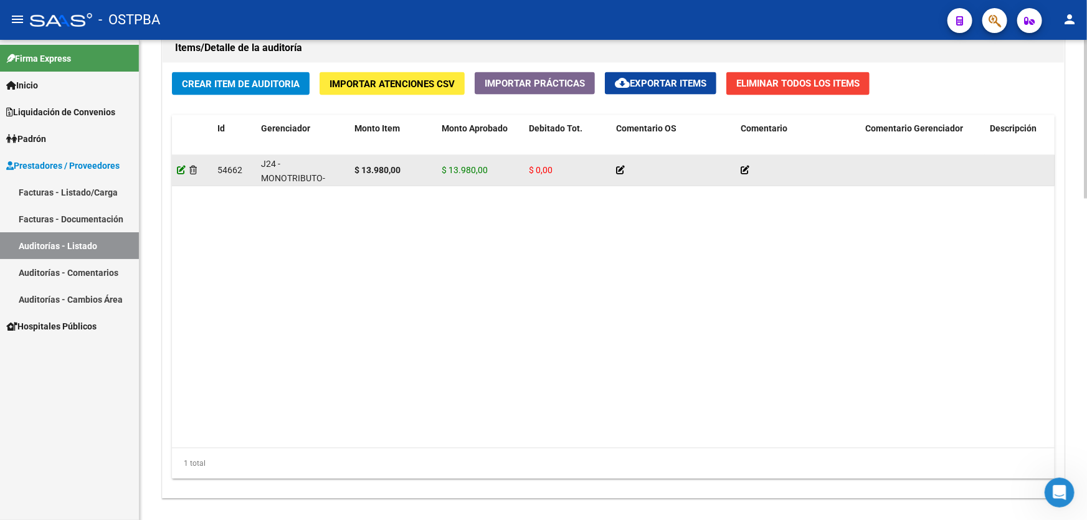
click at [179, 168] on icon at bounding box center [181, 170] width 9 height 9
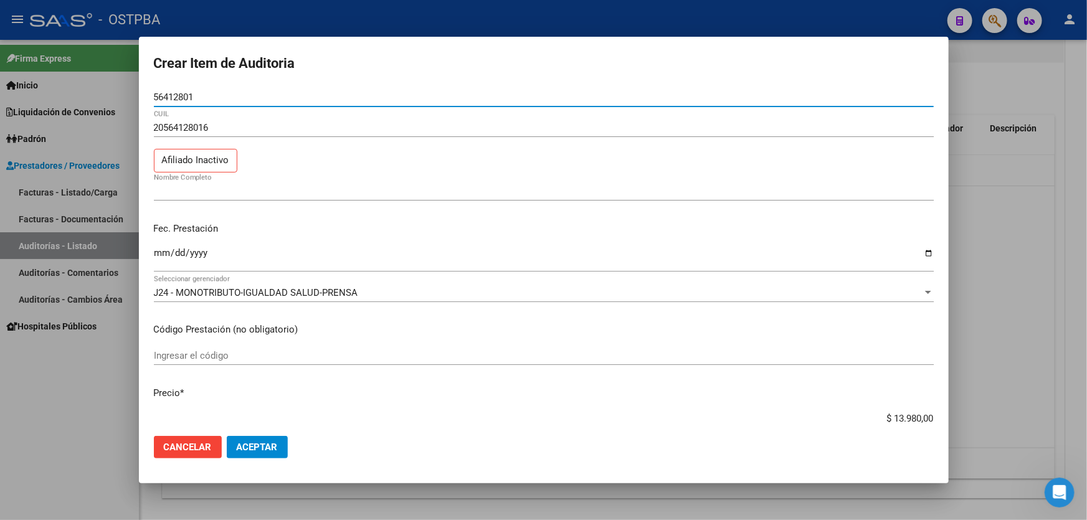
click at [180, 192] on input "Nombre Completo" at bounding box center [544, 191] width 780 height 11
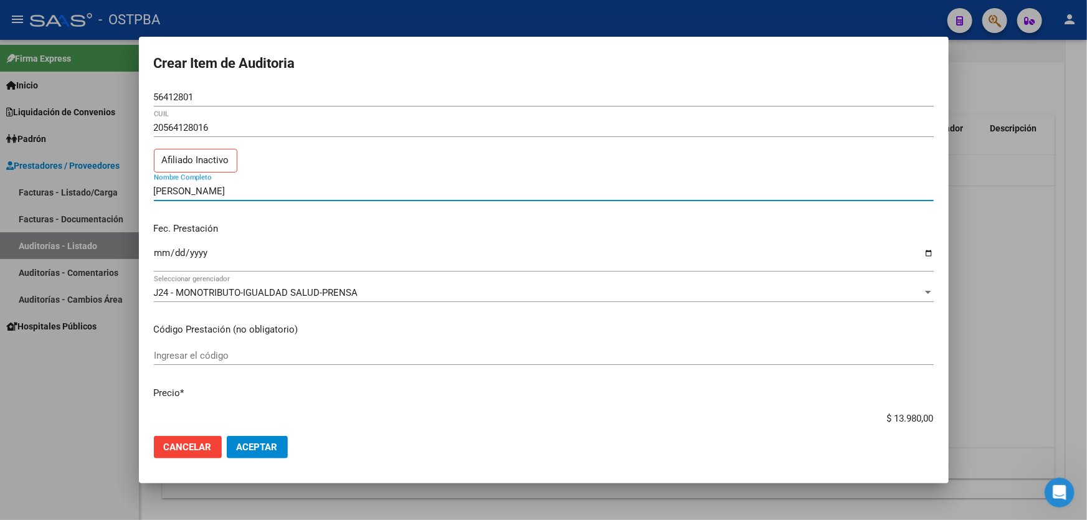
type input "[PERSON_NAME]"
click at [250, 452] on span "Aceptar" at bounding box center [257, 447] width 41 height 11
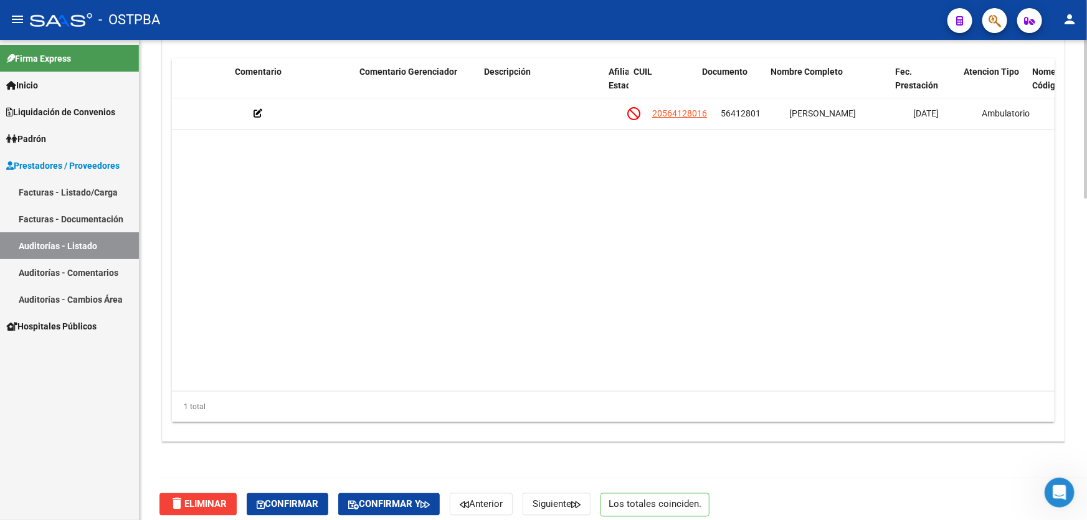
scroll to position [0, 505]
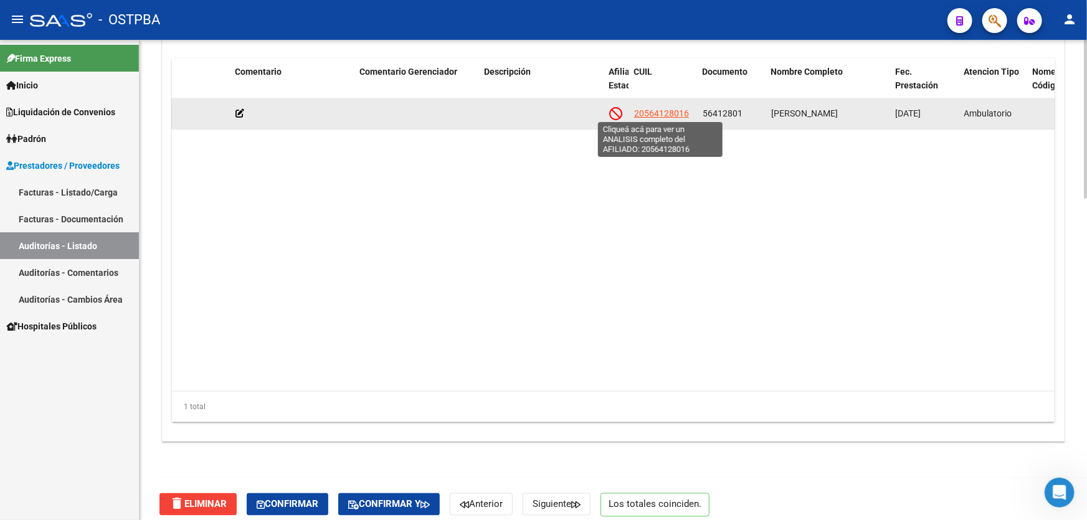
click at [660, 110] on span "20564128016" at bounding box center [661, 113] width 55 height 10
type textarea "20564128016"
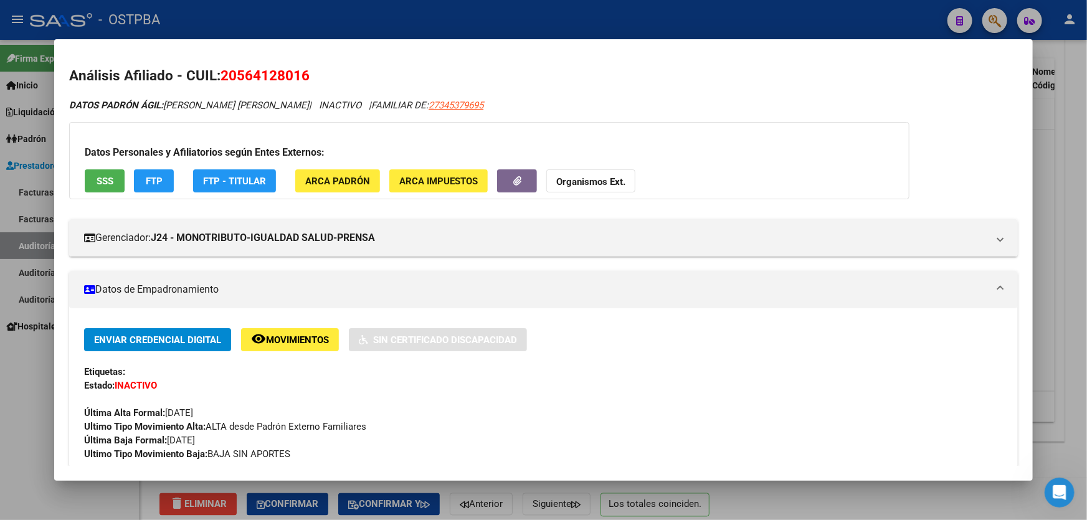
click at [32, 349] on div at bounding box center [543, 260] width 1087 height 520
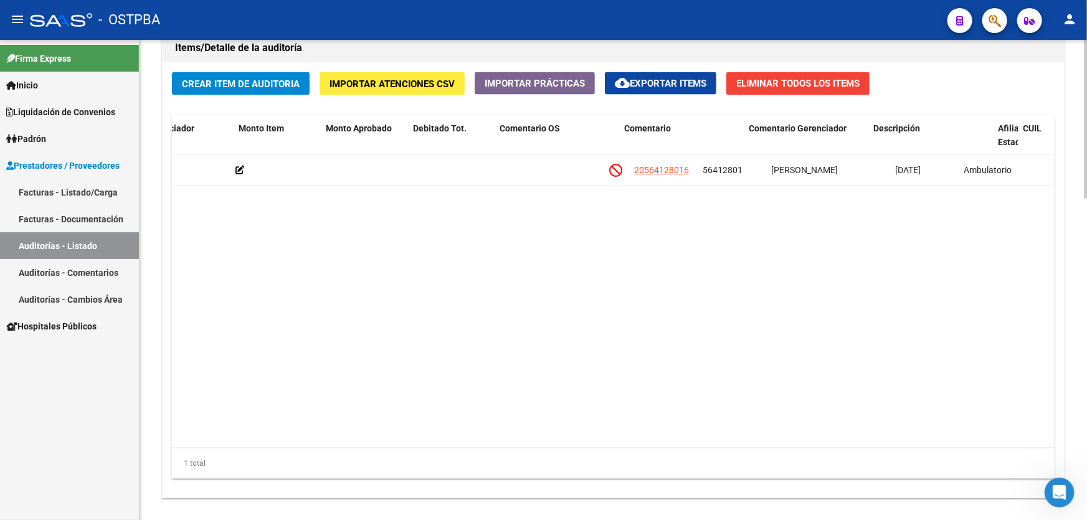
scroll to position [0, 0]
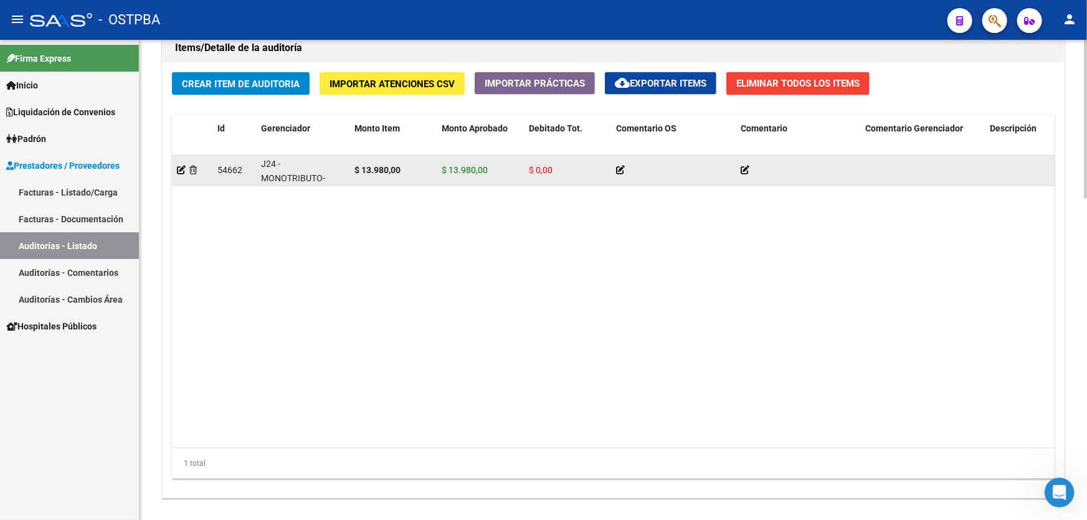
click at [271, 171] on span "J24 - MONOTRIBUTO-IGUALDAD SALUD-PRENSA" at bounding box center [297, 185] width 73 height 52
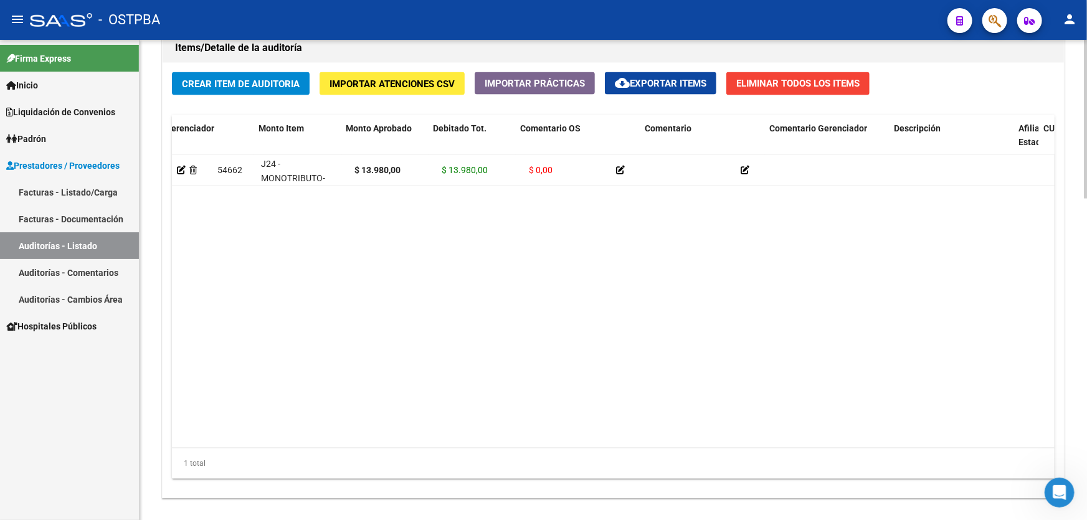
scroll to position [0, 275]
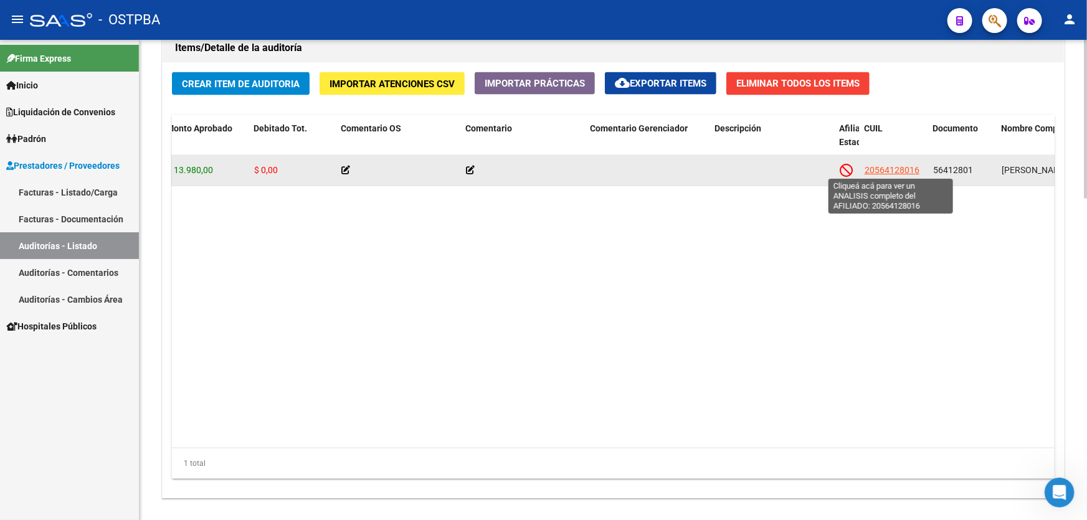
click at [876, 170] on span "20564128016" at bounding box center [892, 170] width 55 height 10
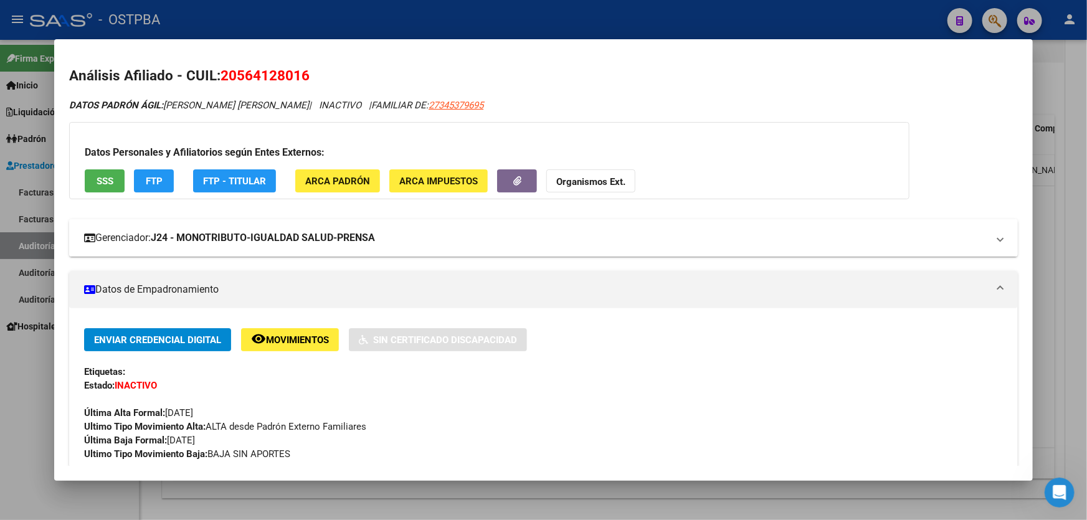
drag, startPoint x: 125, startPoint y: 236, endPoint x: 297, endPoint y: 249, distance: 173.0
click at [297, 249] on mat-expansion-panel-header "Gerenciador: J24 - MONOTRIBUTO-IGUALDAD SALUD-PRENSA" at bounding box center [543, 237] width 949 height 37
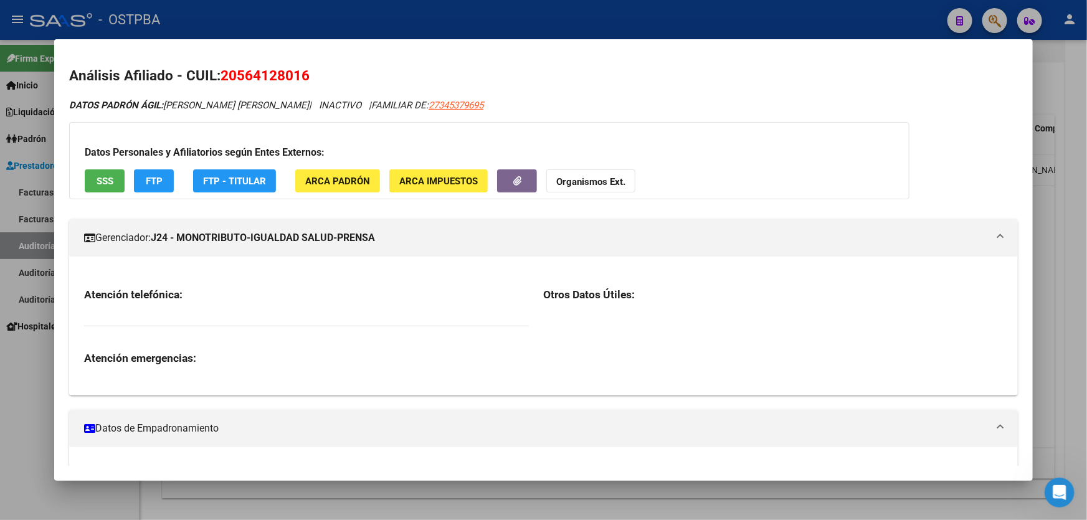
drag, startPoint x: 101, startPoint y: 237, endPoint x: 363, endPoint y: 233, distance: 261.7
click at [391, 244] on mat-panel-title "Gerenciador: J24 - MONOTRIBUTO-IGUALDAD SALUD-PRENSA" at bounding box center [536, 237] width 904 height 15
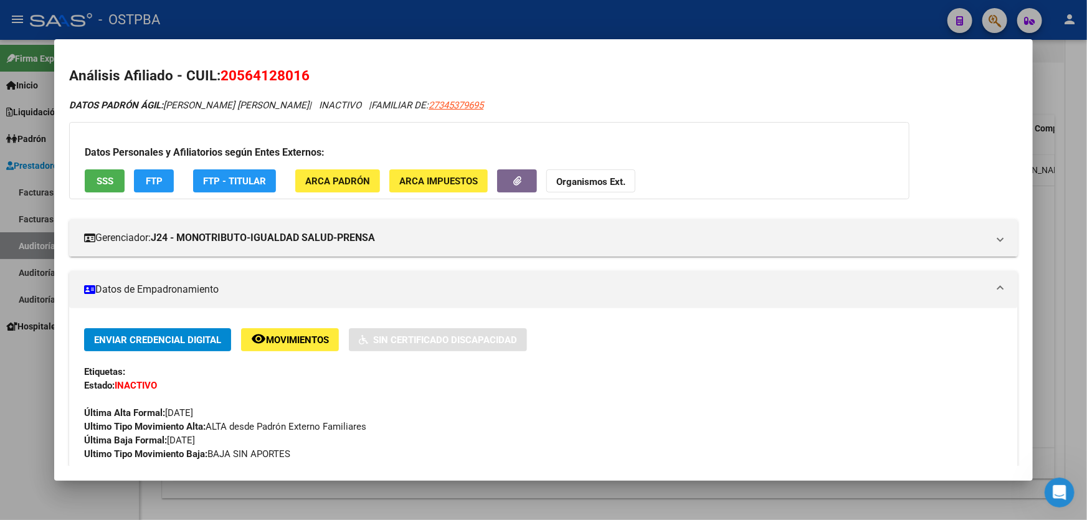
drag, startPoint x: 348, startPoint y: 234, endPoint x: 700, endPoint y: 368, distance: 376.3
click at [700, 368] on div "Etiquetas:" at bounding box center [543, 372] width 919 height 14
drag, startPoint x: 73, startPoint y: 78, endPoint x: 336, endPoint y: 358, distance: 384.2
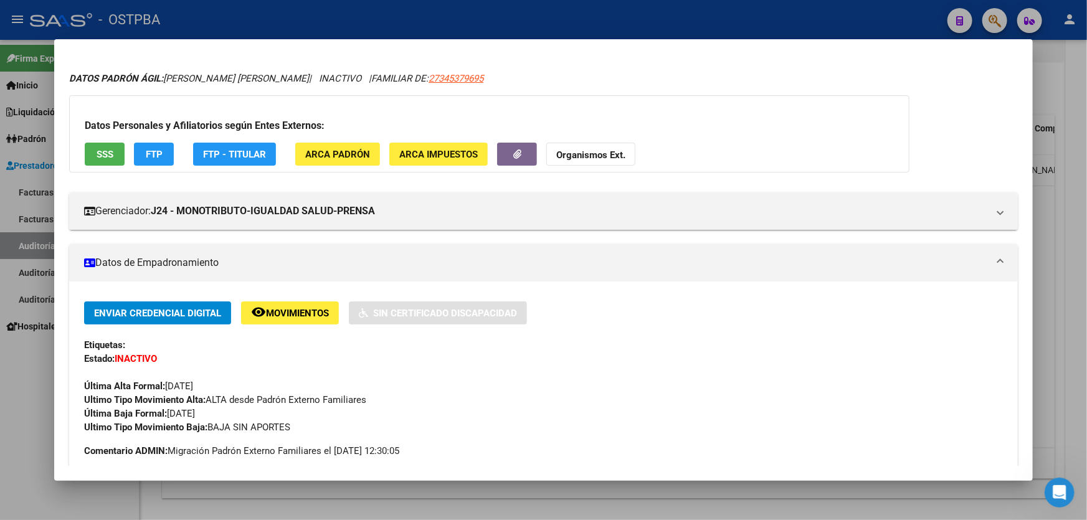
click at [457, 376] on div "Última Alta Formal: [DATE]" at bounding box center [543, 379] width 919 height 27
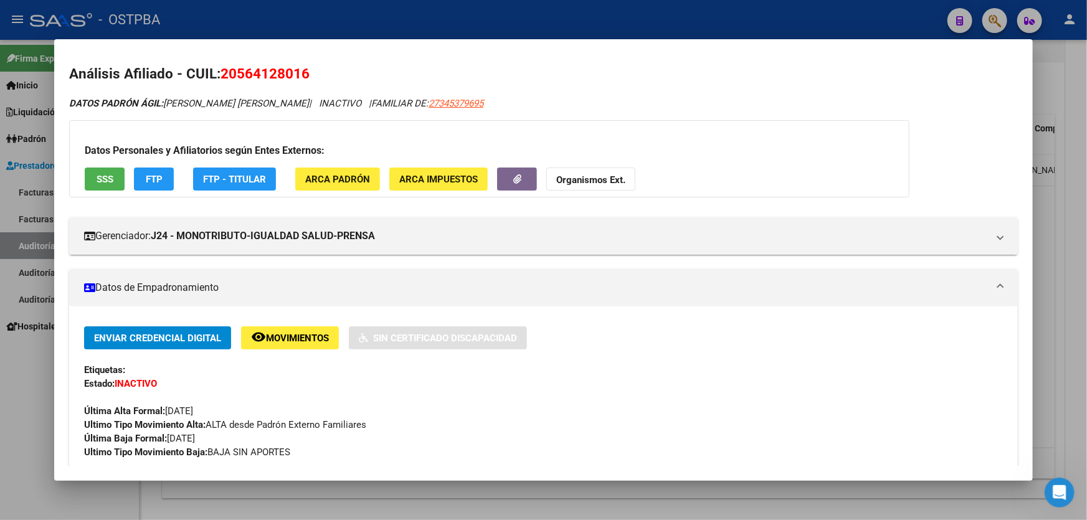
scroll to position [0, 0]
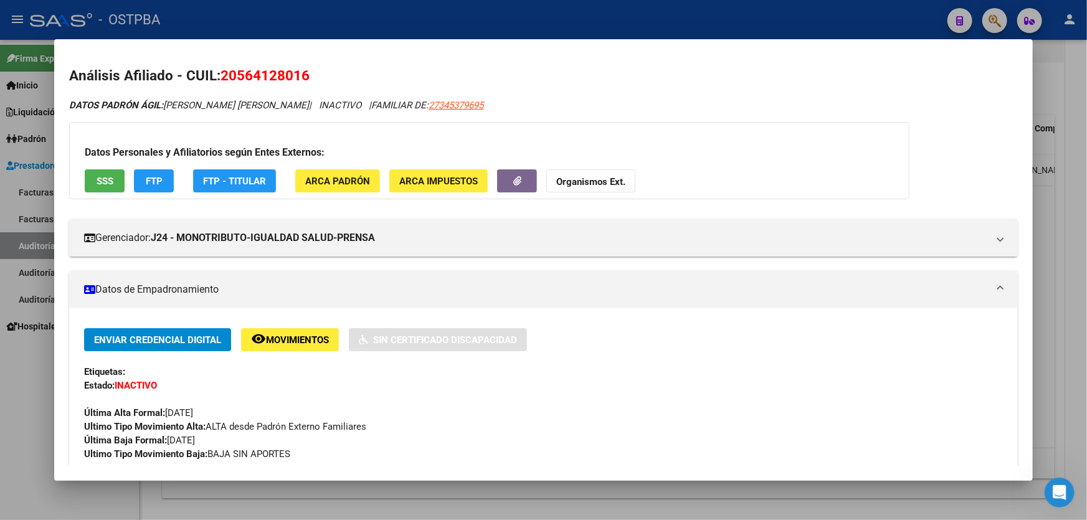
click at [146, 126] on div "Datos Personales y Afiliatorios según Entes Externos: SSS FTP FTP - Titular ARC…" at bounding box center [489, 160] width 840 height 77
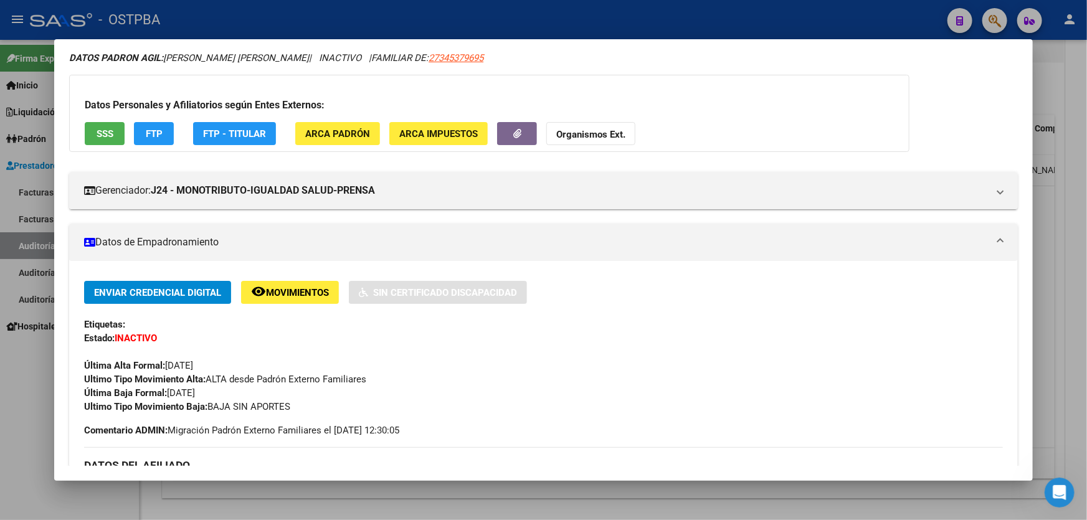
scroll to position [54, 0]
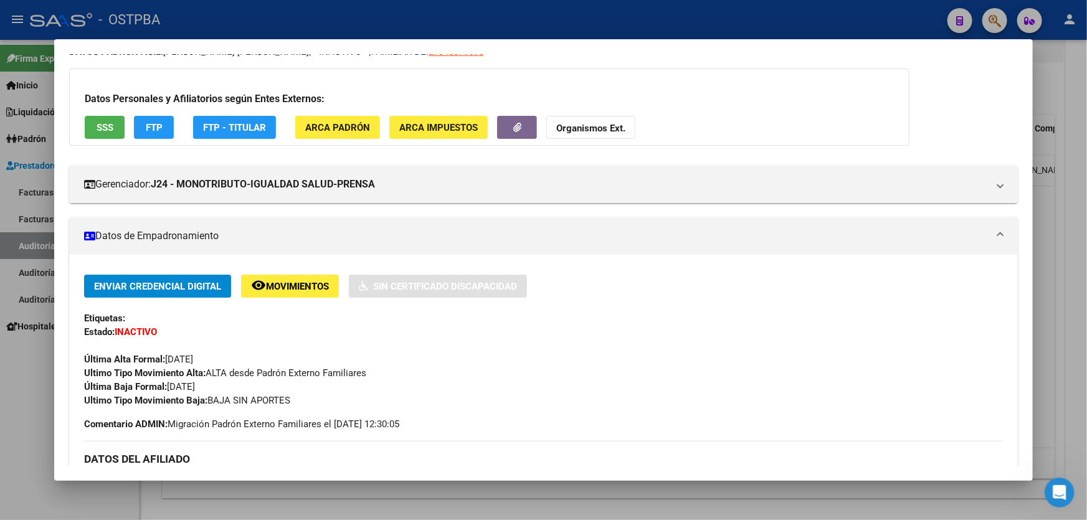
drag, startPoint x: 70, startPoint y: 76, endPoint x: 558, endPoint y: 427, distance: 600.7
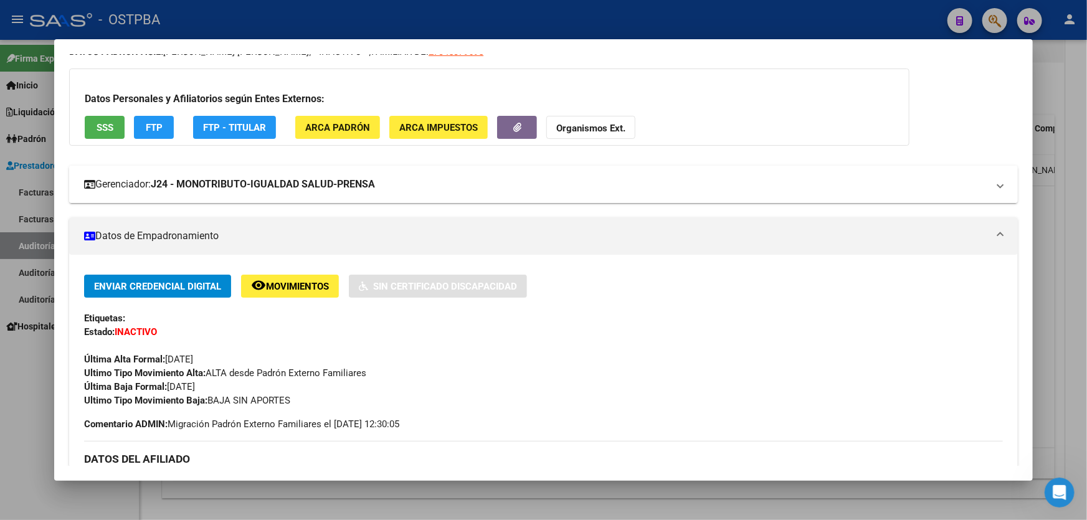
click at [437, 200] on mat-expansion-panel-header "Gerenciador: J24 - MONOTRIBUTO-IGUALDAD SALUD-PRENSA" at bounding box center [543, 184] width 949 height 37
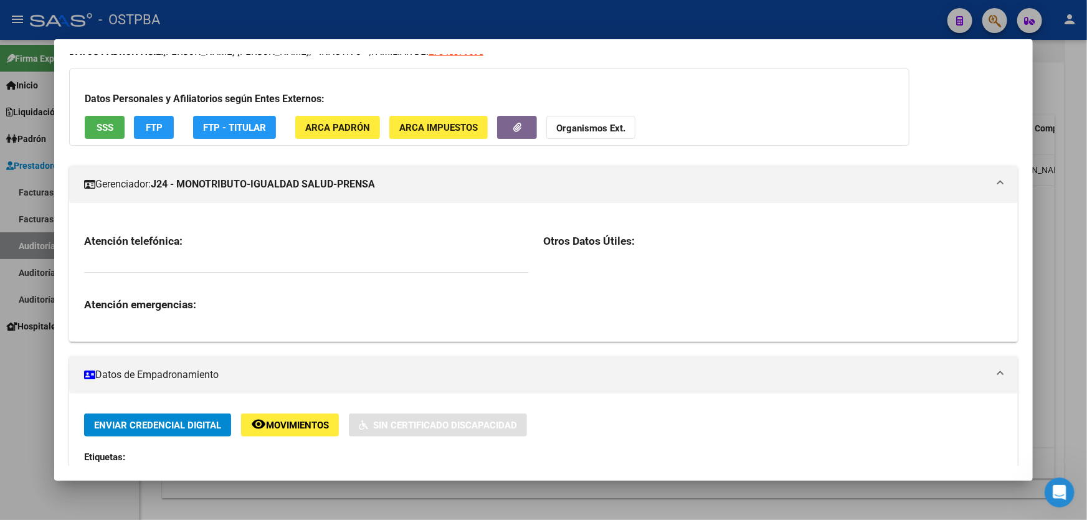
click at [287, 230] on div "Atención telefónica: Atención emergencias:" at bounding box center [313, 272] width 459 height 99
click at [473, 187] on mat-panel-title "Gerenciador: J24 - MONOTRIBUTO-IGUALDAD SALUD-PRENSA" at bounding box center [536, 184] width 904 height 15
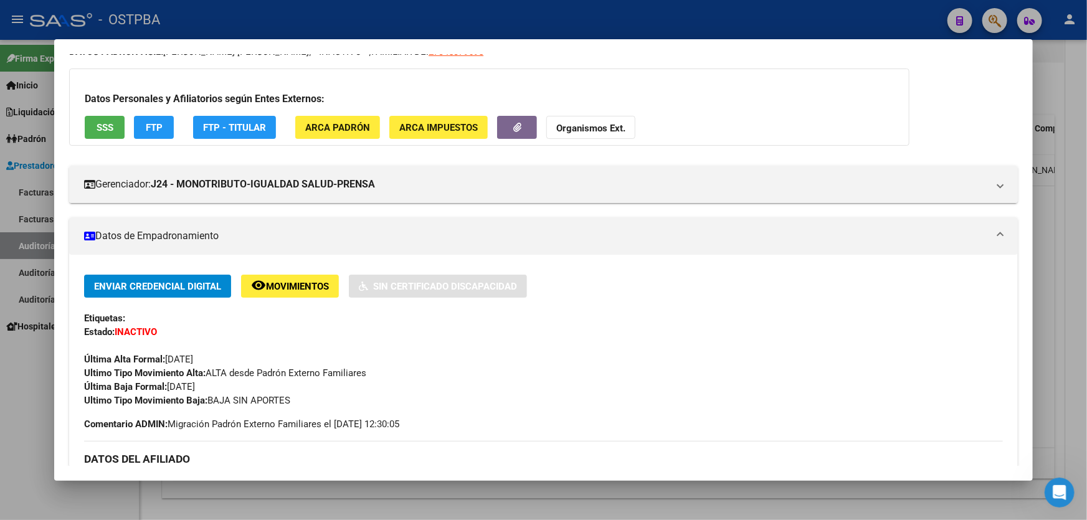
click at [21, 374] on div at bounding box center [543, 260] width 1087 height 520
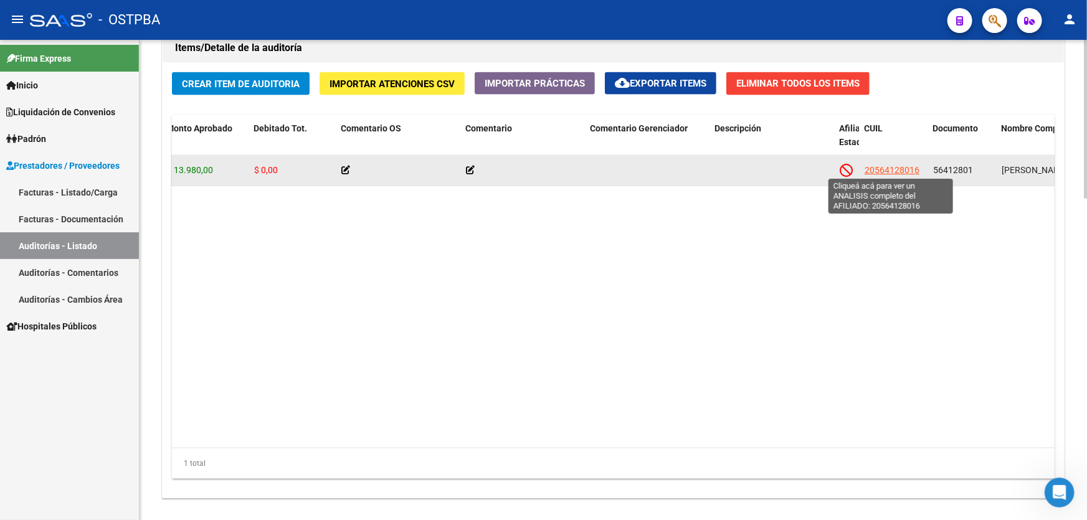
click at [878, 165] on span "20564128016" at bounding box center [892, 170] width 55 height 10
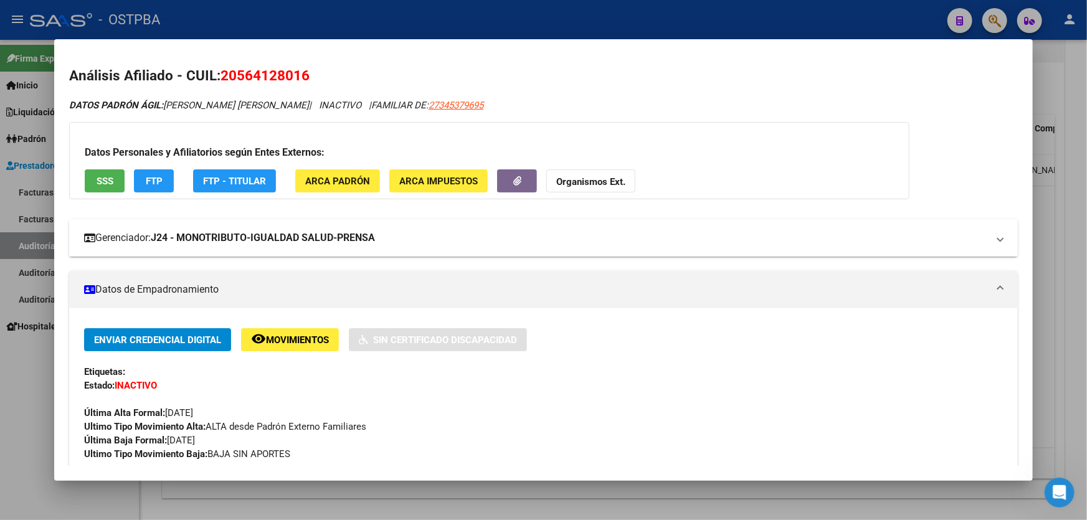
drag, startPoint x: 169, startPoint y: 236, endPoint x: 202, endPoint y: 237, distance: 33.0
click at [227, 239] on strong "J24 - MONOTRIBUTO-IGUALDAD SALUD-PRENSA" at bounding box center [263, 237] width 224 height 15
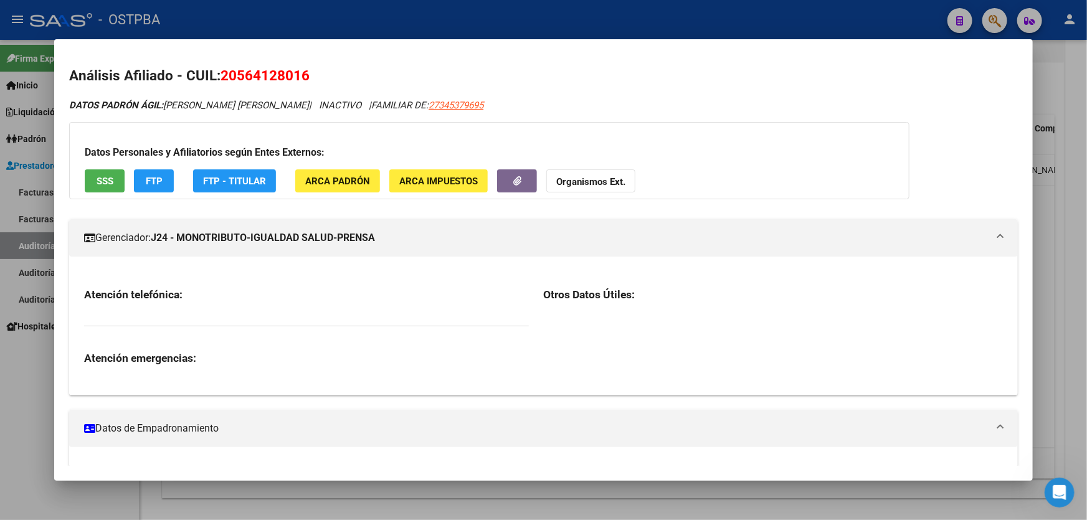
click at [166, 237] on strong "J24 - MONOTRIBUTO-IGUALDAD SALUD-PRENSA" at bounding box center [263, 237] width 224 height 15
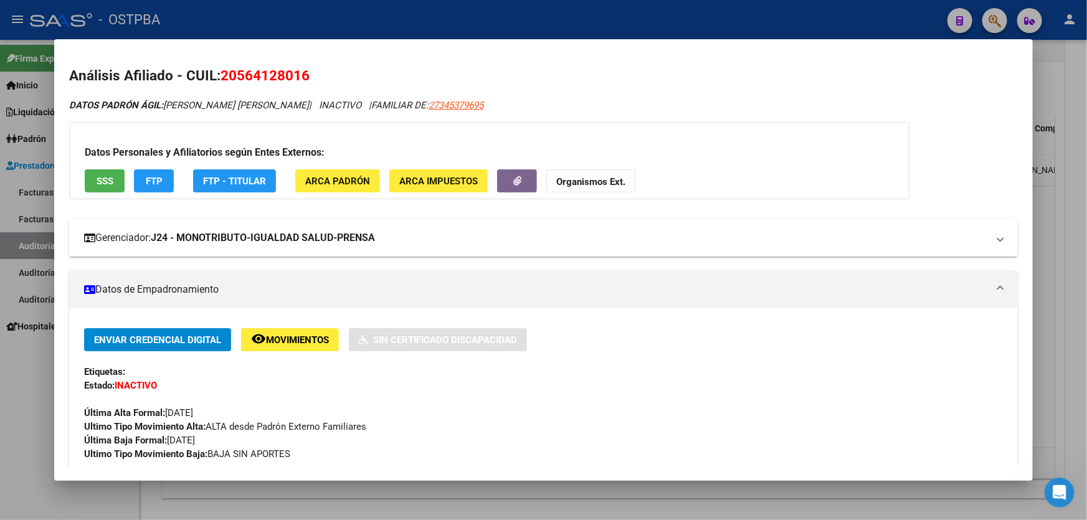
drag, startPoint x: 166, startPoint y: 237, endPoint x: 396, endPoint y: 244, distance: 230.0
click at [396, 244] on mat-panel-title "Gerenciador: J24 - MONOTRIBUTO-IGUALDAD SALUD-PRENSA" at bounding box center [536, 237] width 904 height 15
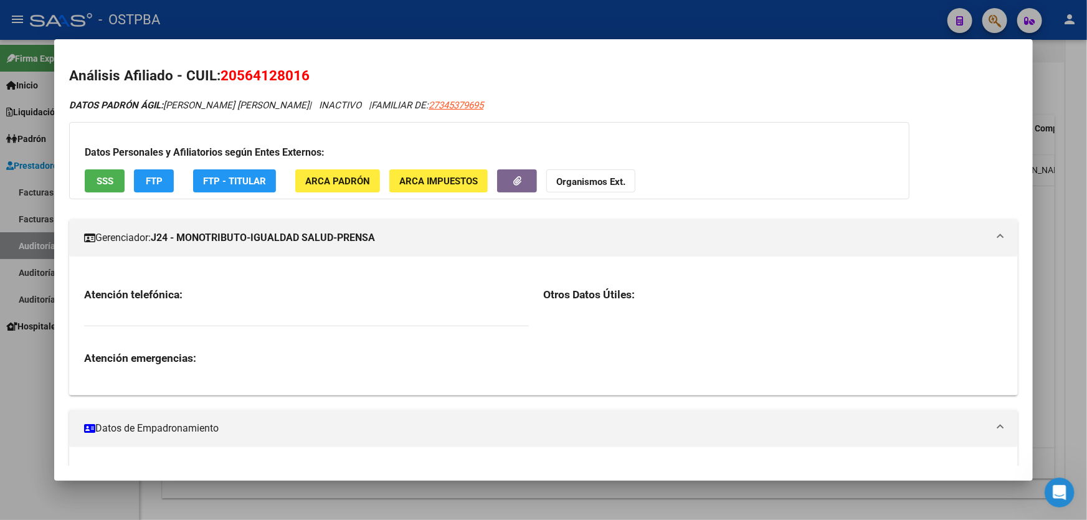
copy strong "J24 - MONOTRIBUTO-IGUALDAD SALUD-PRENSA"
click at [4, 374] on div at bounding box center [543, 260] width 1087 height 520
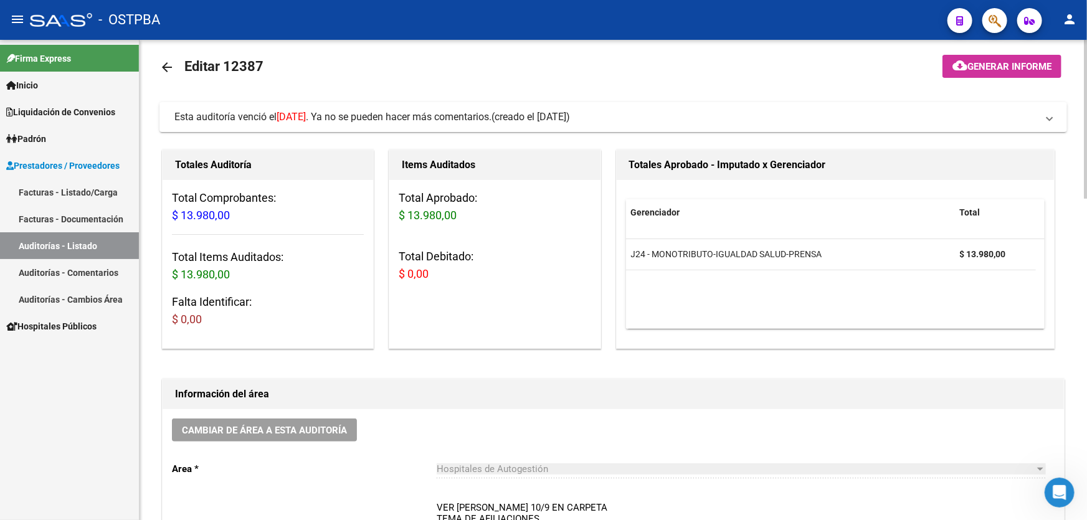
scroll to position [0, 0]
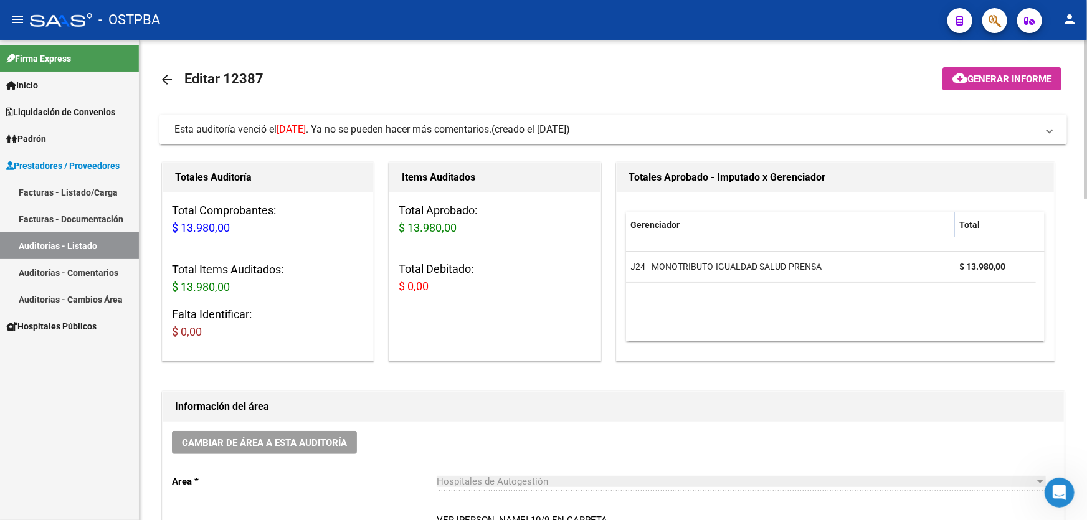
click at [163, 74] on mat-icon "arrow_back" at bounding box center [166, 79] width 15 height 15
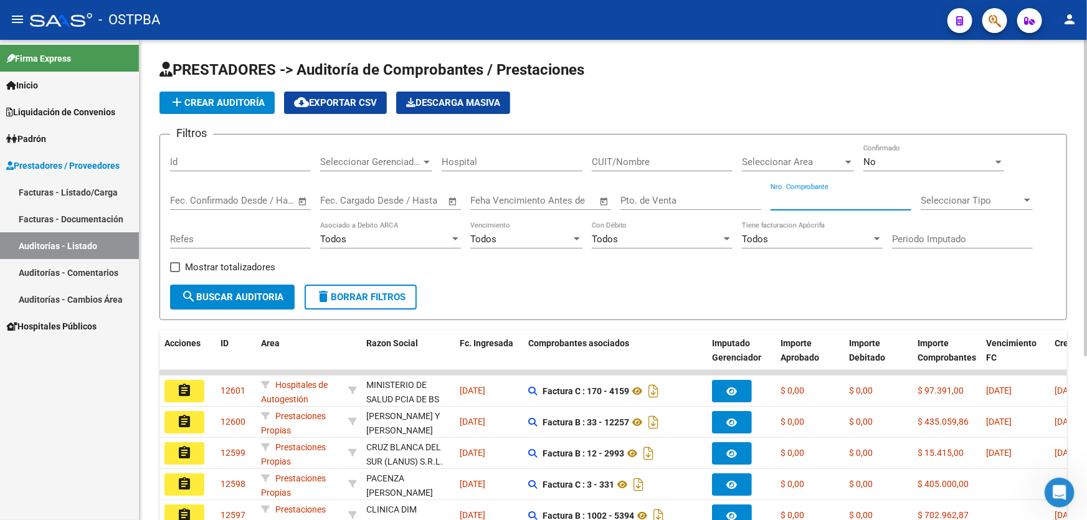
click at [820, 196] on input "Nro. Comprobante" at bounding box center [841, 200] width 141 height 11
type input "13197"
click at [898, 162] on div "No" at bounding box center [928, 161] width 130 height 11
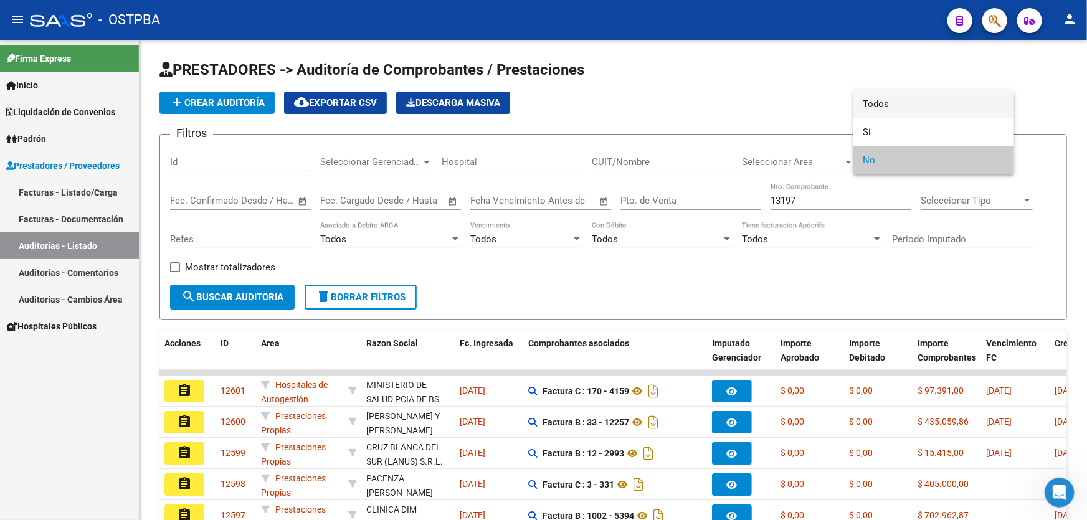
click at [899, 105] on span "Todos" at bounding box center [933, 104] width 141 height 28
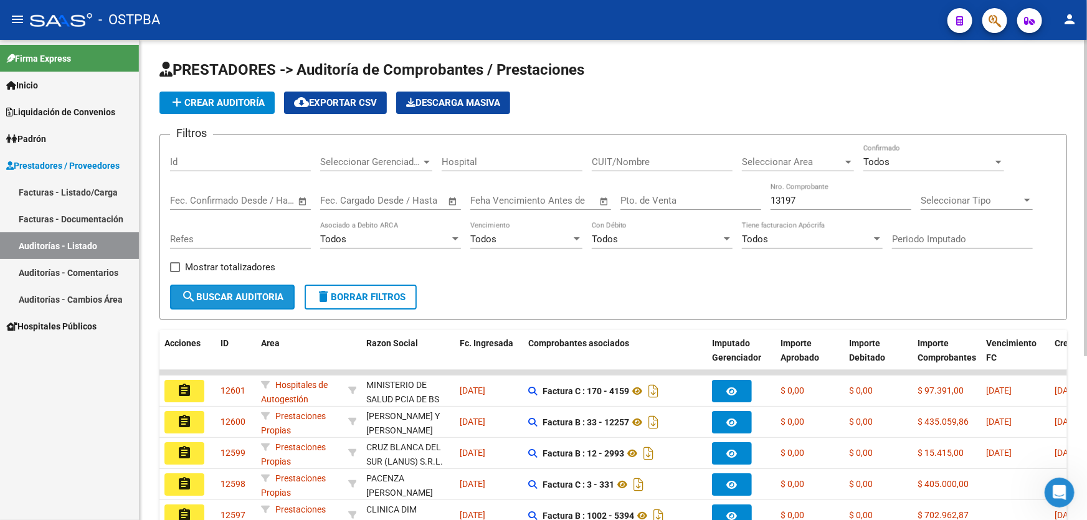
click at [200, 292] on span "search Buscar Auditoria" at bounding box center [232, 297] width 102 height 11
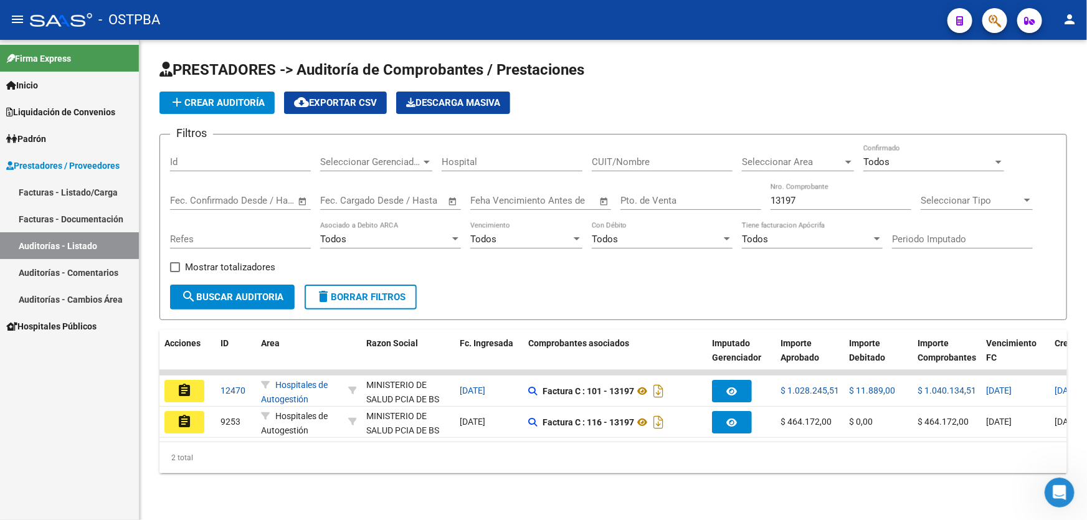
drag, startPoint x: 180, startPoint y: 389, endPoint x: 186, endPoint y: 394, distance: 8.0
click at [184, 394] on mat-icon "assignment" at bounding box center [184, 390] width 15 height 15
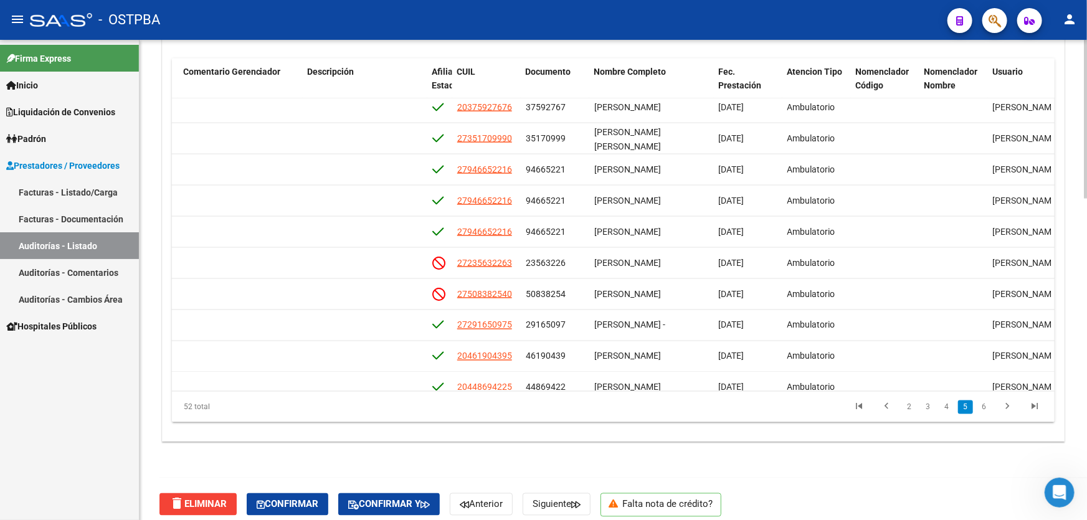
scroll to position [974, 682]
click at [1048, 381] on datatable-body "54213 D88 - MP Salud $ 11.889,00 $ 11.889,00 $ 0,00 20375927676 37592767 [PERSO…" at bounding box center [613, 244] width 883 height 293
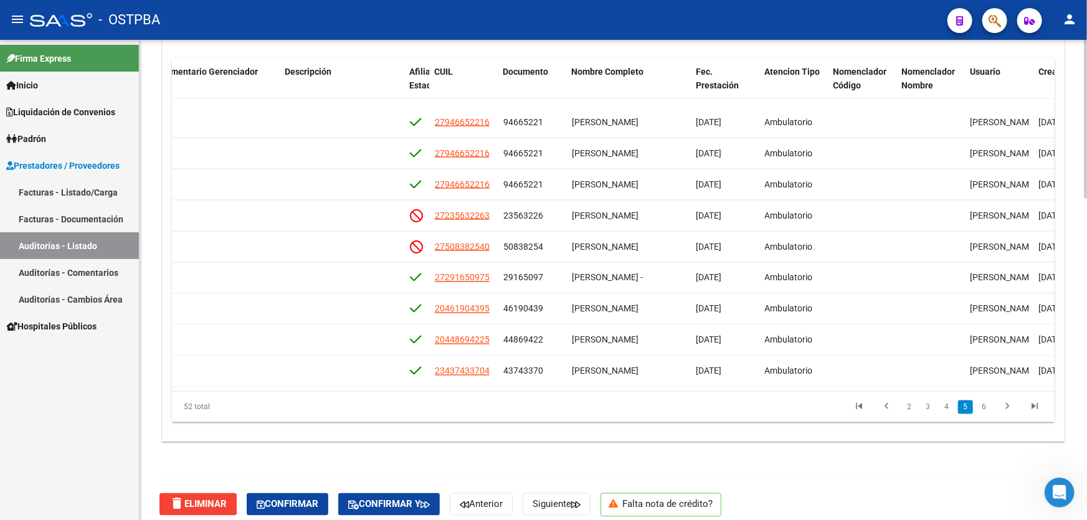
scroll to position [1041, 704]
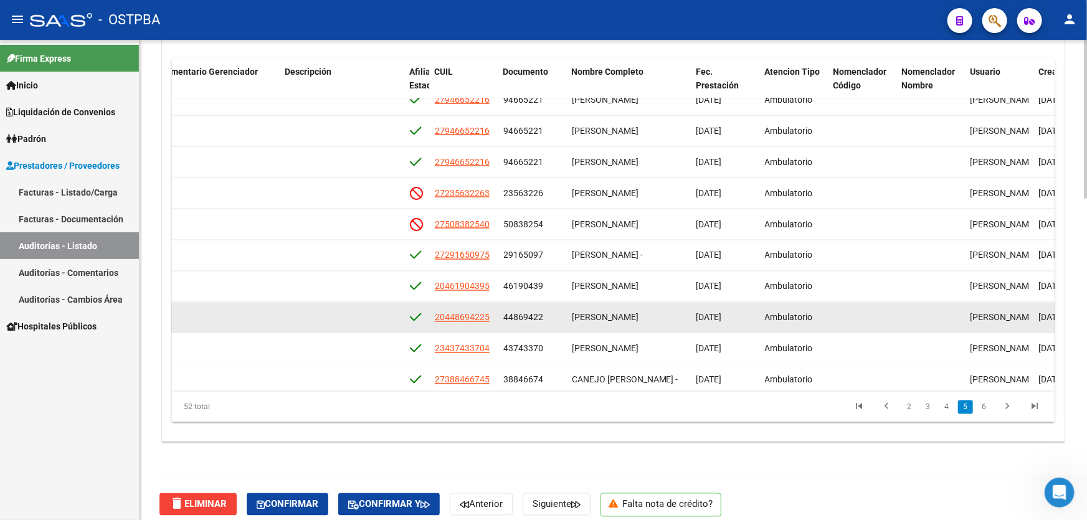
click at [368, 303] on datatable-body-cell at bounding box center [342, 318] width 125 height 31
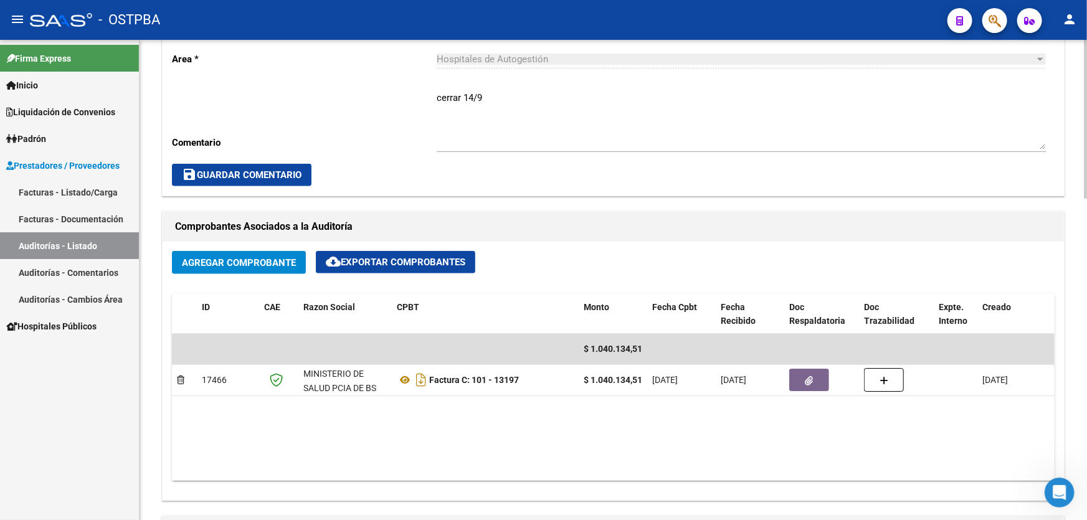
scroll to position [396, 0]
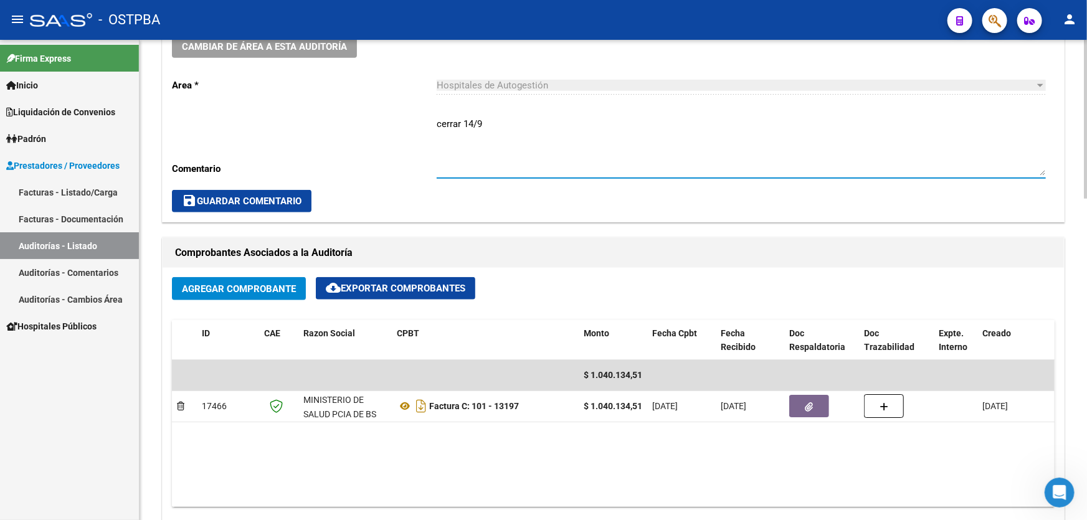
click at [502, 122] on textarea "cerrar 14/9" at bounding box center [741, 146] width 609 height 59
click at [579, 145] on textarea "cerrar 14/9 DEBITOS EN CARPETA DE MP DEBITO EN CARPETA DE OSTPBA" at bounding box center [741, 146] width 609 height 59
type textarea "cerrar 14/9 DEBITOS EN CARPETA DE MP DEBITO EN CARPETA DE OSTPBA"
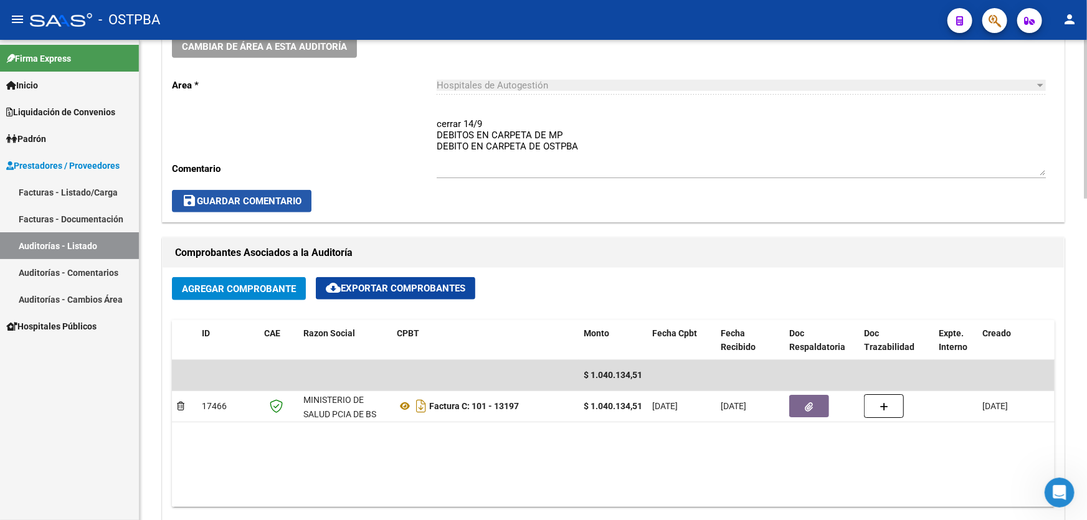
click at [237, 199] on span "save Guardar Comentario" at bounding box center [242, 201] width 120 height 11
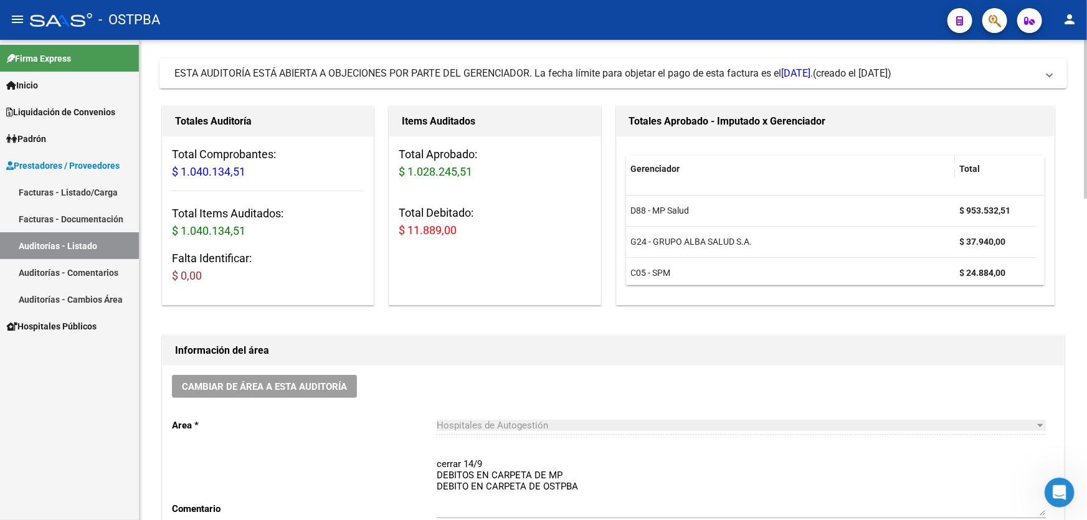
scroll to position [0, 0]
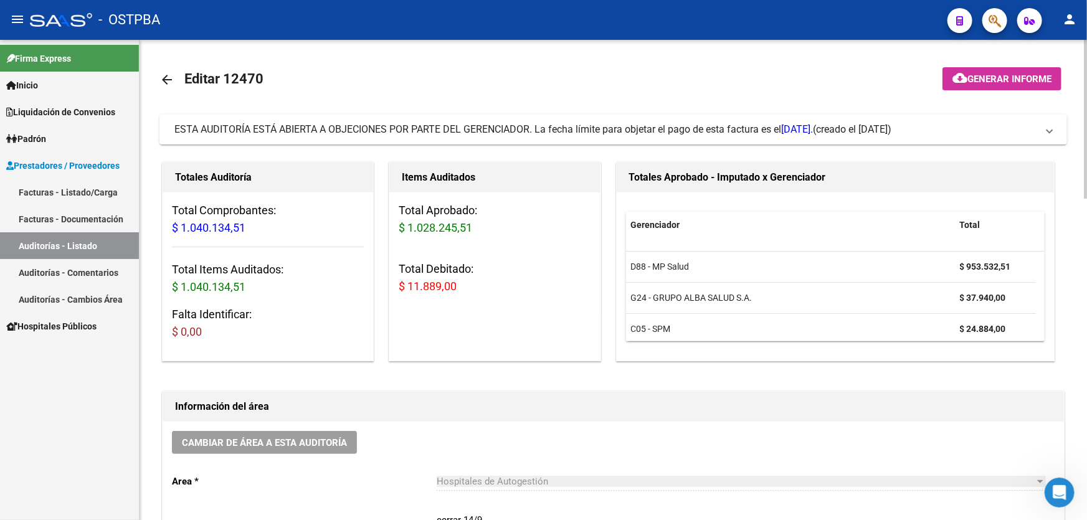
click at [169, 74] on mat-icon "arrow_back" at bounding box center [166, 79] width 15 height 15
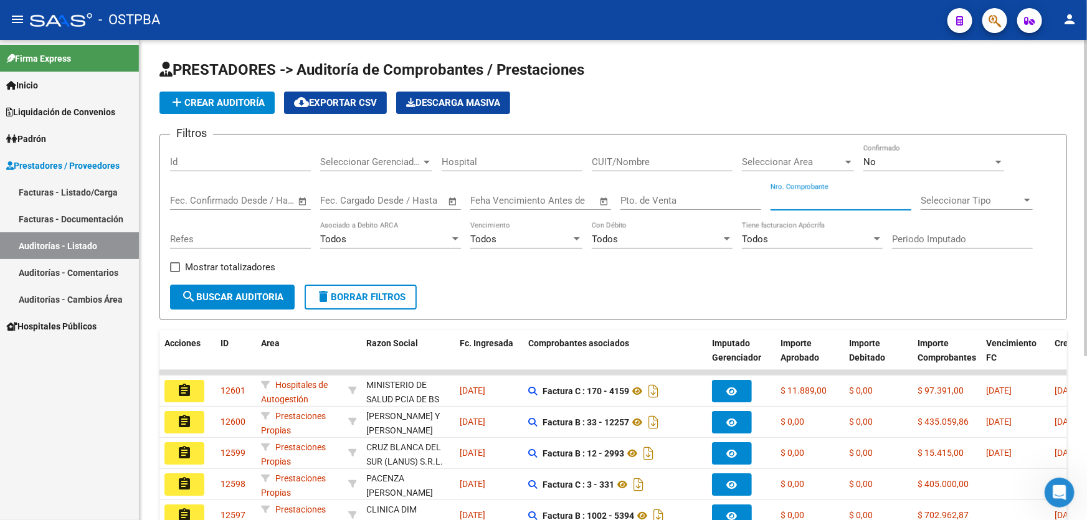
click at [793, 199] on input "Nro. Comprobante" at bounding box center [841, 200] width 141 height 11
type input "85373"
click at [910, 156] on div "No" at bounding box center [928, 161] width 130 height 11
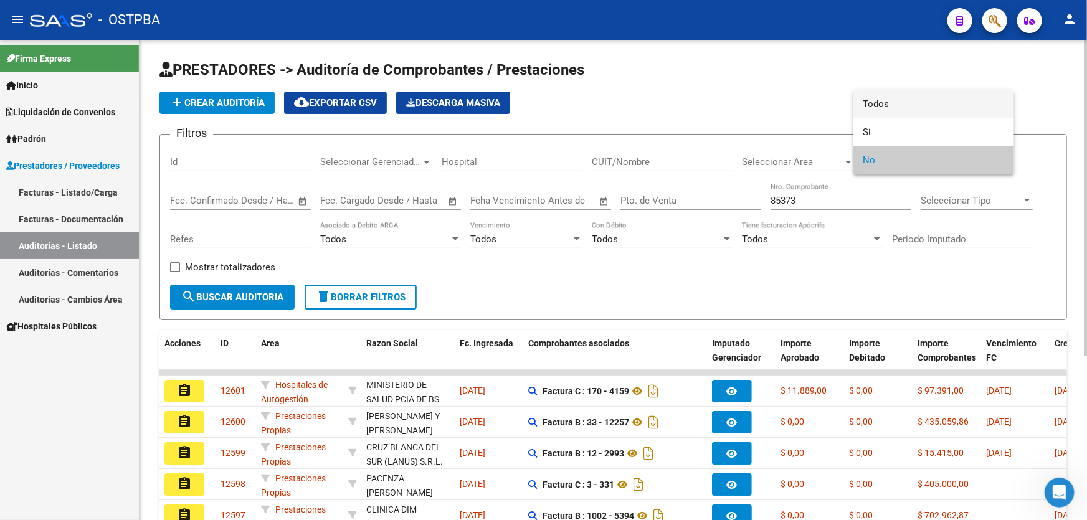
drag, startPoint x: 913, startPoint y: 103, endPoint x: 560, endPoint y: 82, distance: 353.8
click at [911, 102] on span "Todos" at bounding box center [933, 104] width 141 height 28
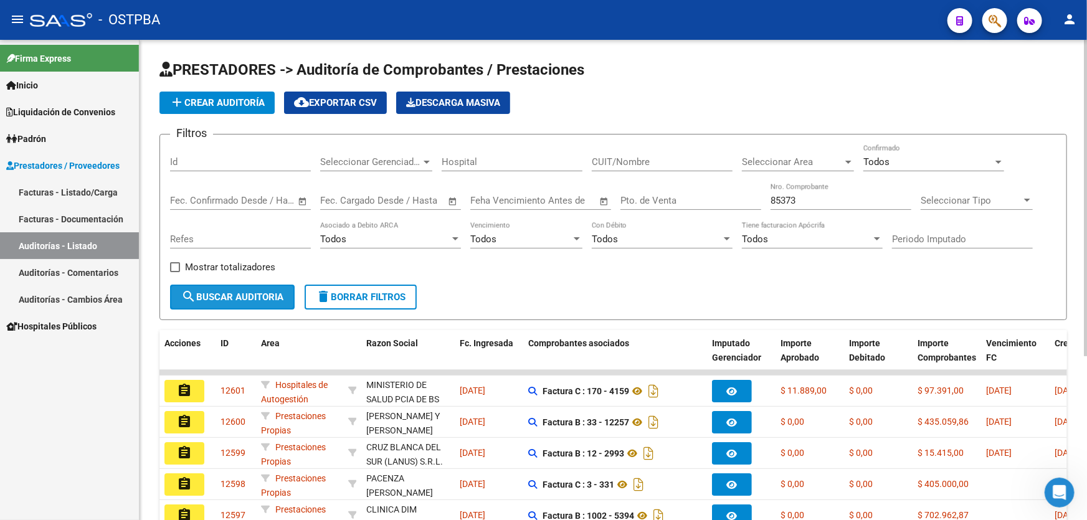
click at [209, 298] on span "search Buscar Auditoria" at bounding box center [232, 297] width 102 height 11
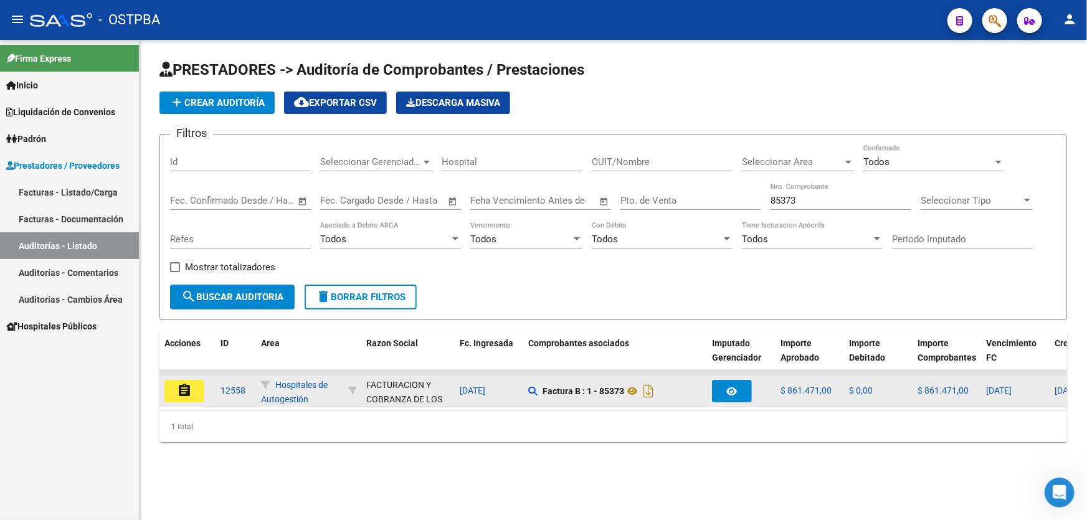
click at [181, 383] on mat-icon "assignment" at bounding box center [184, 390] width 15 height 15
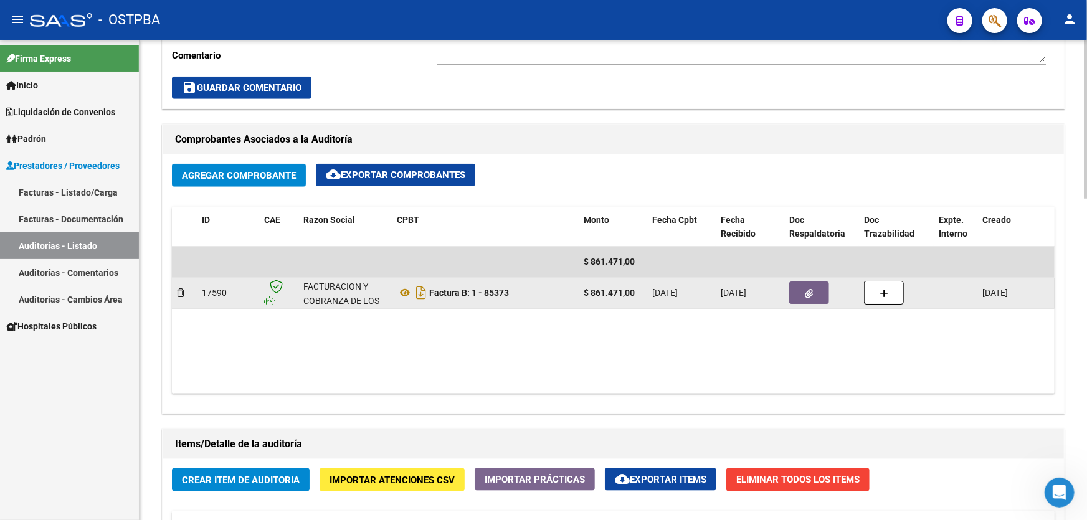
scroll to position [283, 0]
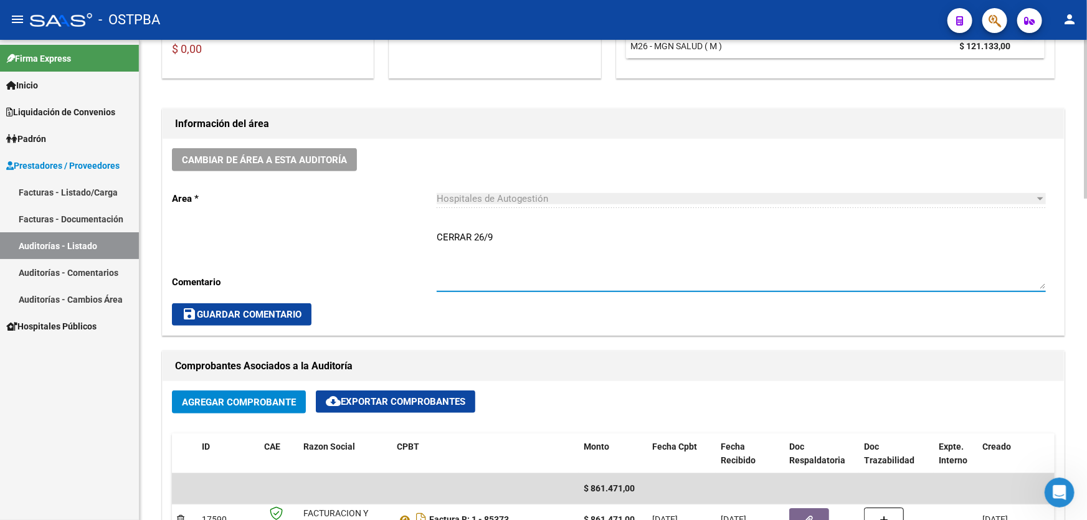
click at [519, 237] on textarea "CERRAR 26/9" at bounding box center [741, 259] width 609 height 59
click at [231, 318] on button "save Guardar Comentario" at bounding box center [242, 314] width 140 height 22
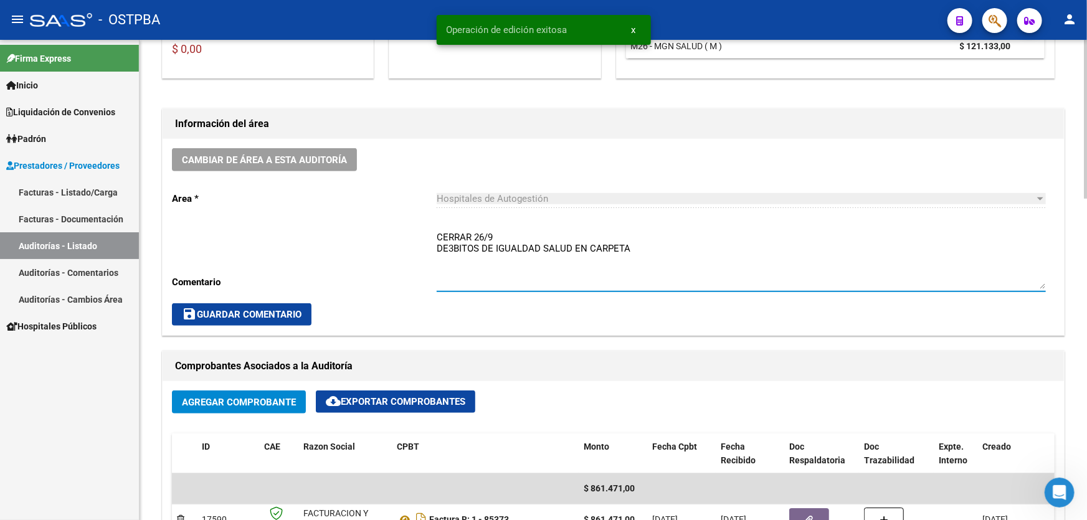
click at [453, 249] on textarea "CERRAR 26/9 DE3BITOS DE IGUALDAD SALUD EN CARPETA" at bounding box center [741, 259] width 609 height 59
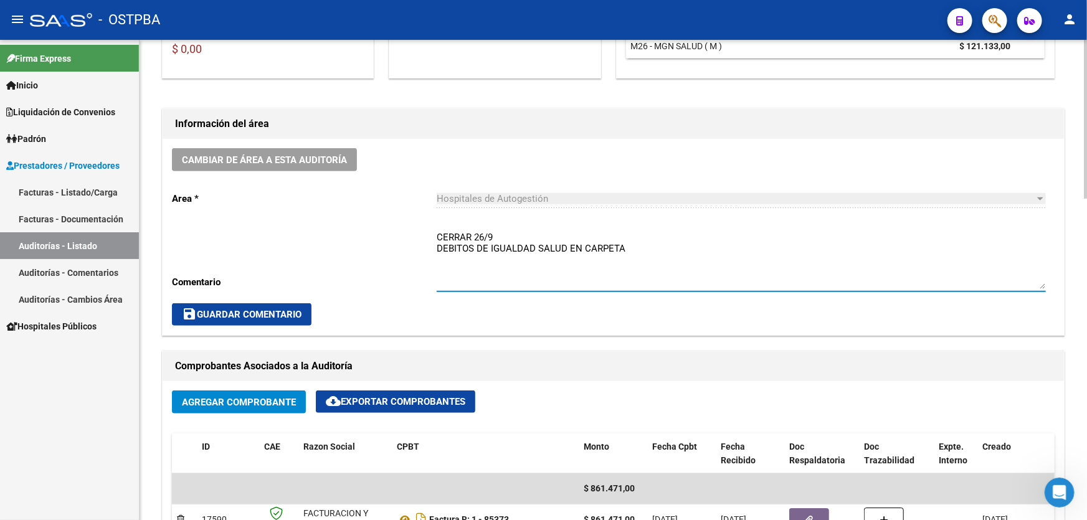
click at [642, 250] on textarea "CERRAR 26/9 DEBITOS DE IGUALDAD SALUD EN CARPETA" at bounding box center [741, 259] width 609 height 59
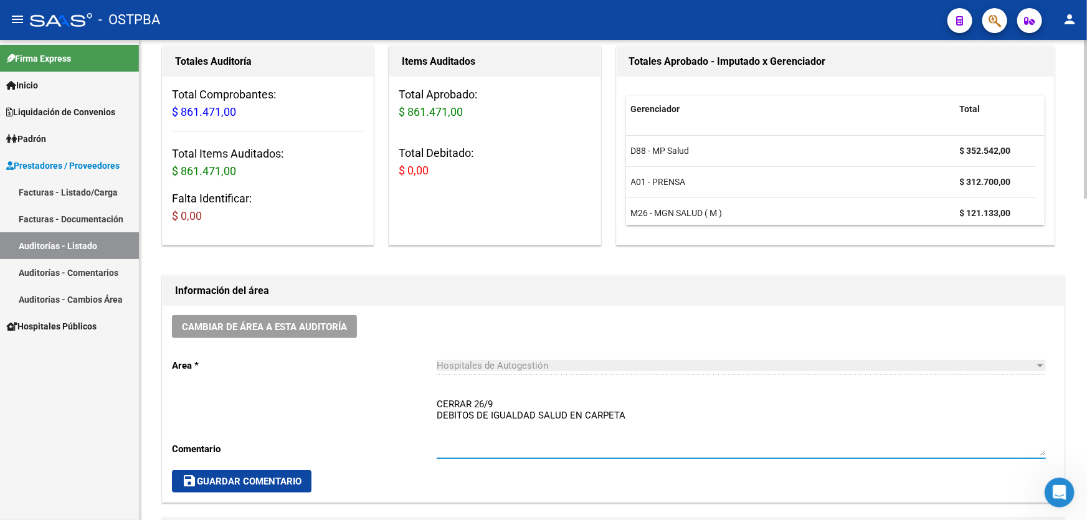
scroll to position [226, 0]
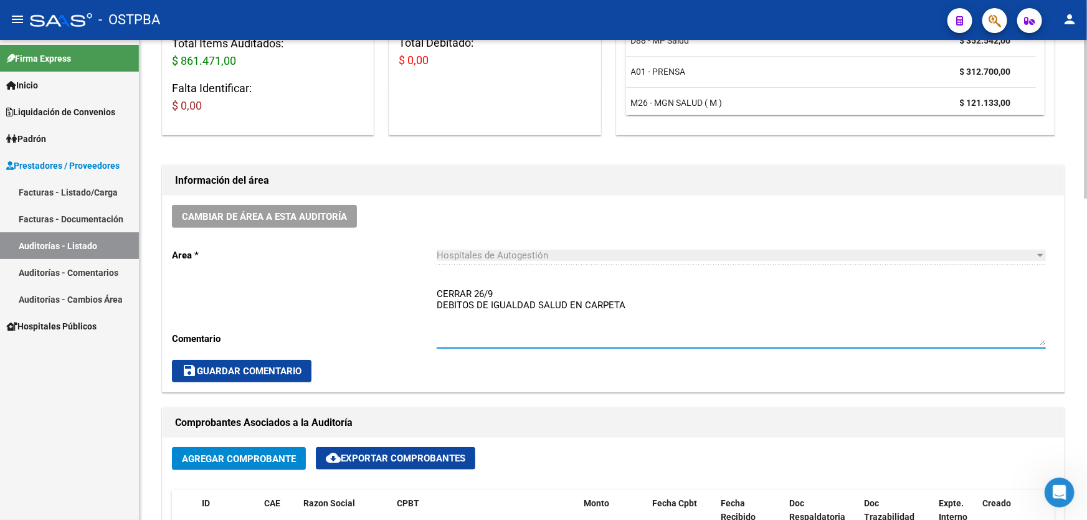
type textarea "CERRAR 26/9 DEBITOS DE IGUALDAD SALUD EN CARPETA"
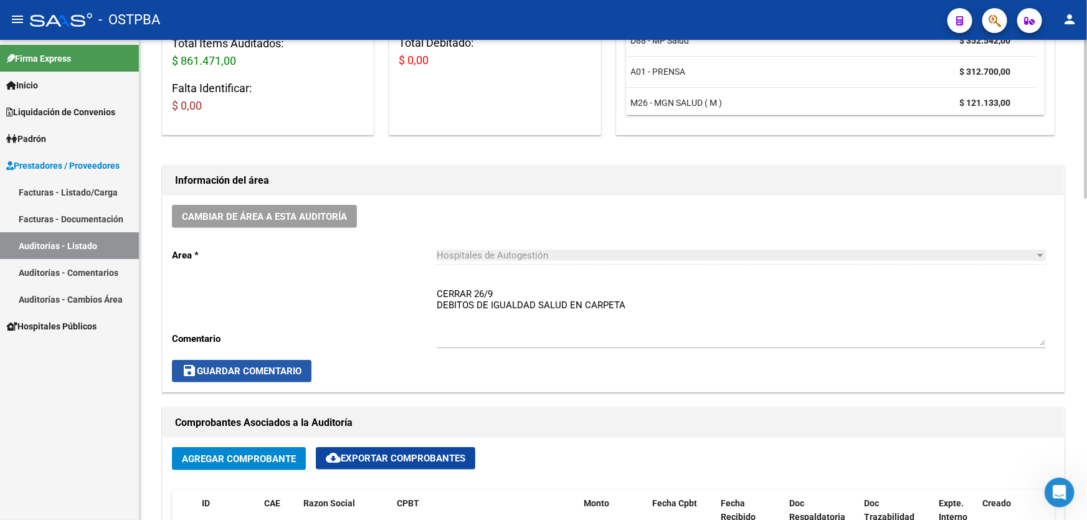
click at [247, 368] on span "save Guardar Comentario" at bounding box center [242, 371] width 120 height 11
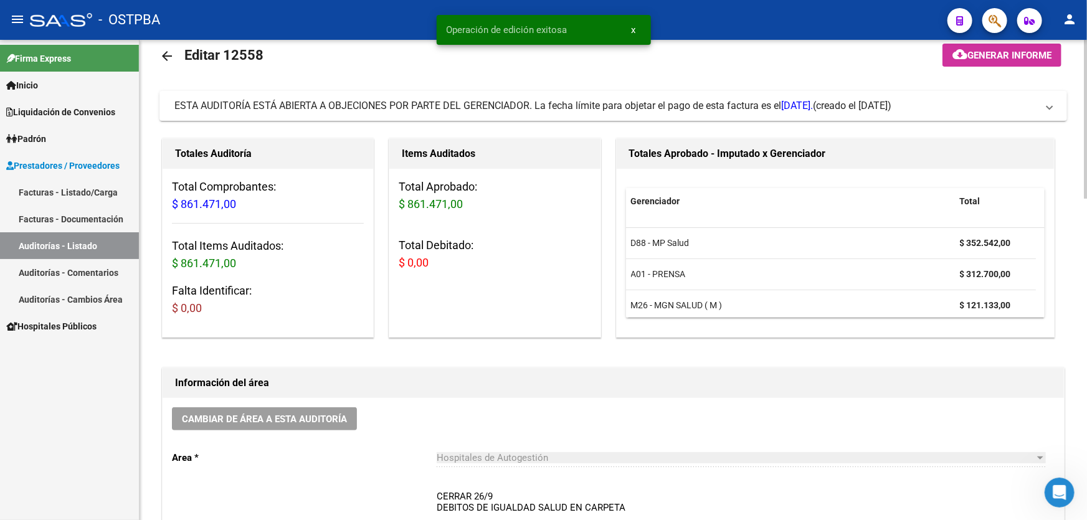
scroll to position [0, 0]
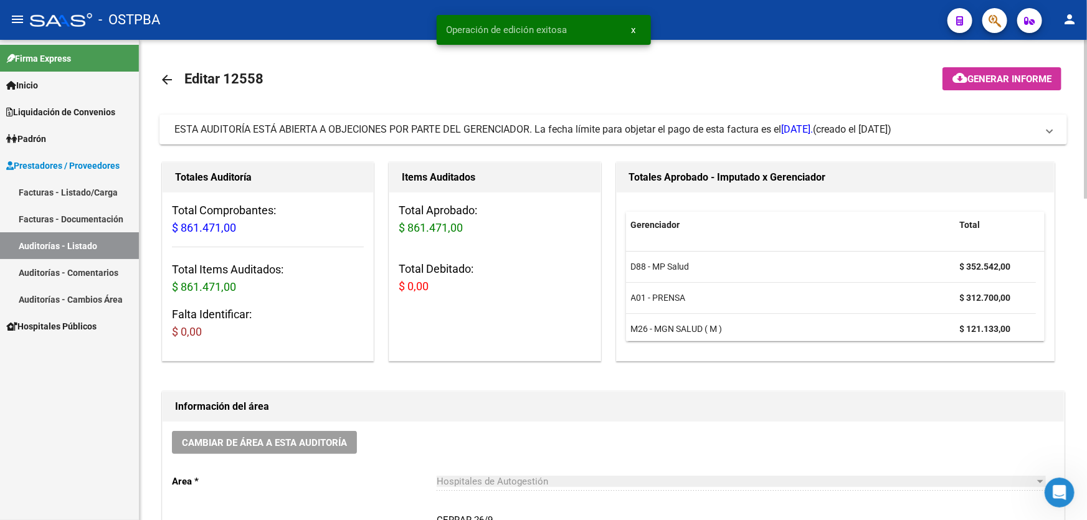
click at [167, 74] on mat-icon "arrow_back" at bounding box center [166, 79] width 15 height 15
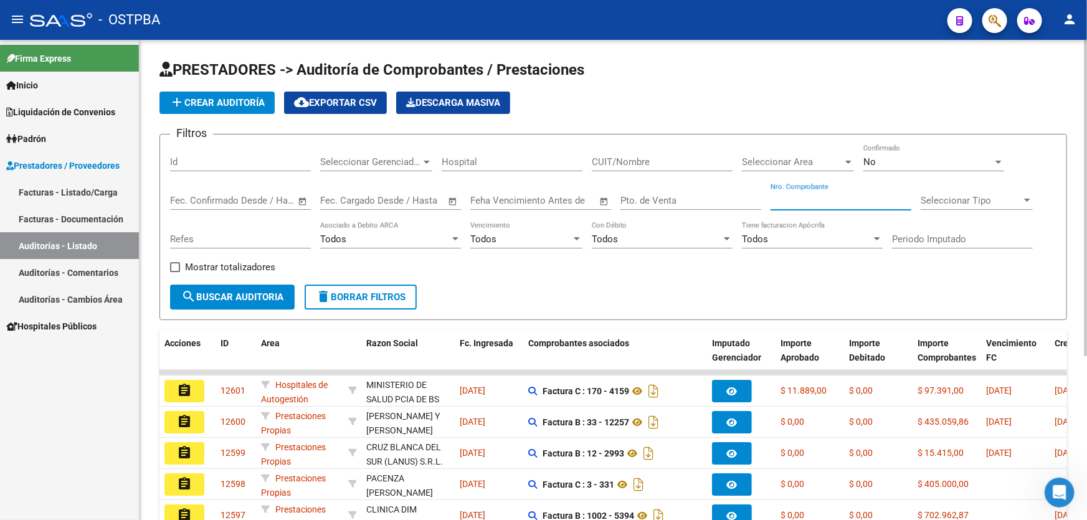
click at [790, 201] on input "Nro. Comprobante" at bounding box center [841, 200] width 141 height 11
type input "84968"
click at [885, 166] on div "No" at bounding box center [928, 161] width 130 height 11
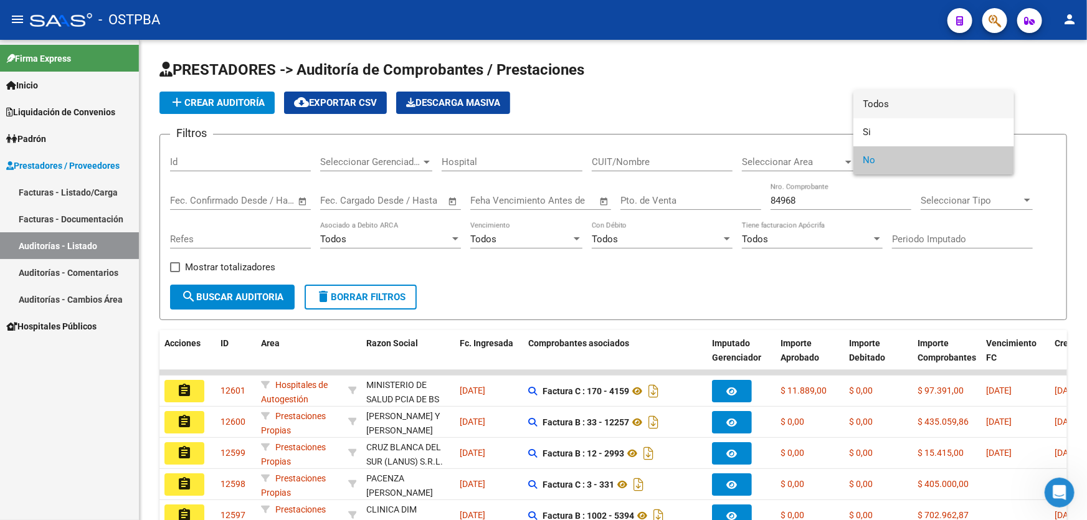
click at [885, 104] on span "Todos" at bounding box center [933, 104] width 141 height 28
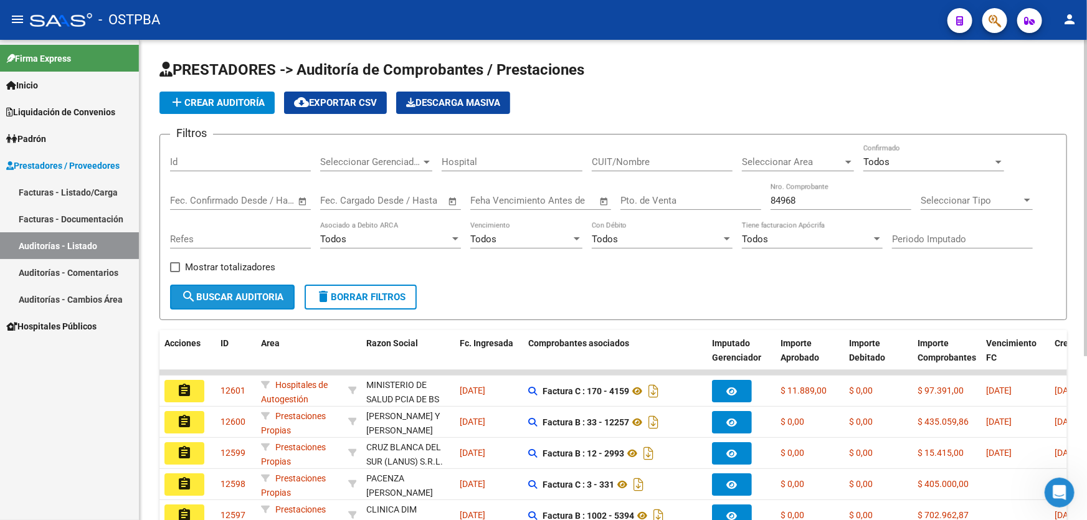
click at [212, 285] on button "search Buscar Auditoria" at bounding box center [232, 297] width 125 height 25
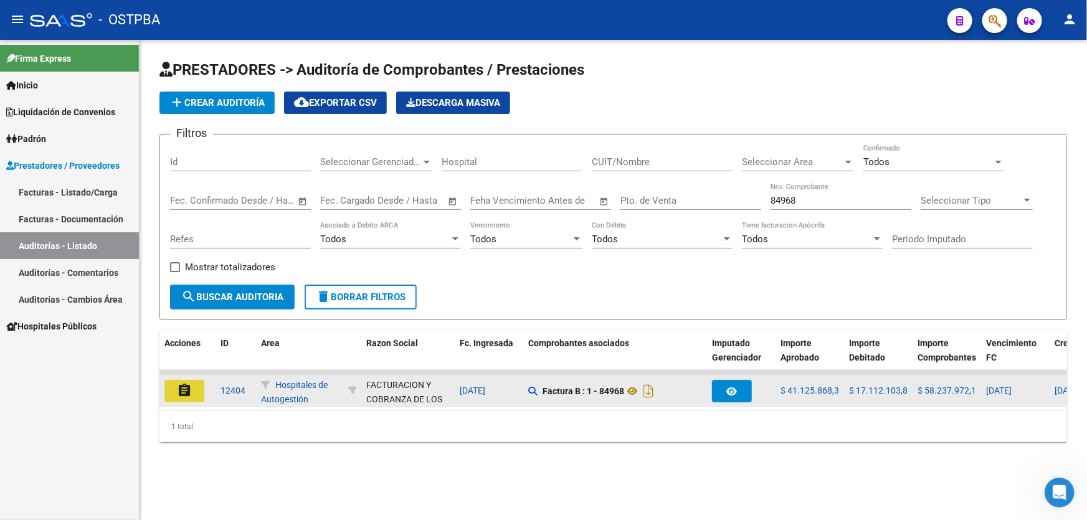
click at [183, 386] on mat-icon "assignment" at bounding box center [184, 390] width 15 height 15
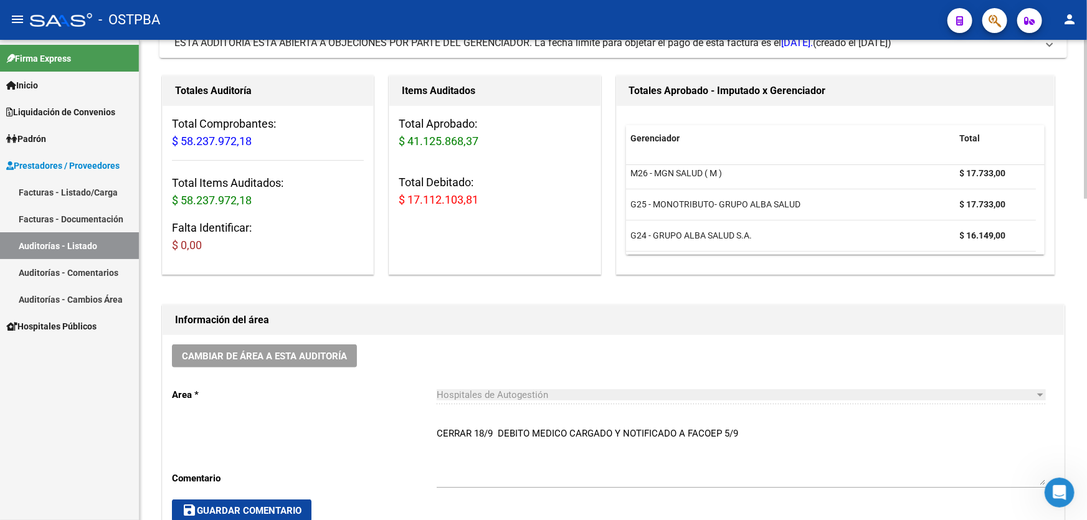
scroll to position [283, 0]
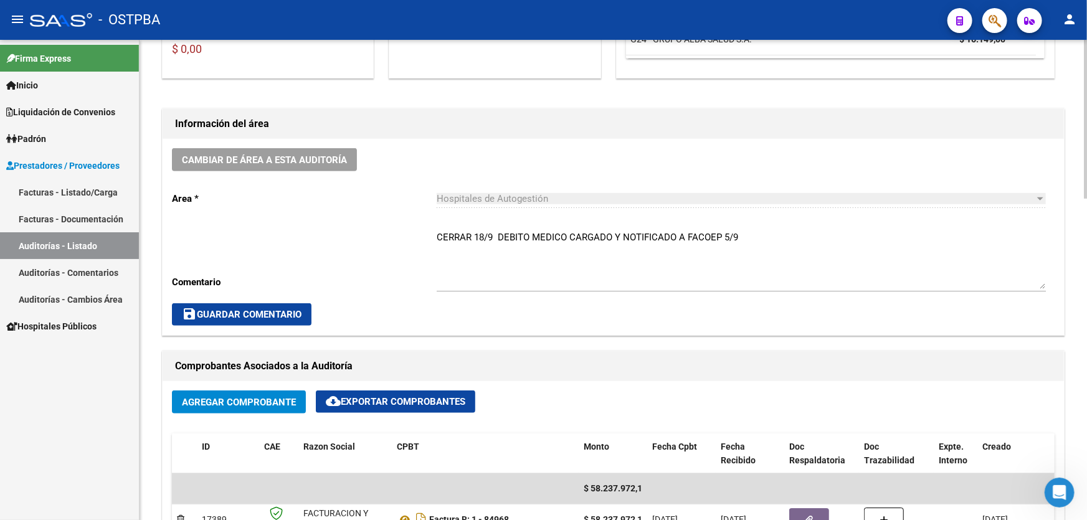
click at [744, 232] on textarea "CERRAR 18/9 DEBITO MEDICO CARGADO Y NOTIFICADO A FACOEP 5/9" at bounding box center [741, 259] width 609 height 59
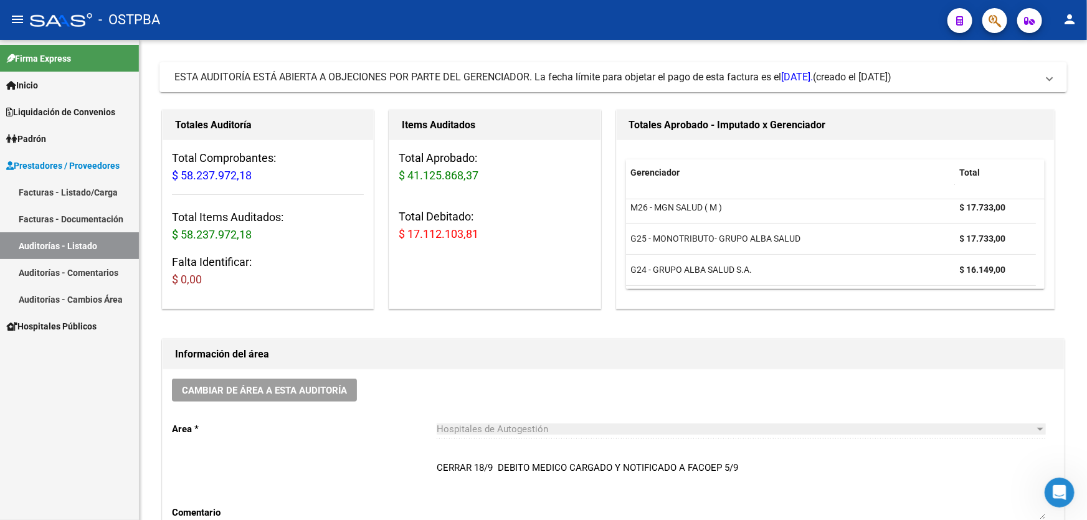
scroll to position [169, 0]
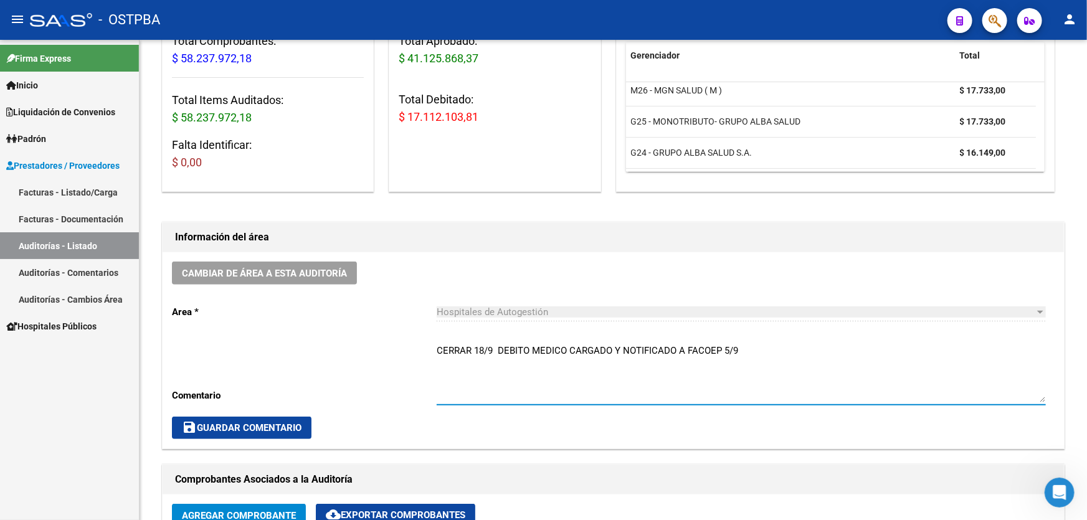
click at [757, 347] on textarea "CERRAR 18/9 DEBITO MEDICO CARGADO Y NOTIFICADO A FACOEP 5/9" at bounding box center [741, 373] width 609 height 59
click at [523, 361] on textarea "CERRAR 18/9 DEBITO MEDICO CARGADO Y NOTIFICADO A FACOEP 5/9 DEBITO ADM DE MP NO…" at bounding box center [741, 373] width 609 height 59
click at [719, 359] on textarea "CERRAR 18/9 DEBITO MEDICO CARGADO Y NOTIFICADO A FACOEP 5/9 DEBITO ADM DE MP CA…" at bounding box center [741, 373] width 609 height 59
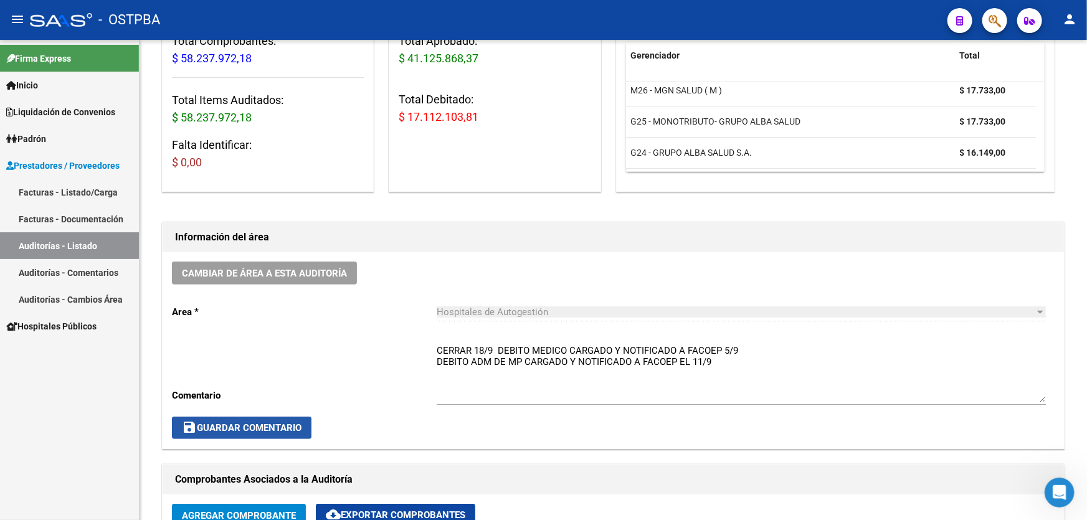
click at [234, 429] on span "save Guardar Comentario" at bounding box center [242, 427] width 120 height 11
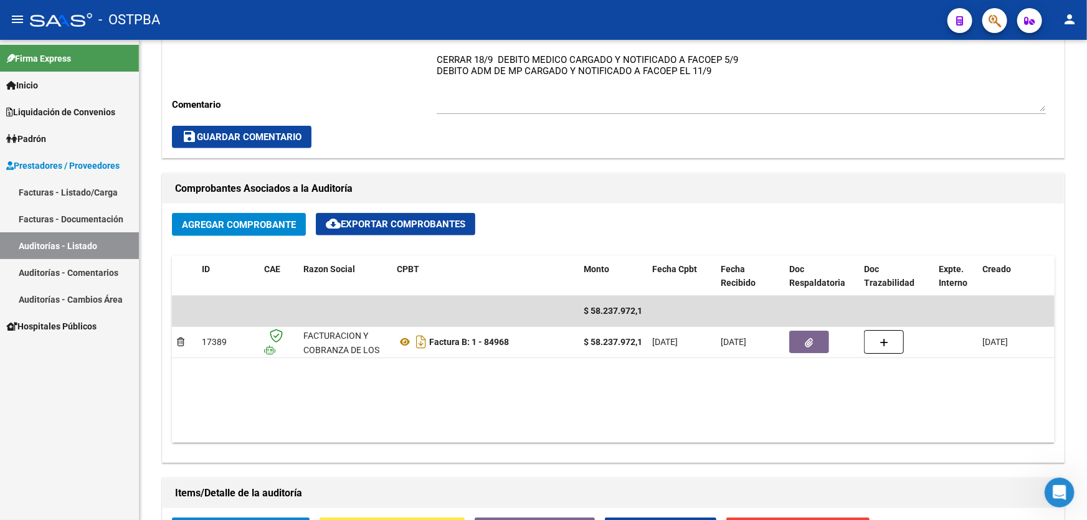
scroll to position [396, 0]
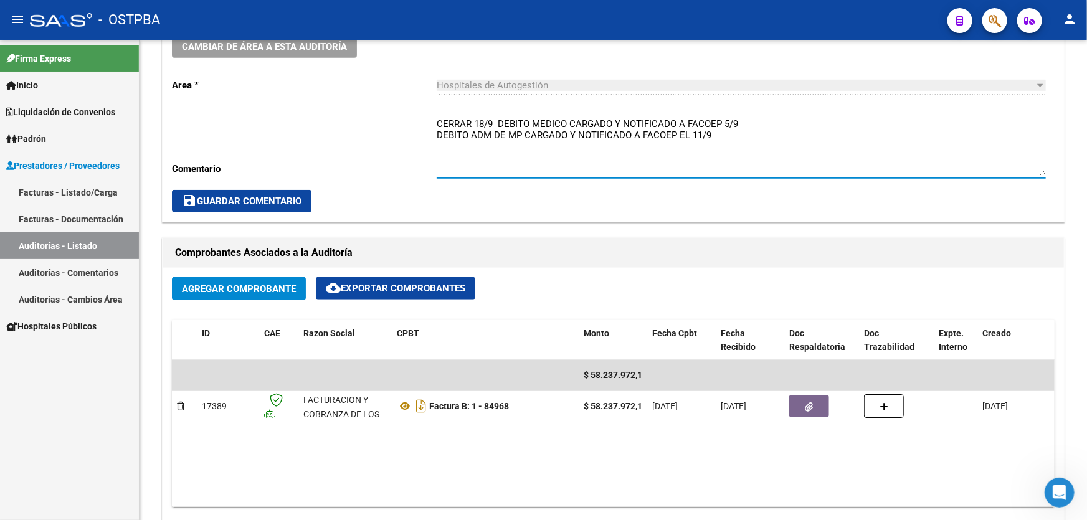
click at [569, 123] on textarea "CERRAR 18/9 DEBITO MEDICO CARGADO Y NOTIFICADO A FACOEP 5/9 DEBITO ADM DE MP CA…" at bounding box center [741, 146] width 609 height 59
type textarea "CERRAR 18/9 DEBITO MEDICO DE OSTPBA CARGADO Y NOTIFICADO A FACOEP 5/9 DEBITO AD…"
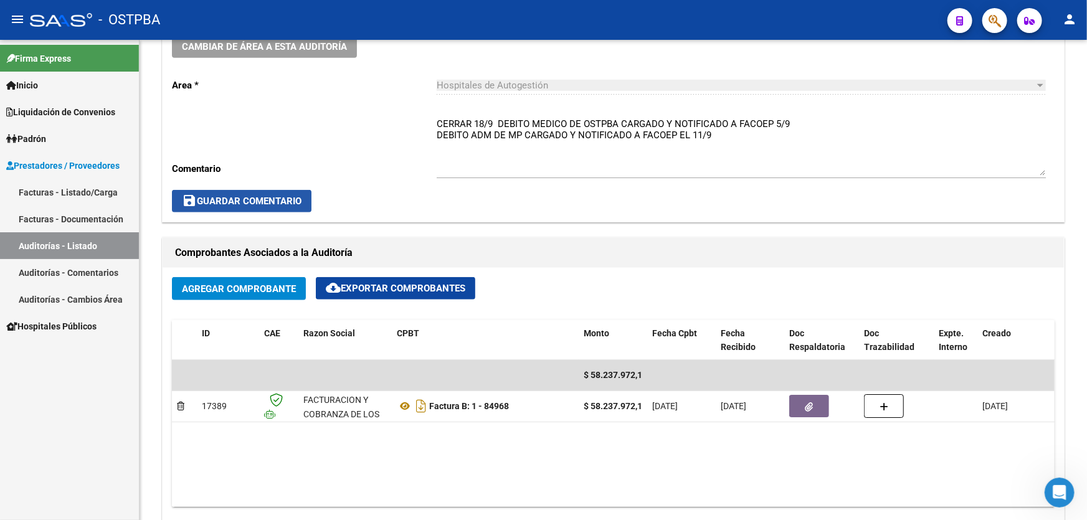
click at [261, 199] on span "save Guardar Comentario" at bounding box center [242, 201] width 120 height 11
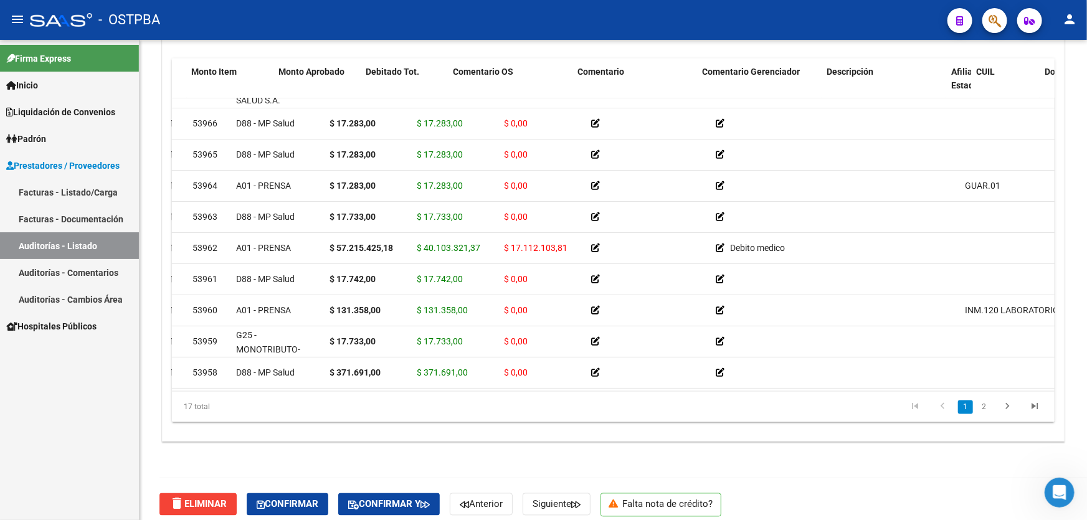
scroll to position [21, 0]
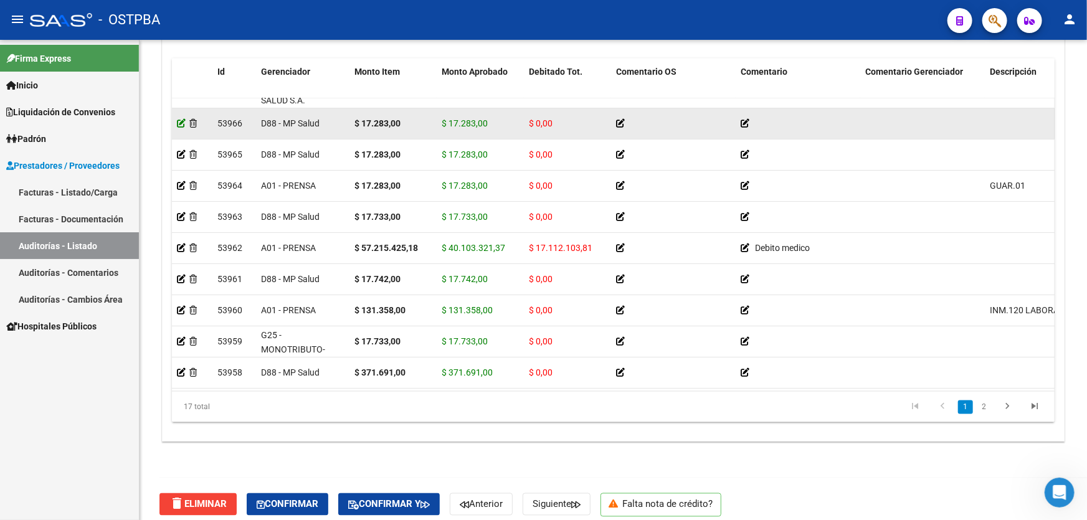
click at [181, 122] on icon at bounding box center [181, 123] width 9 height 9
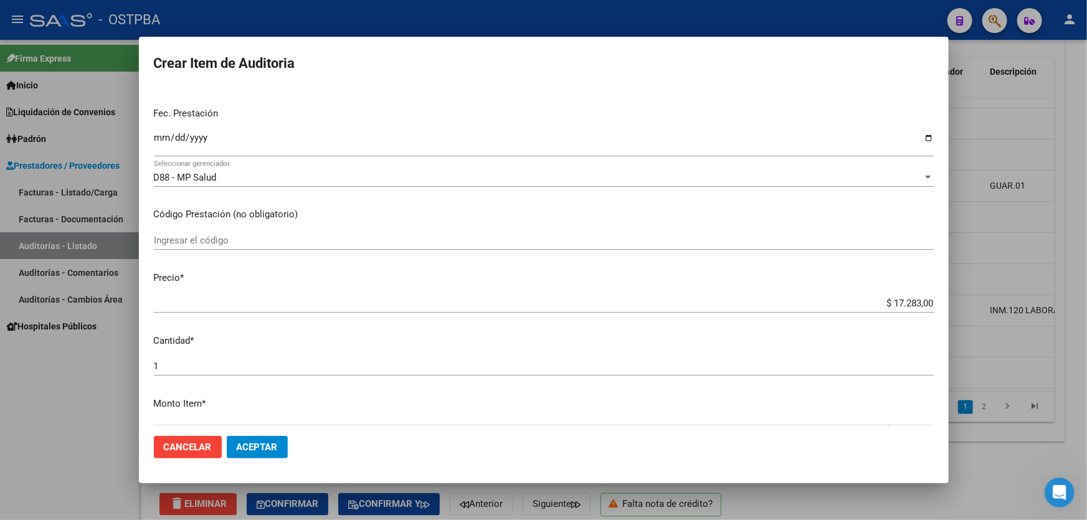
scroll to position [283, 0]
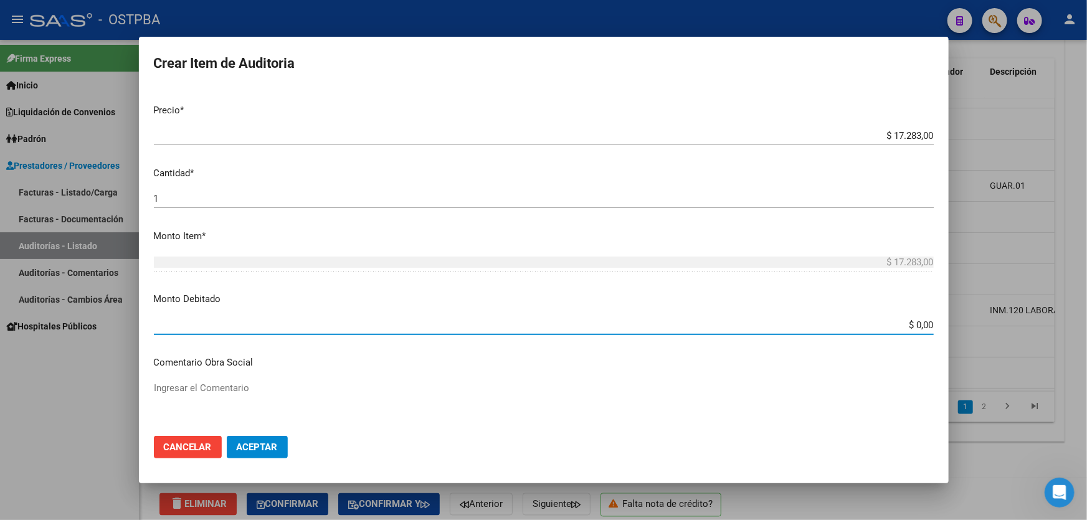
click at [911, 324] on input "$ 0,00" at bounding box center [544, 325] width 780 height 11
type input "$ 17.283,00"
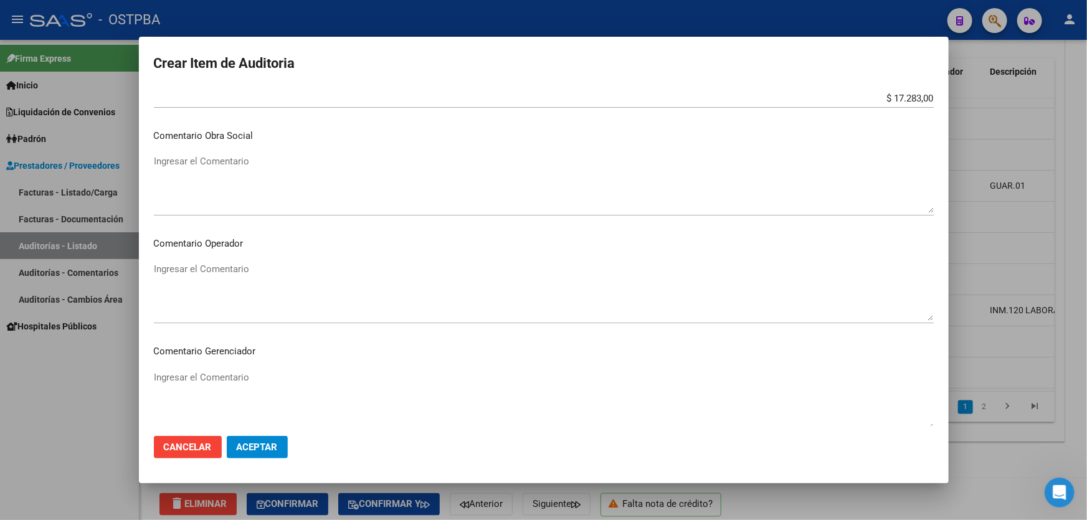
click at [213, 262] on div "Ingresar el Comentario" at bounding box center [544, 292] width 780 height 64
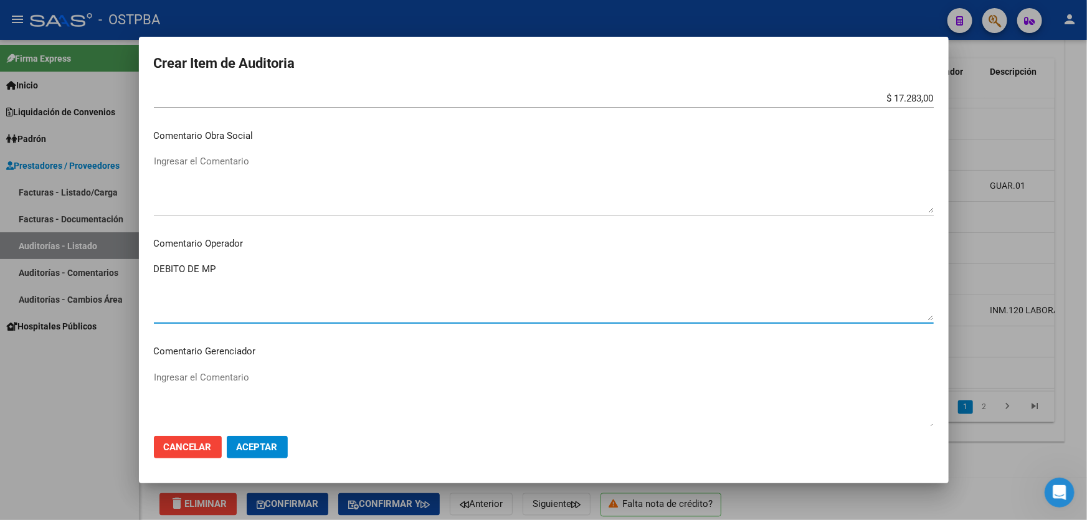
type textarea "DEBITO DE MP"
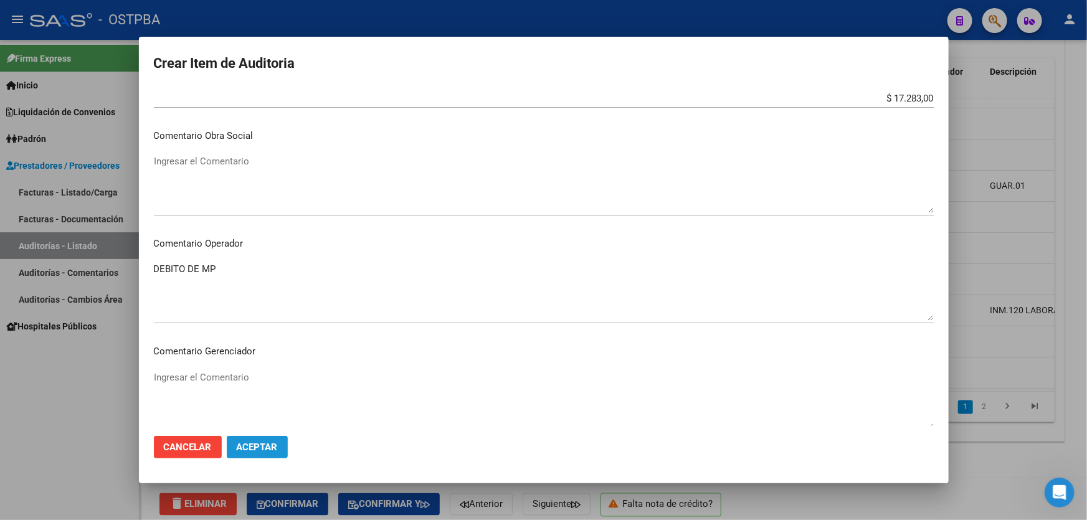
click at [252, 448] on span "Aceptar" at bounding box center [257, 447] width 41 height 11
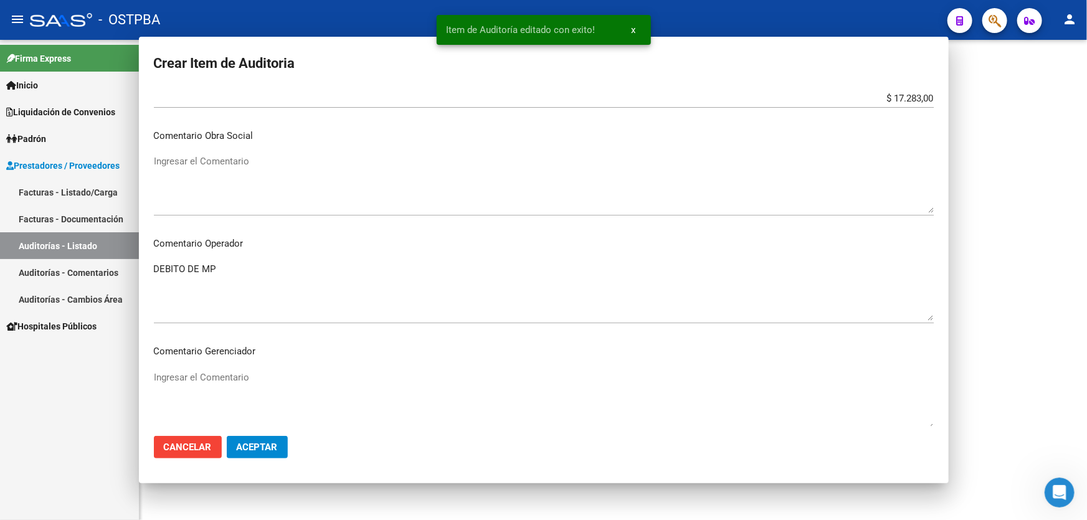
scroll to position [0, 0]
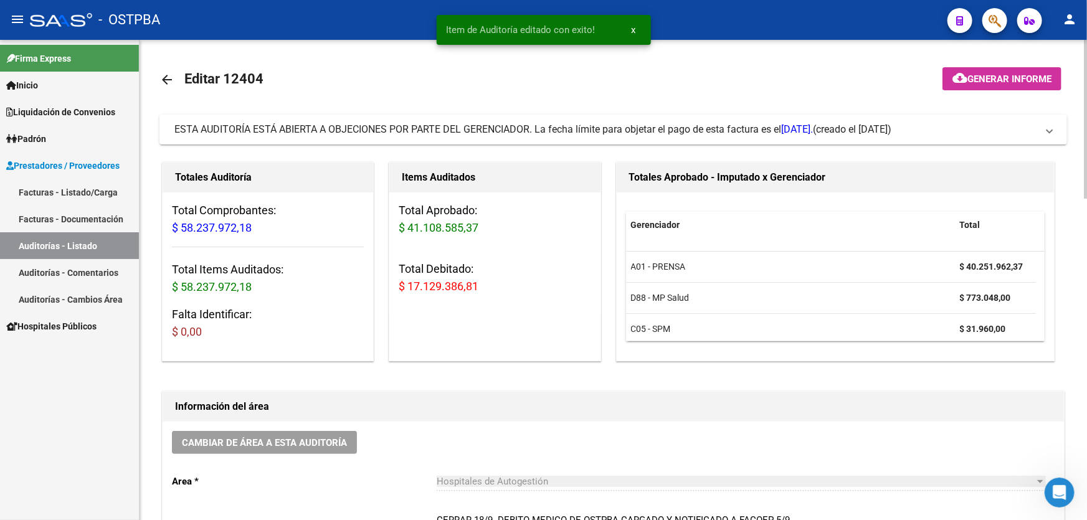
click at [164, 78] on mat-icon "arrow_back" at bounding box center [166, 79] width 15 height 15
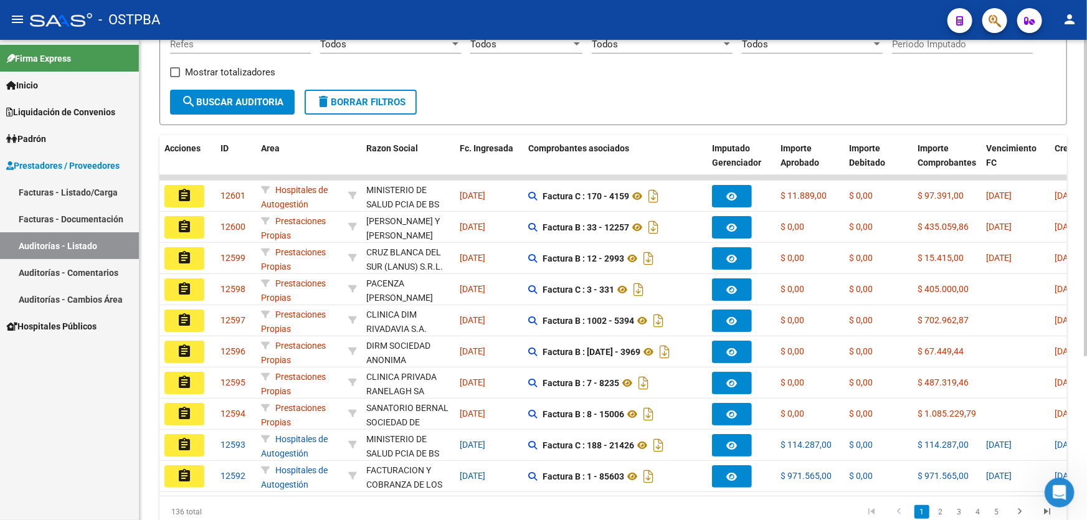
scroll to position [22, 0]
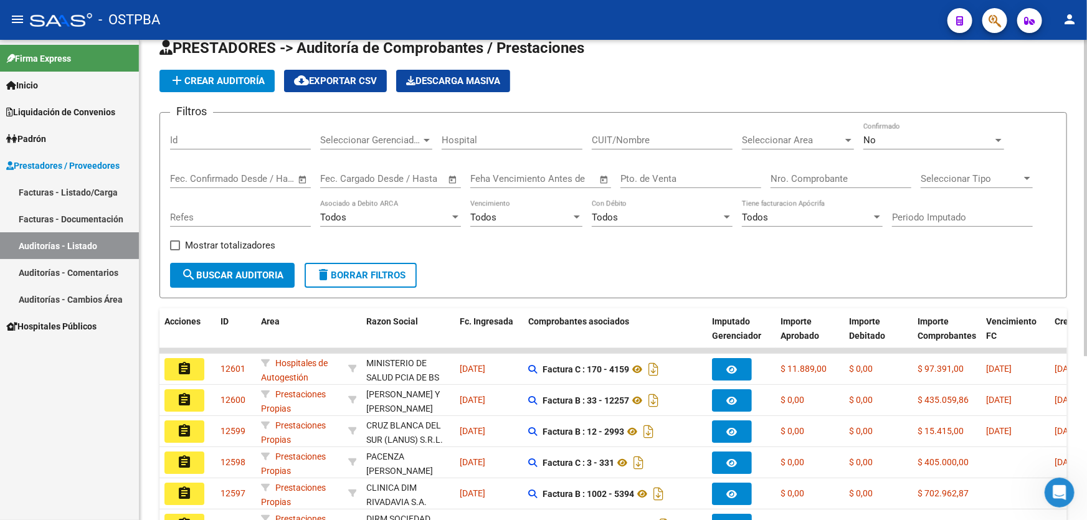
click at [876, 137] on div "No" at bounding box center [928, 140] width 130 height 11
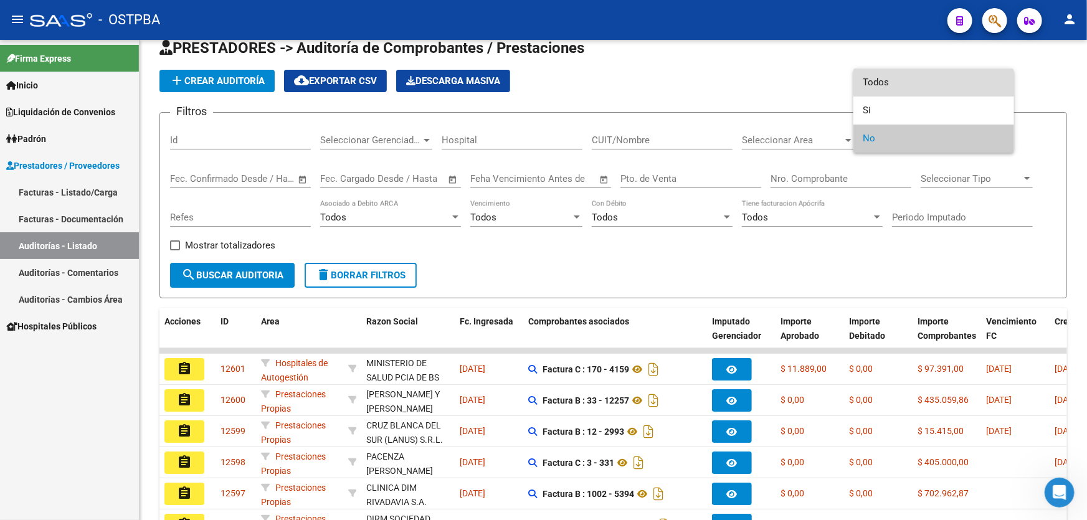
click at [887, 82] on span "Todos" at bounding box center [933, 83] width 141 height 28
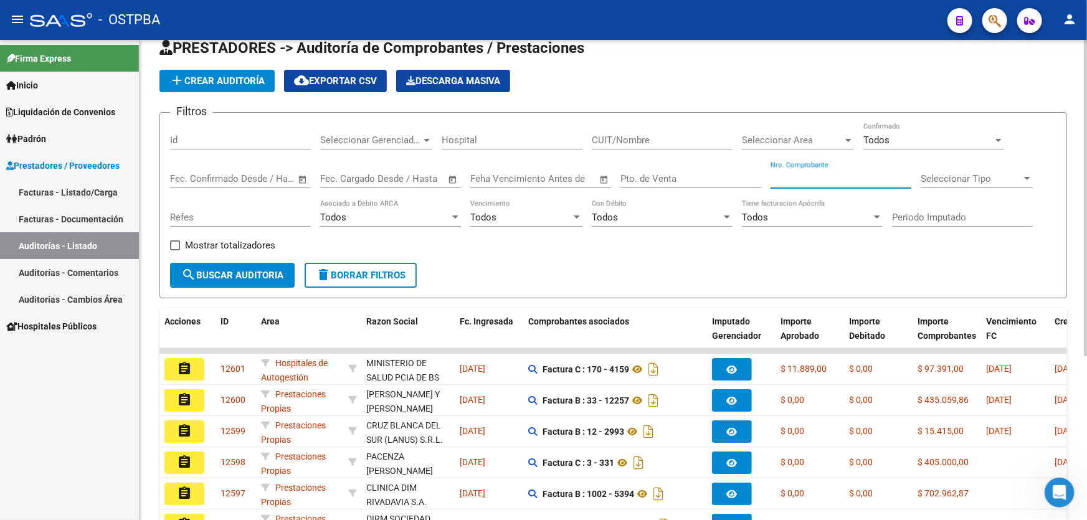
click at [788, 178] on input "Nro. Comprobante" at bounding box center [841, 178] width 141 height 11
type input "84773"
click at [182, 263] on button "search Buscar Auditoria" at bounding box center [232, 275] width 125 height 25
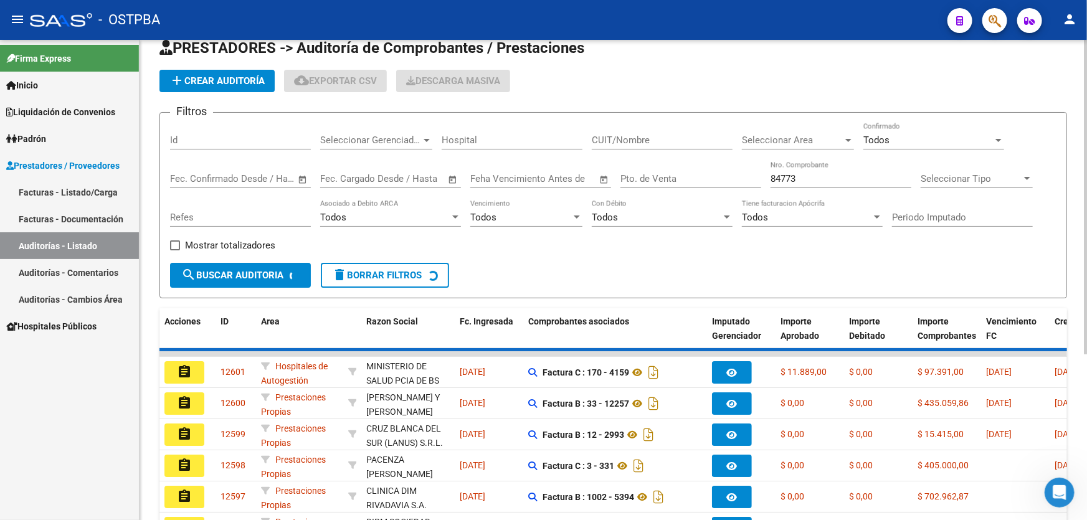
scroll to position [0, 0]
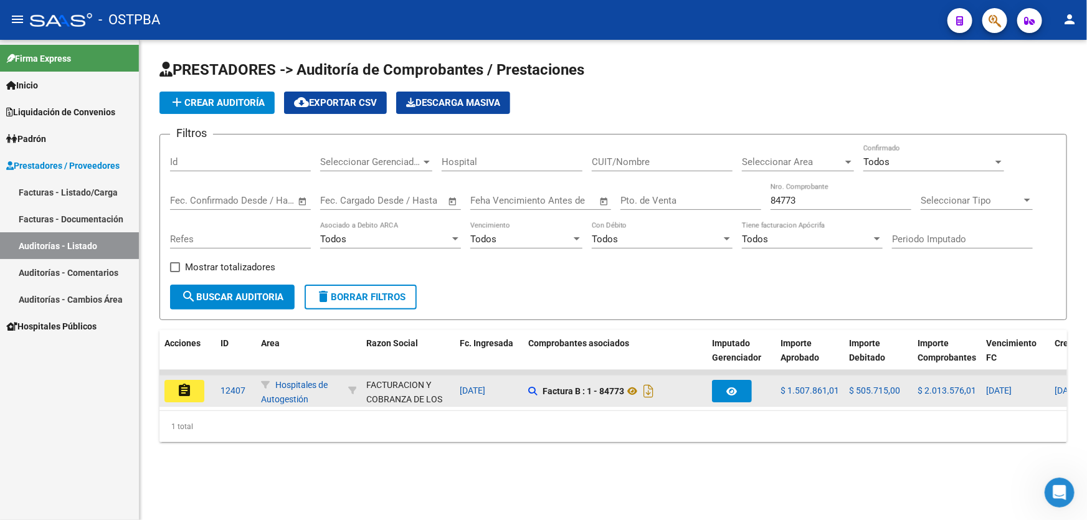
click at [191, 386] on mat-icon "assignment" at bounding box center [184, 390] width 15 height 15
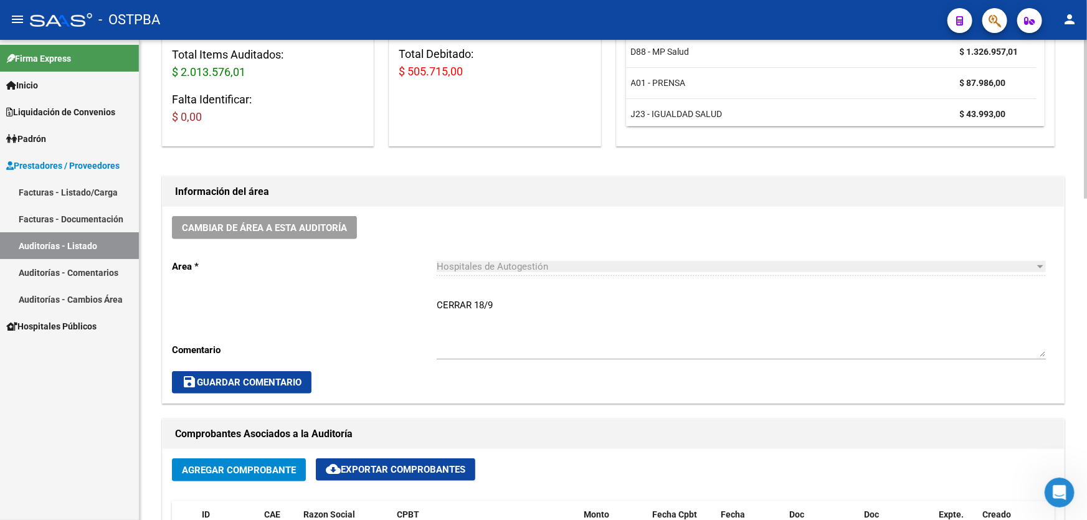
scroll to position [113, 0]
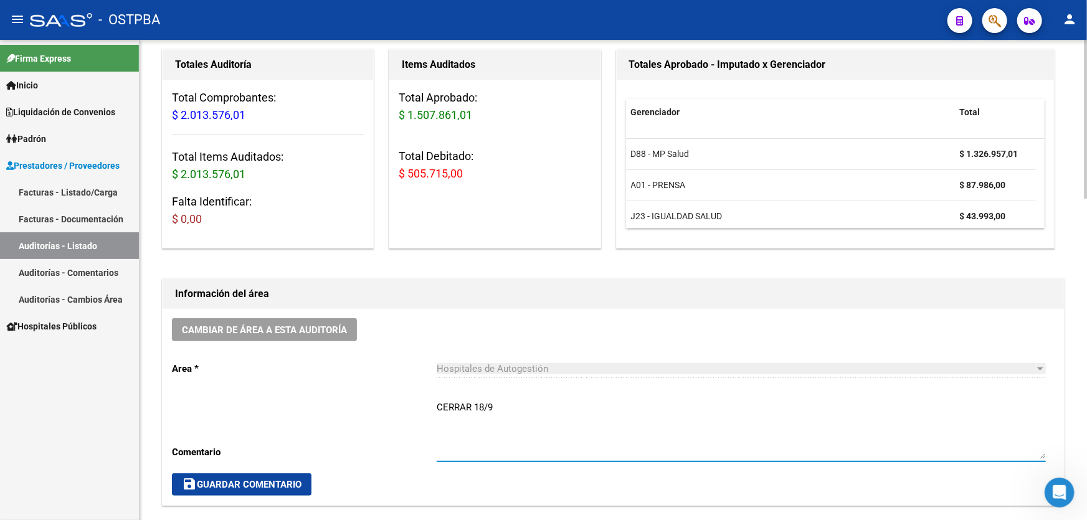
click at [510, 402] on textarea "CERRAR 18/9" at bounding box center [741, 430] width 609 height 59
type textarea "CERRAR 18/9 CON DEBITO DE OSTPBA CON DEBITOS DE MP"
click at [277, 481] on span "save Guardar Comentario" at bounding box center [242, 484] width 120 height 11
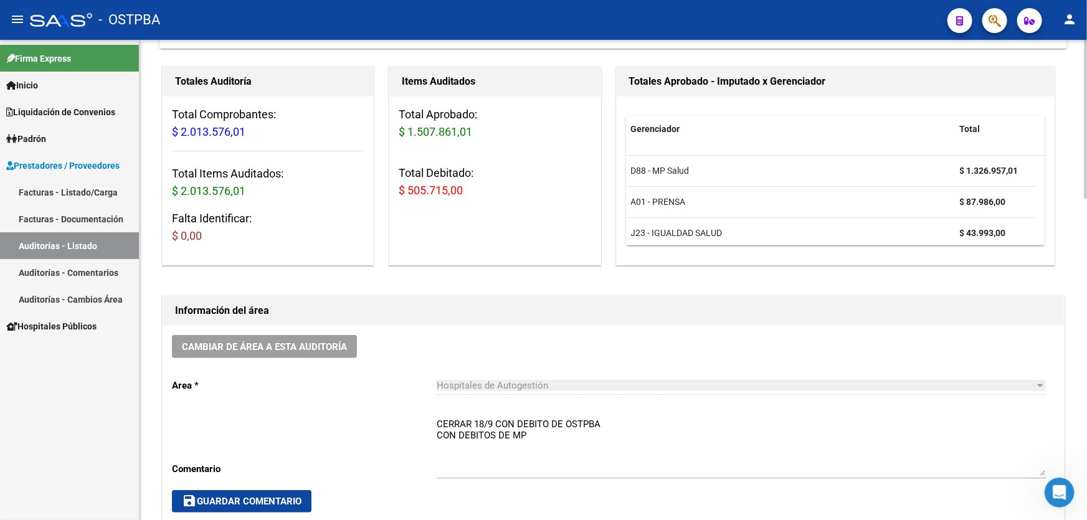
scroll to position [0, 0]
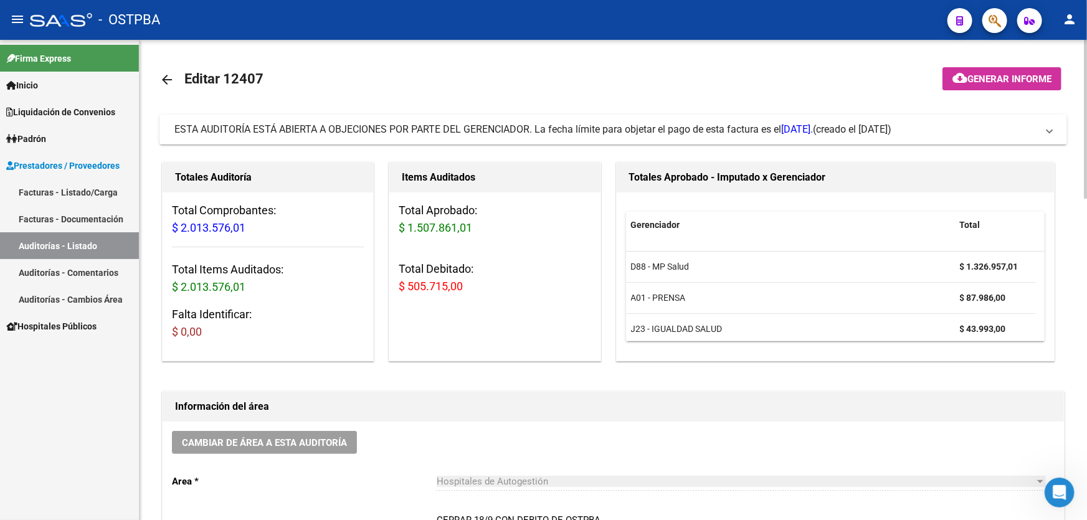
click at [169, 72] on mat-icon "arrow_back" at bounding box center [166, 79] width 15 height 15
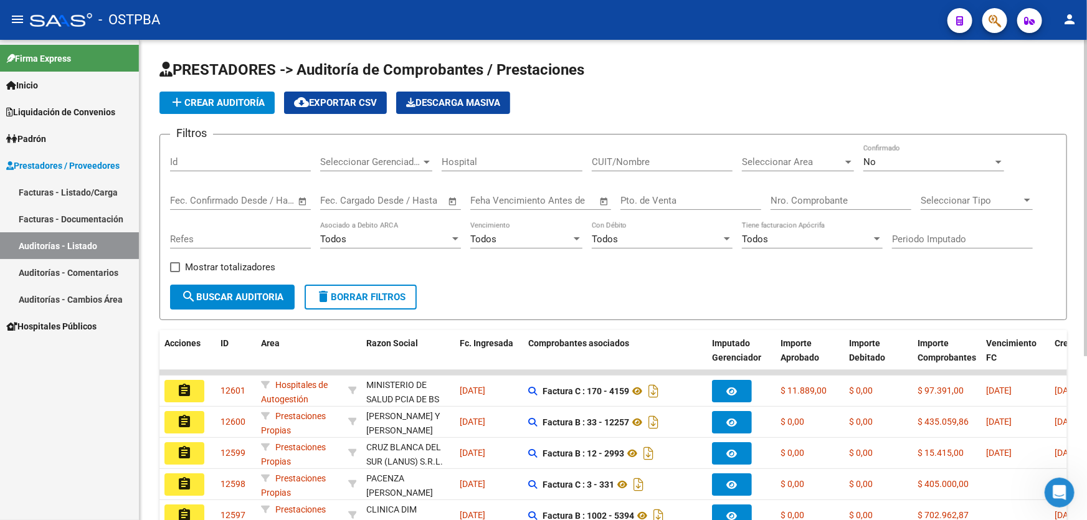
click at [889, 163] on div "No" at bounding box center [928, 161] width 130 height 11
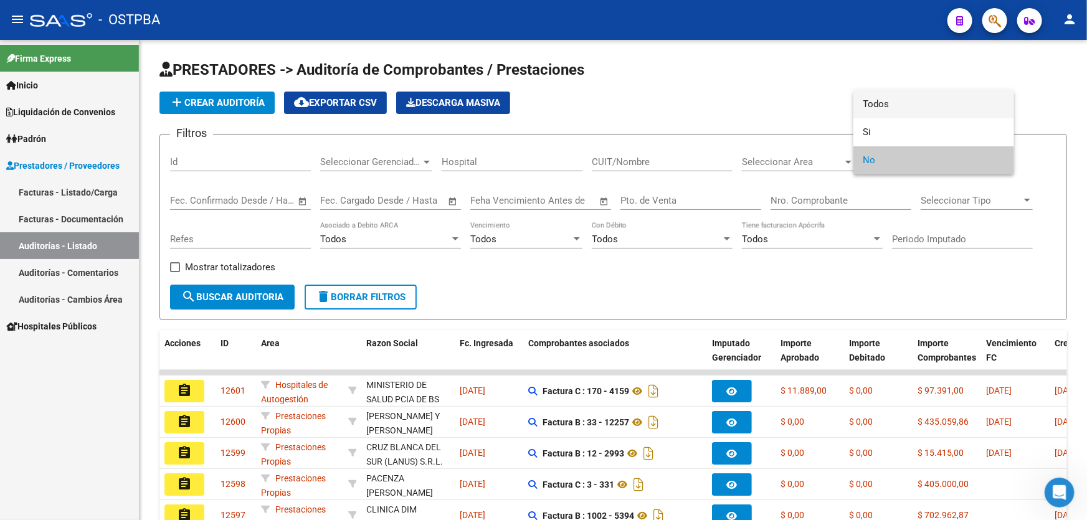
click at [889, 104] on span "Todos" at bounding box center [933, 104] width 141 height 28
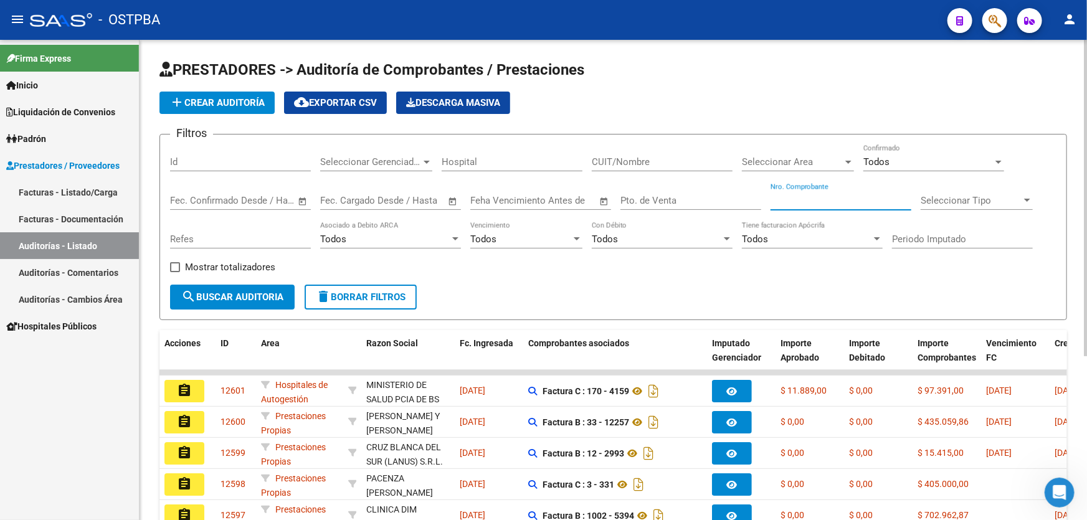
drag, startPoint x: 786, startPoint y: 196, endPoint x: 789, endPoint y: 183, distance: 13.4
click at [786, 195] on input "Nro. Comprobante" at bounding box center [841, 200] width 141 height 11
type input "15968"
click at [221, 295] on span "search Buscar Auditoria" at bounding box center [232, 297] width 102 height 11
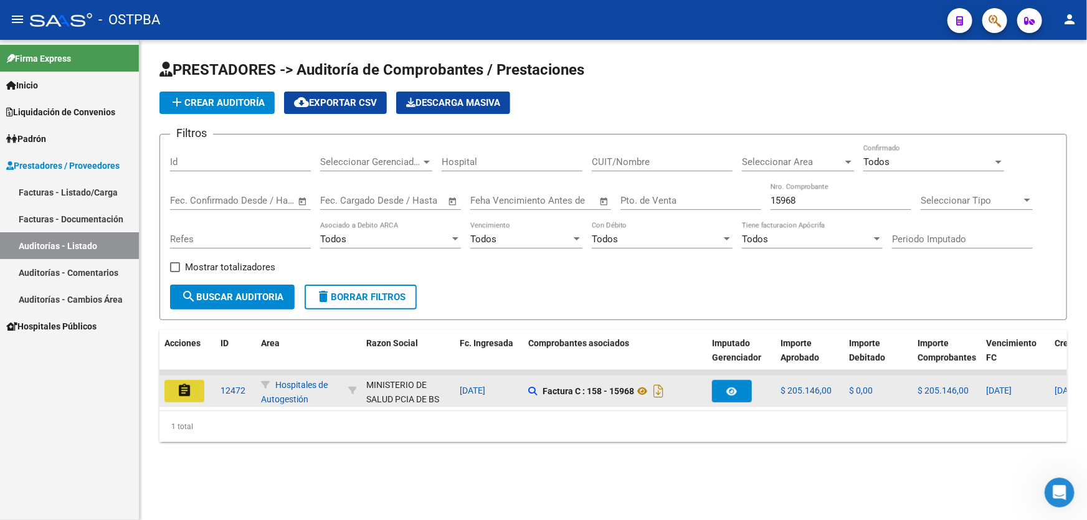
click at [183, 384] on mat-icon "assignment" at bounding box center [184, 390] width 15 height 15
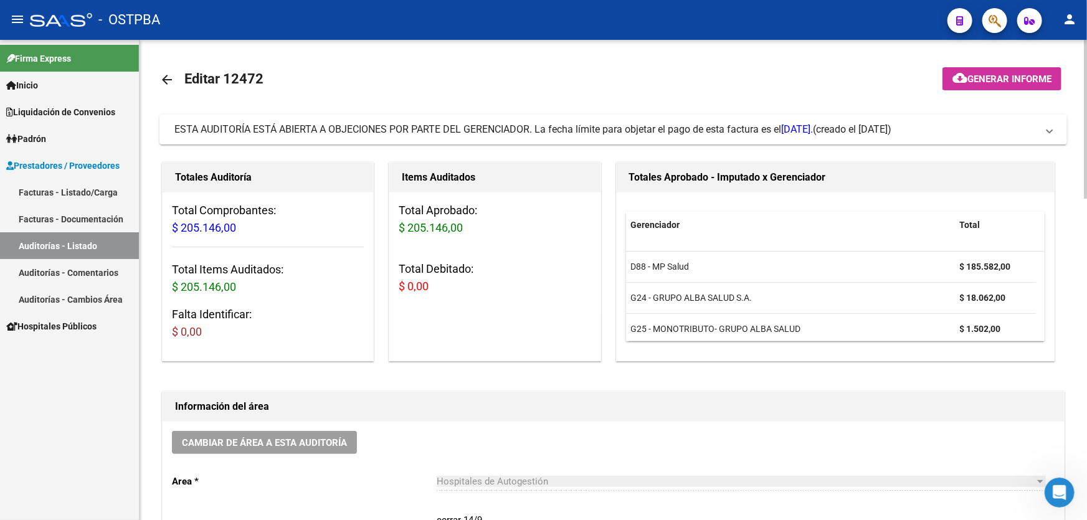
click at [163, 74] on mat-icon "arrow_back" at bounding box center [166, 79] width 15 height 15
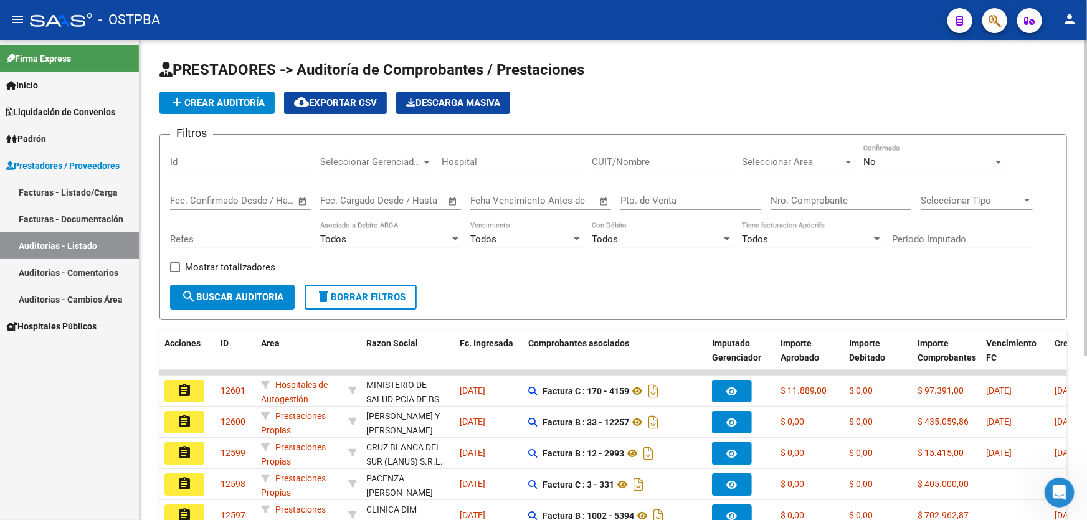
click at [822, 199] on input "Nro. Comprobante" at bounding box center [841, 200] width 141 height 11
click at [685, 199] on input "Pto. de Venta" at bounding box center [690, 200] width 141 height 11
type input "158"
click at [818, 200] on input "Nro. Comprobante" at bounding box center [841, 200] width 141 height 11
type input "15968"
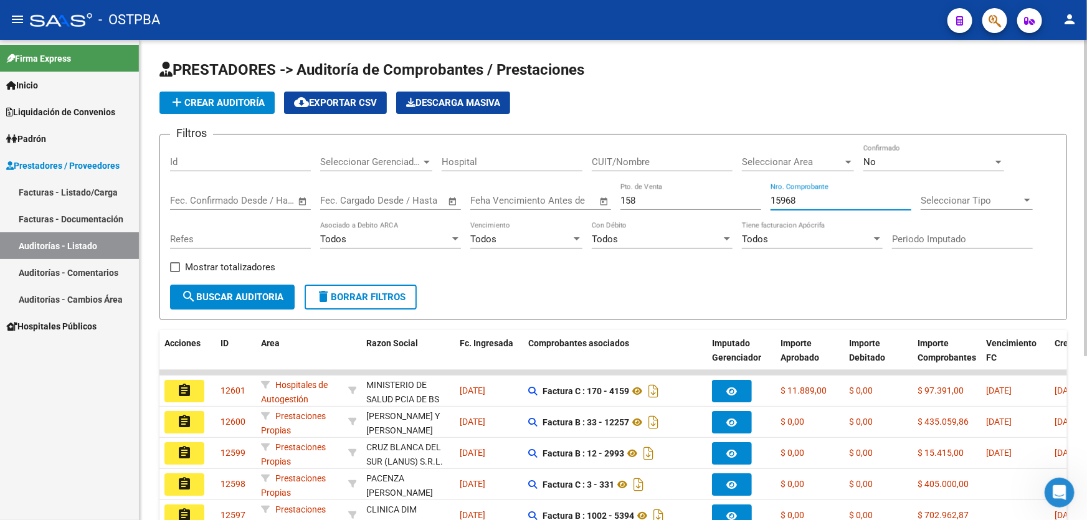
click at [905, 156] on div "No" at bounding box center [928, 161] width 130 height 11
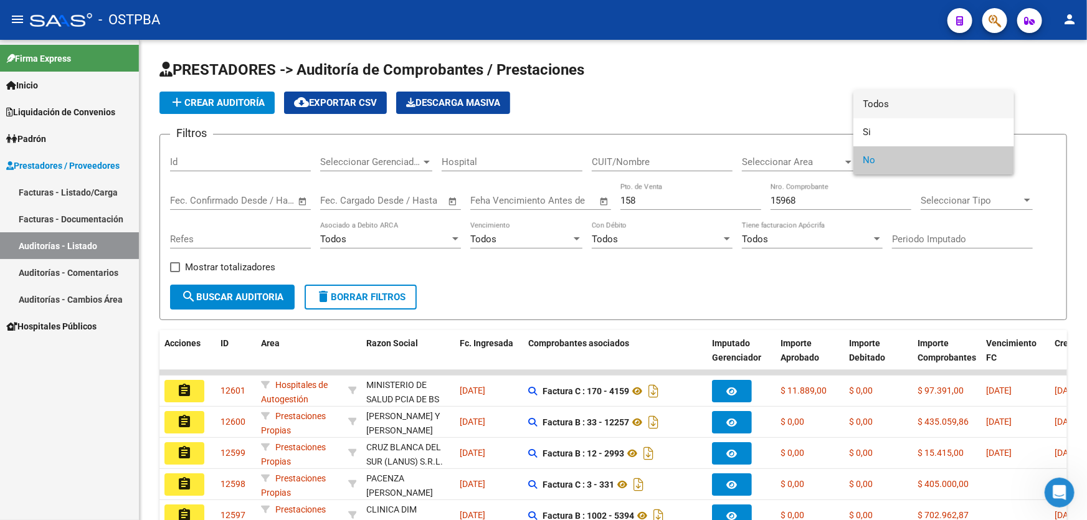
click at [900, 99] on span "Todos" at bounding box center [933, 104] width 141 height 28
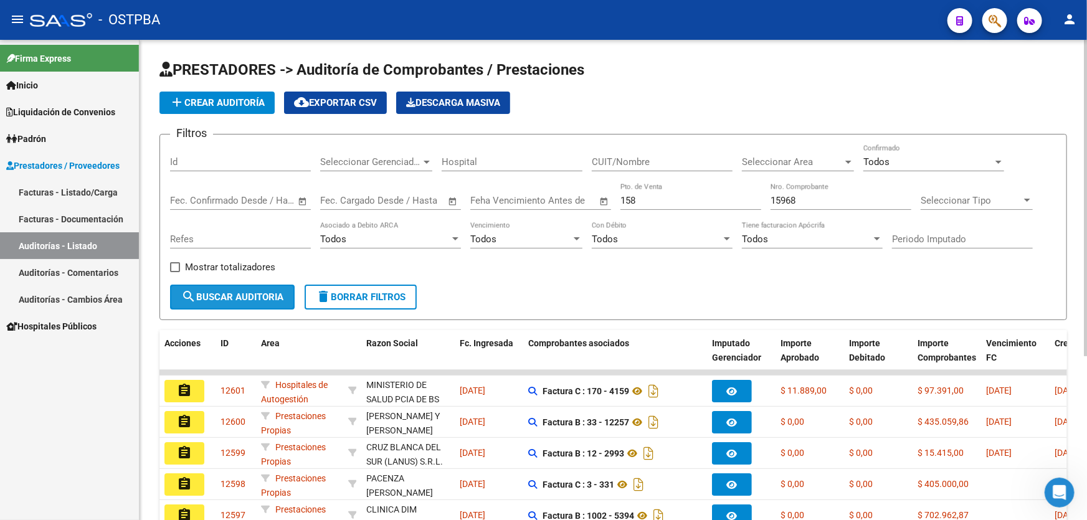
click at [234, 304] on button "search Buscar Auditoria" at bounding box center [232, 297] width 125 height 25
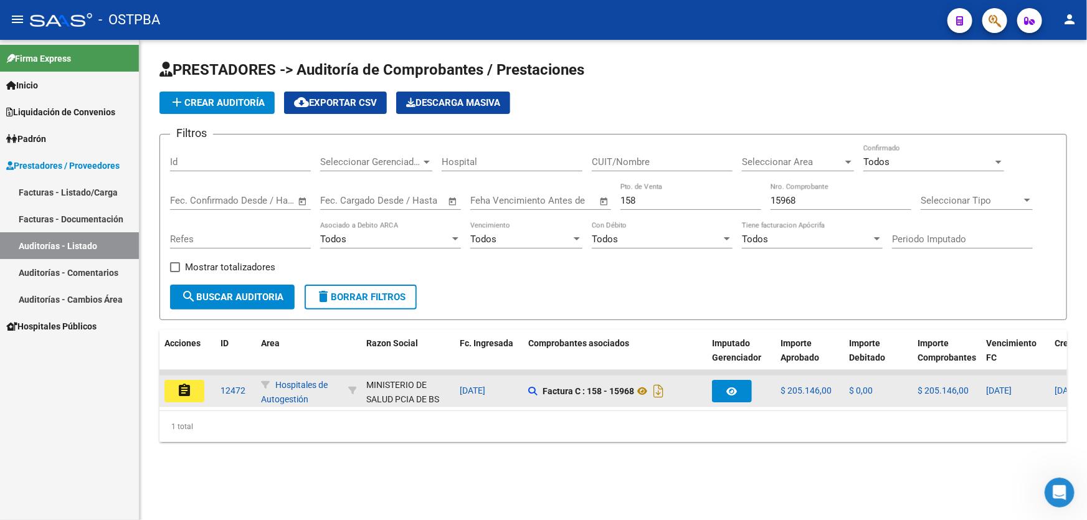
click at [186, 387] on mat-icon "assignment" at bounding box center [184, 390] width 15 height 15
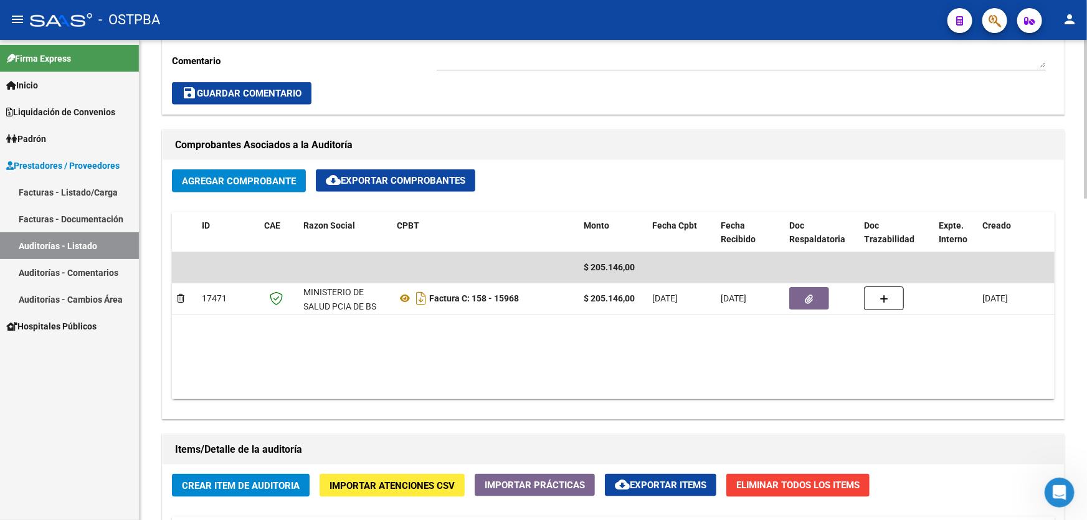
scroll to position [623, 0]
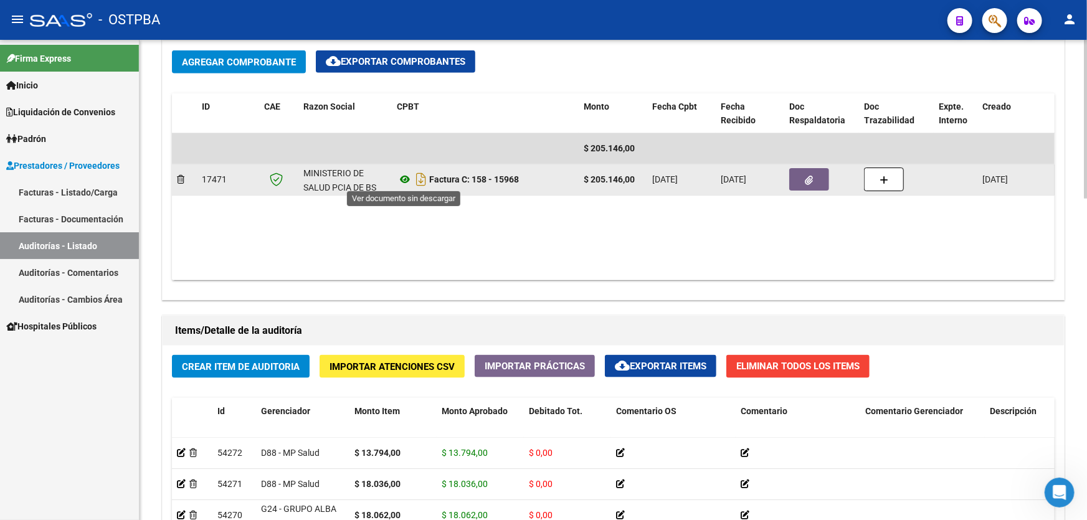
click at [404, 179] on icon at bounding box center [405, 179] width 16 height 15
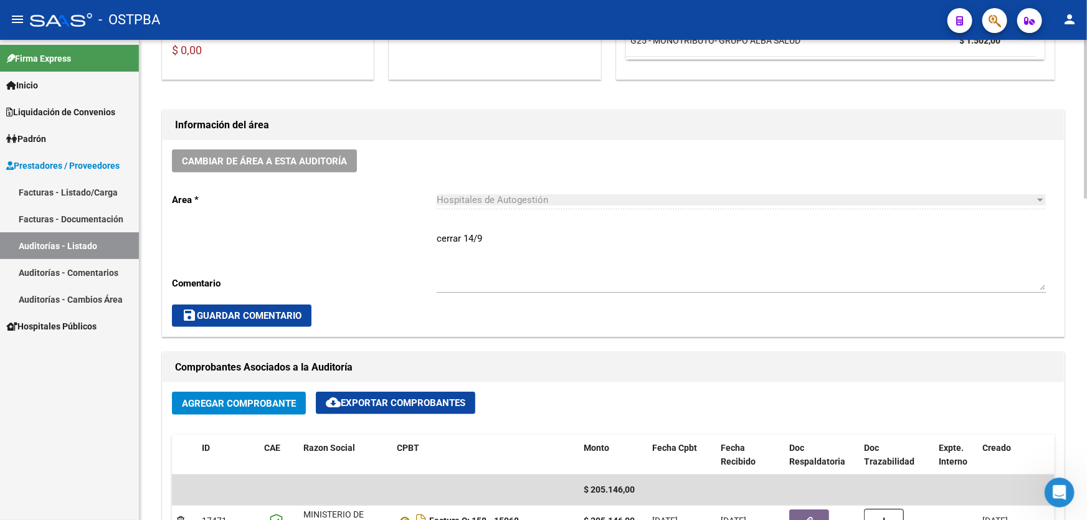
scroll to position [283, 0]
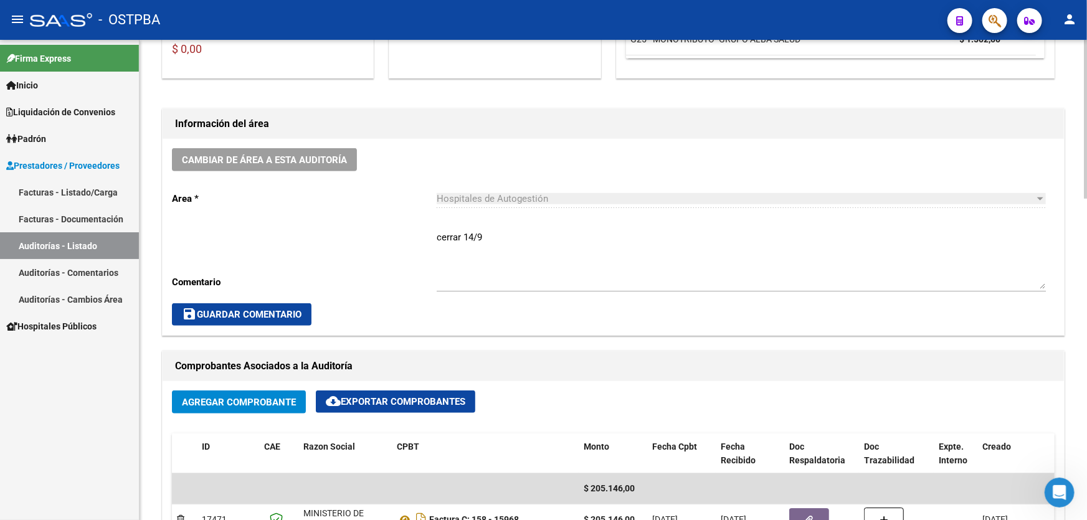
click at [502, 236] on textarea "cerrar 14/9" at bounding box center [741, 259] width 609 height 59
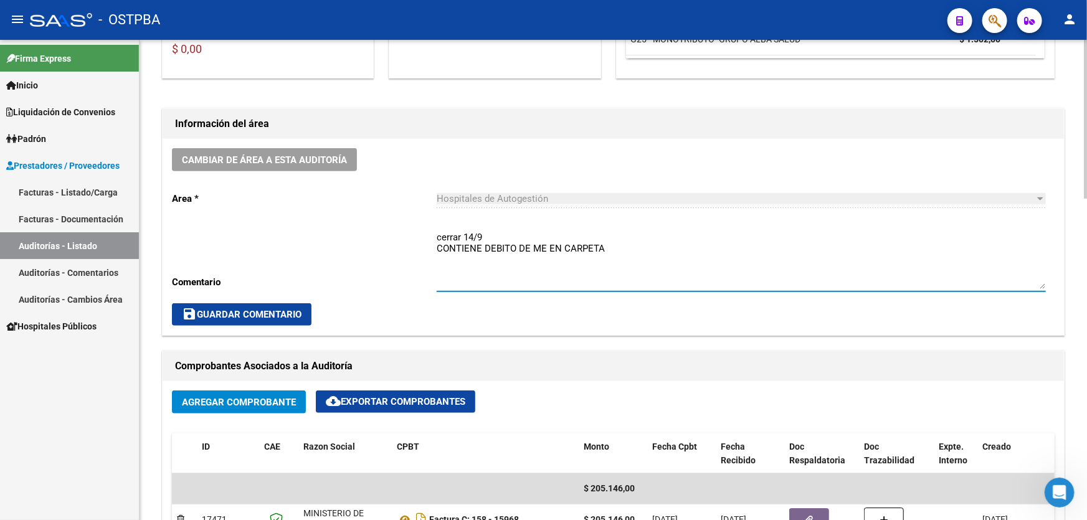
click at [545, 247] on textarea "cerrar 14/9 CONTIENE DEBITO DE ME EN CARPETA" at bounding box center [741, 259] width 609 height 59
type textarea "cerrar 14/9 CONTIENE DEBITO DE MP EN CARPETA"
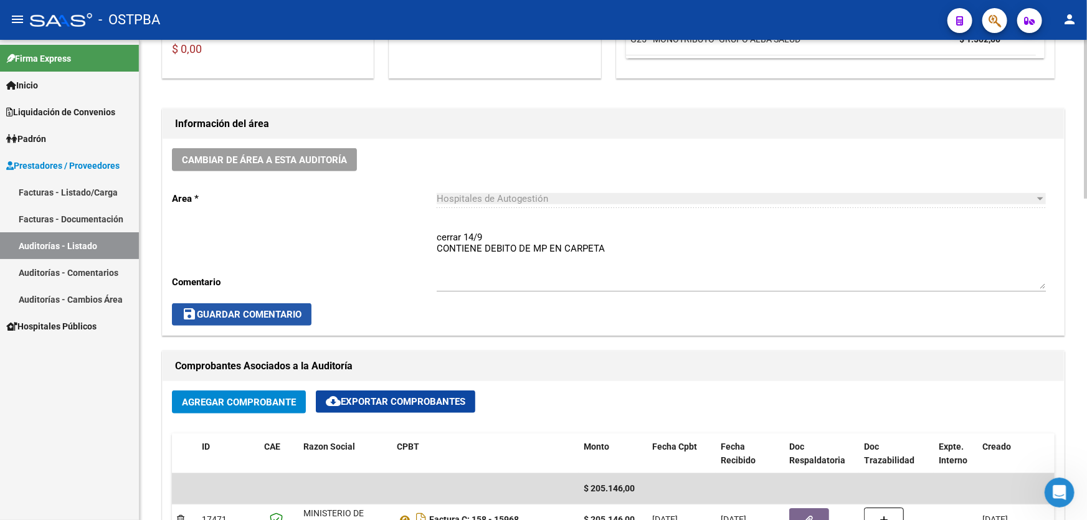
click at [245, 311] on span "save Guardar Comentario" at bounding box center [242, 314] width 120 height 11
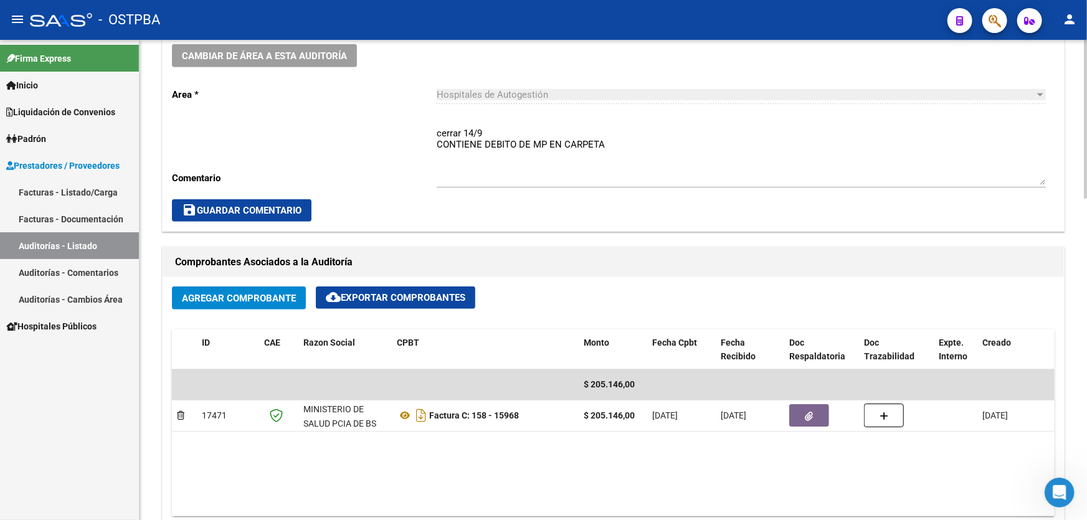
scroll to position [566, 0]
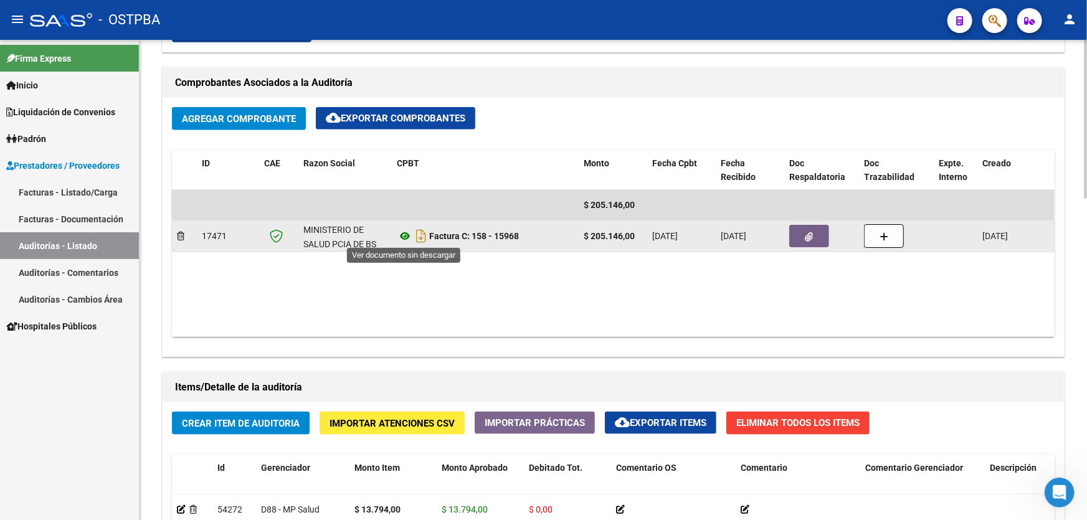
click at [404, 232] on icon at bounding box center [405, 236] width 16 height 15
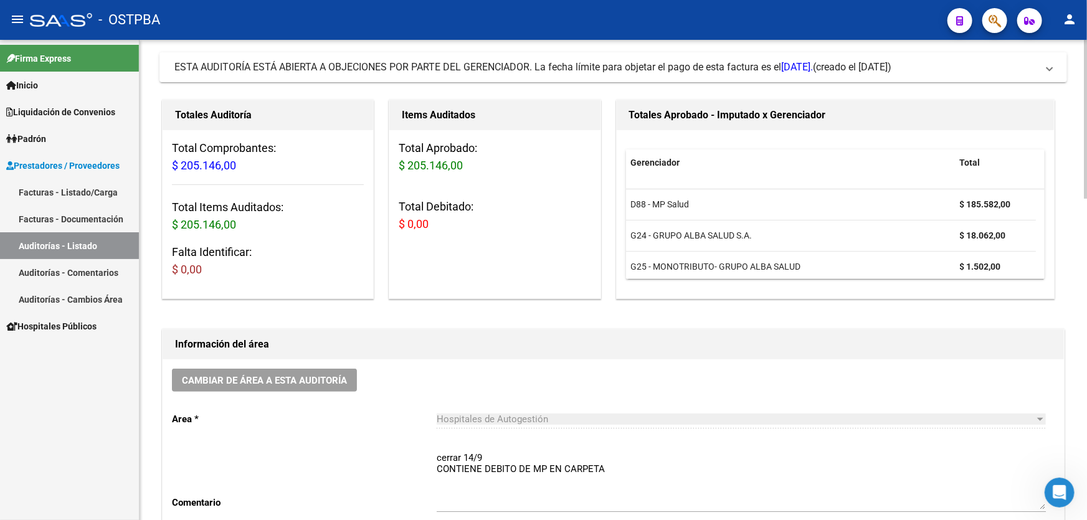
scroll to position [0, 0]
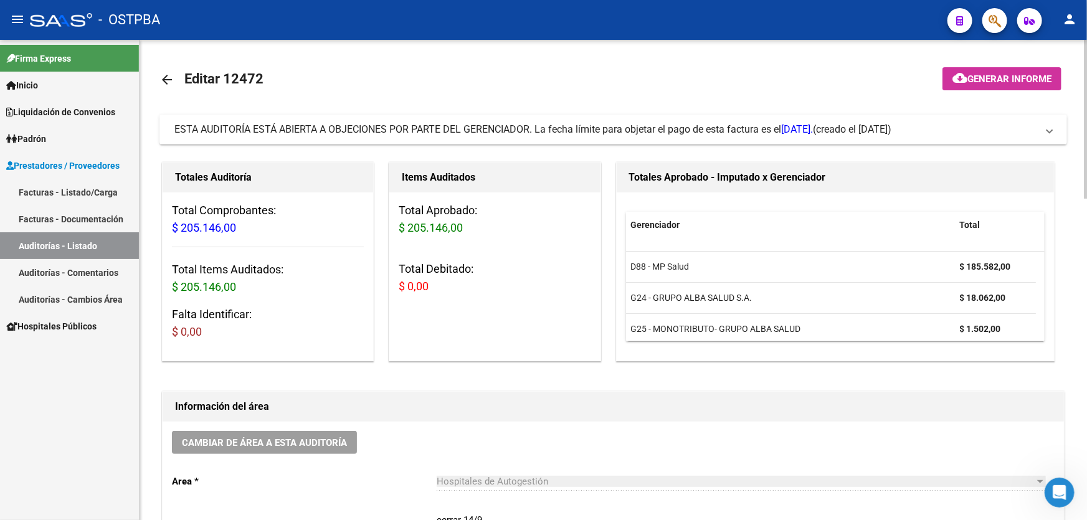
click at [160, 77] on mat-icon "arrow_back" at bounding box center [166, 79] width 15 height 15
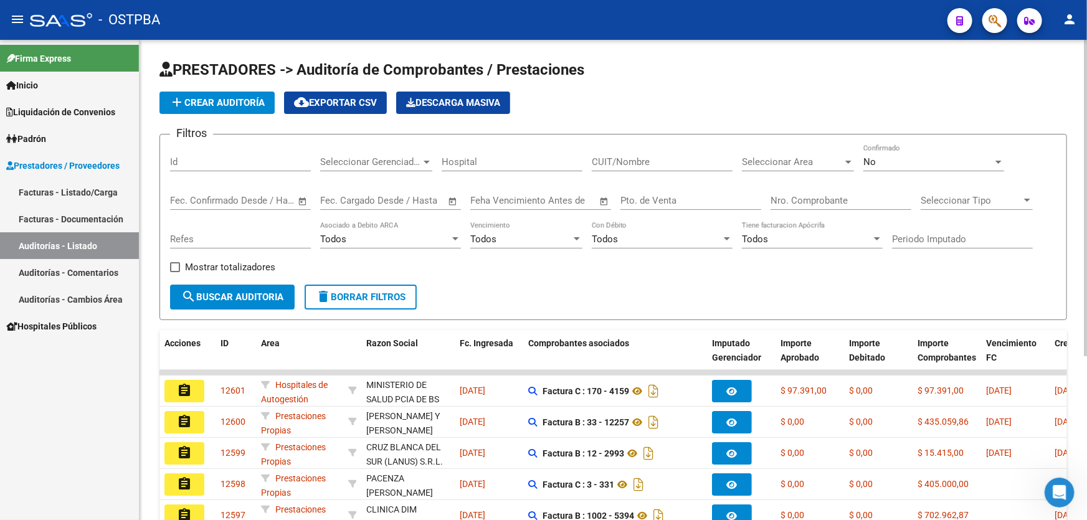
click at [1072, 14] on mat-icon "person" at bounding box center [1069, 19] width 15 height 15
click at [1056, 78] on button "exit_to_app Salir" at bounding box center [1044, 82] width 76 height 30
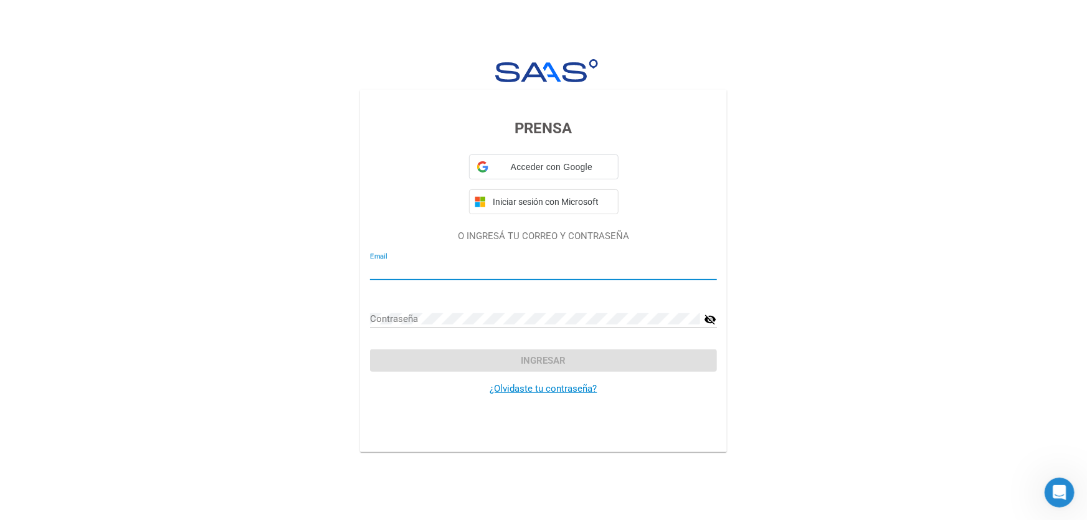
type input "[EMAIL_ADDRESS][DOMAIN_NAME]"
